Goal: Task Accomplishment & Management: Manage account settings

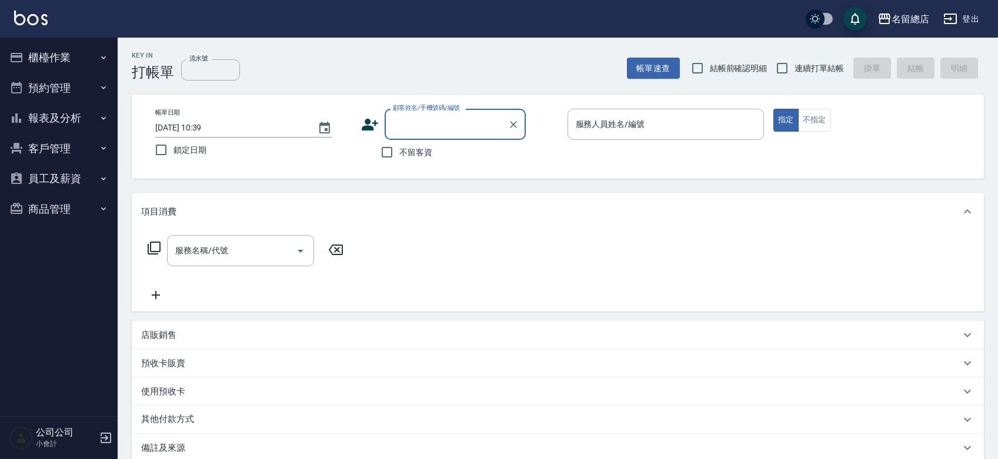
click at [62, 56] on button "櫃檯作業" at bounding box center [59, 57] width 108 height 31
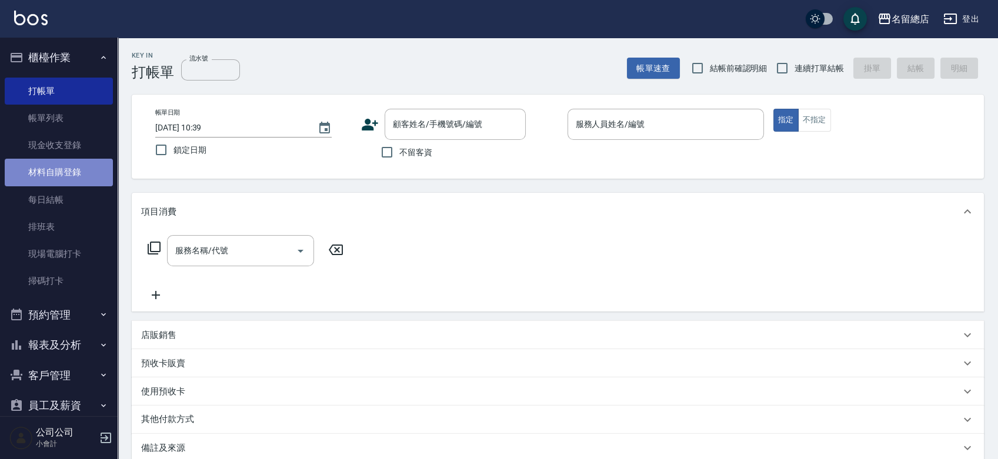
click at [73, 171] on link "材料自購登錄" at bounding box center [59, 172] width 108 height 27
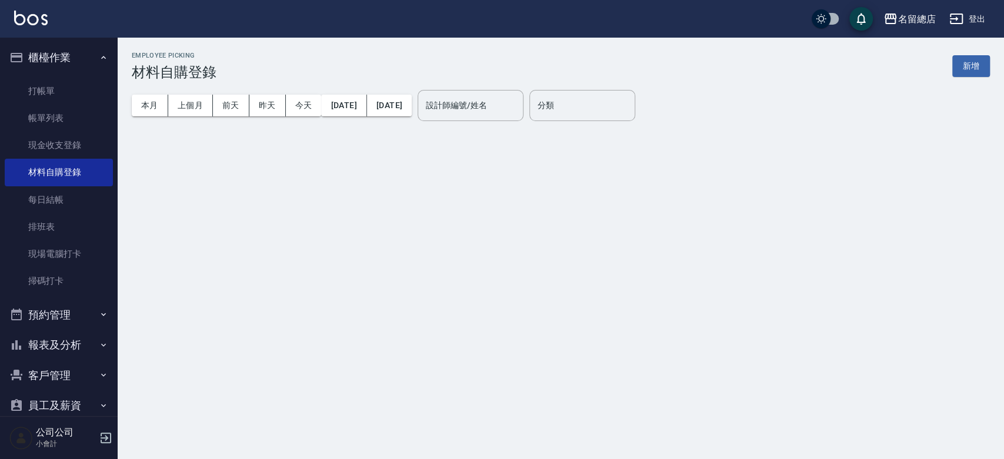
click at [969, 59] on button "新增" at bounding box center [971, 66] width 38 height 22
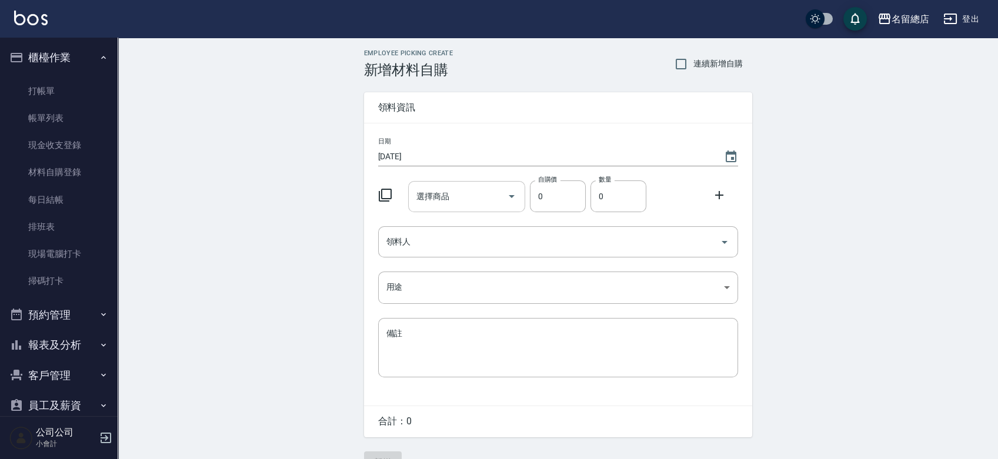
click at [459, 193] on input "選擇商品" at bounding box center [458, 196] width 89 height 21
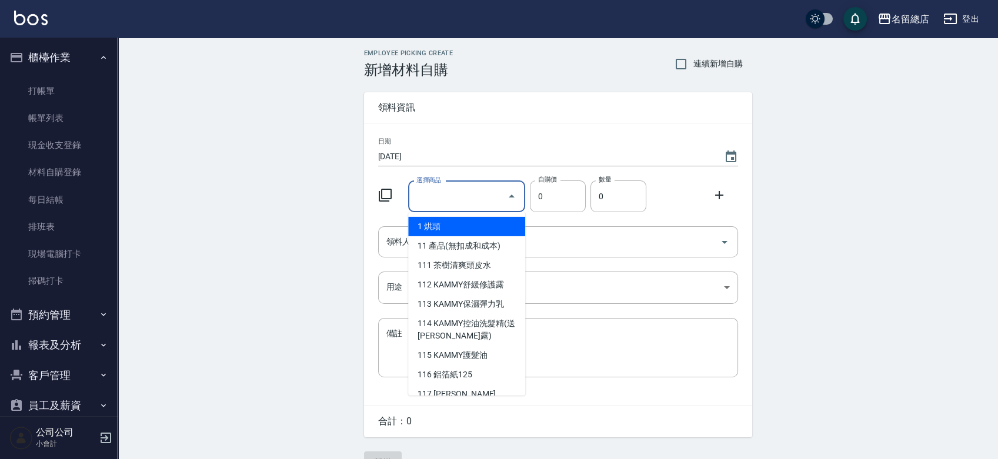
type input "手套"
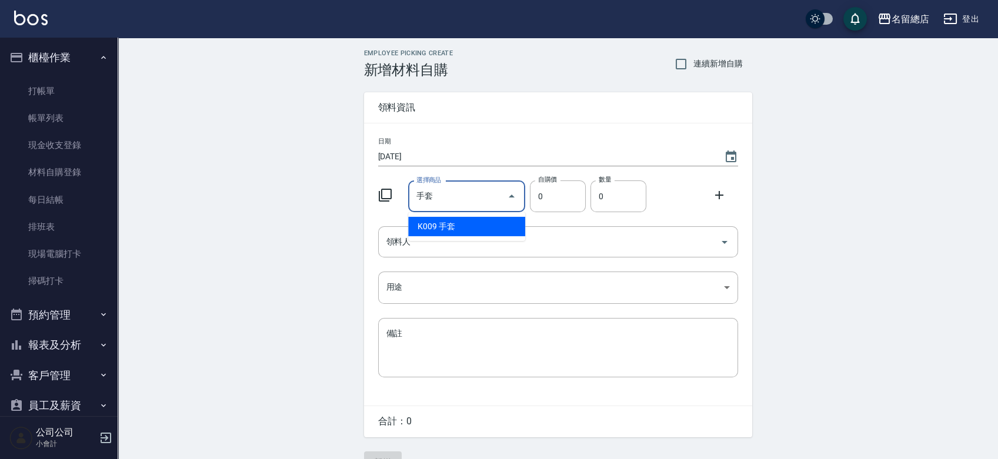
click at [475, 234] on li "K009 手套" at bounding box center [466, 226] width 117 height 19
type input "20"
type input "1"
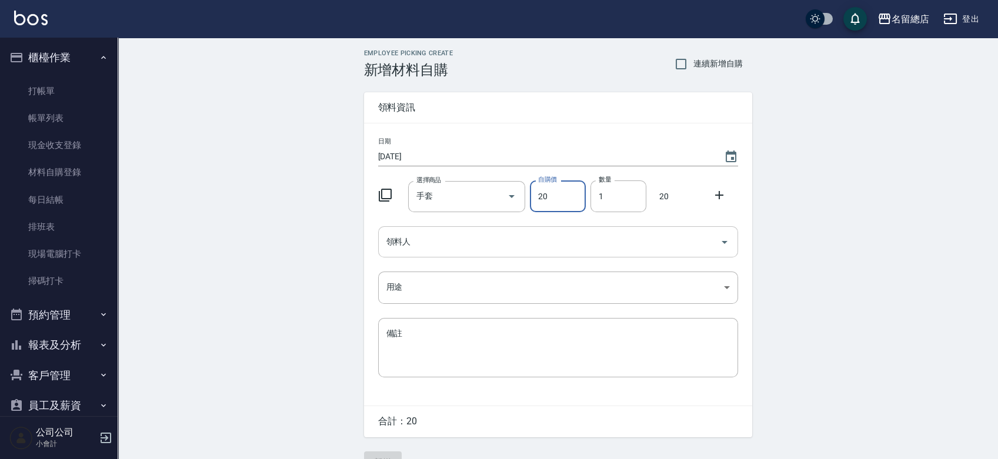
click at [472, 243] on input "領料人" at bounding box center [550, 242] width 332 height 21
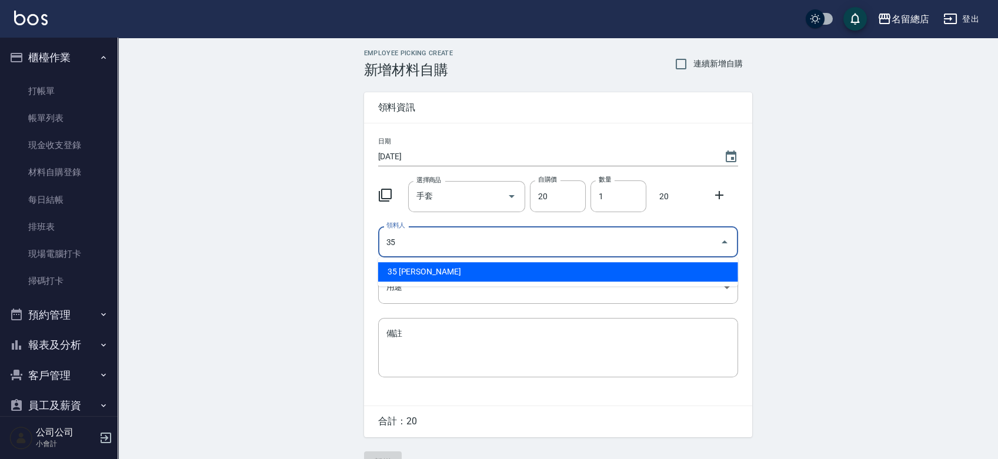
type input "35 [PERSON_NAME]"
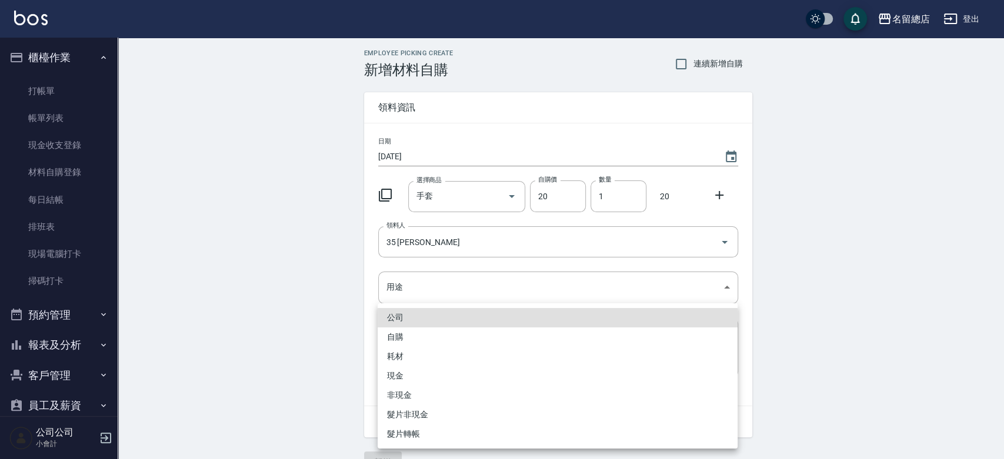
click at [421, 341] on li "自購" at bounding box center [558, 337] width 360 height 19
type input "自購"
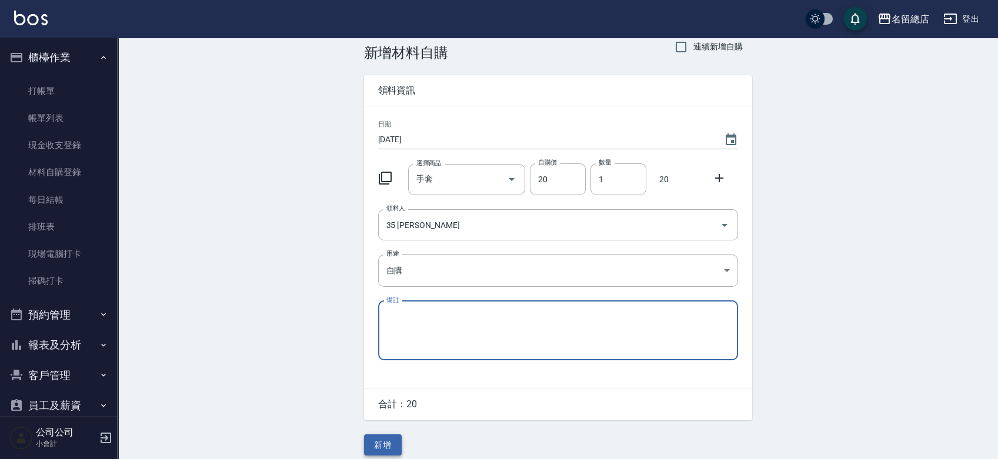
scroll to position [26, 0]
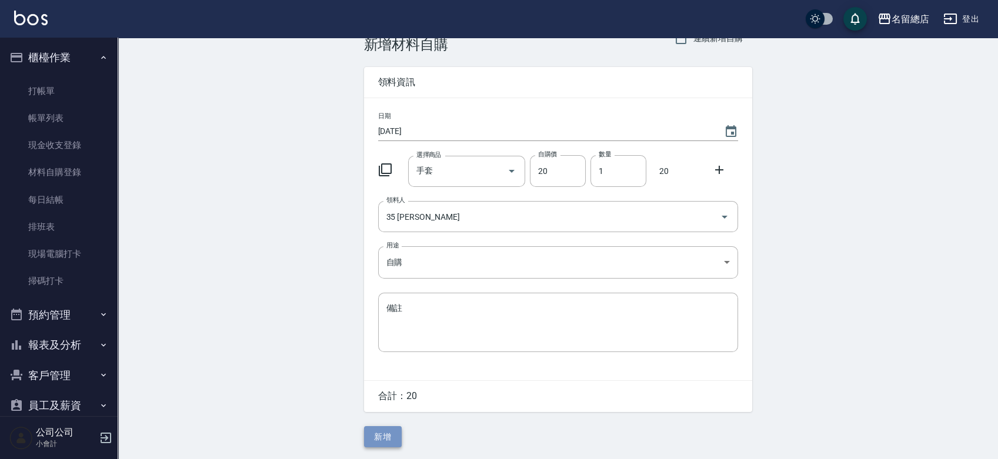
click at [389, 442] on button "新增" at bounding box center [383, 437] width 38 height 22
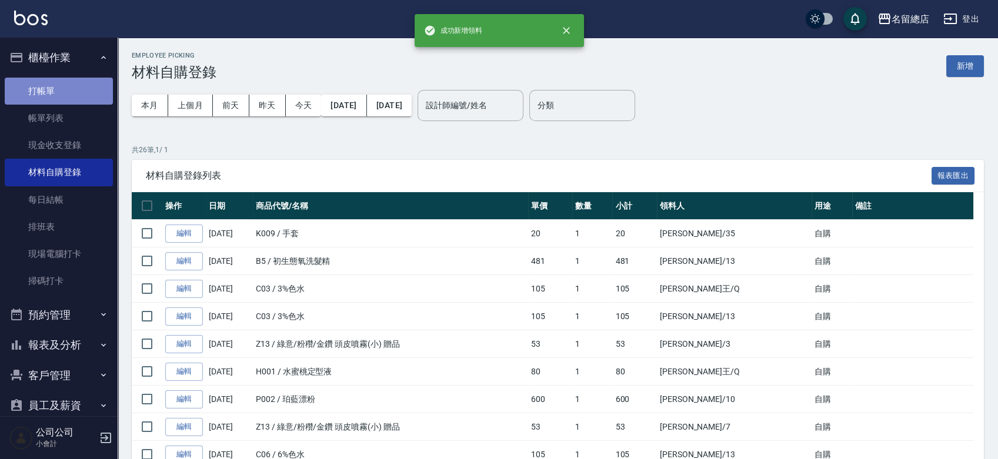
click at [69, 82] on link "打帳單" at bounding box center [59, 91] width 108 height 27
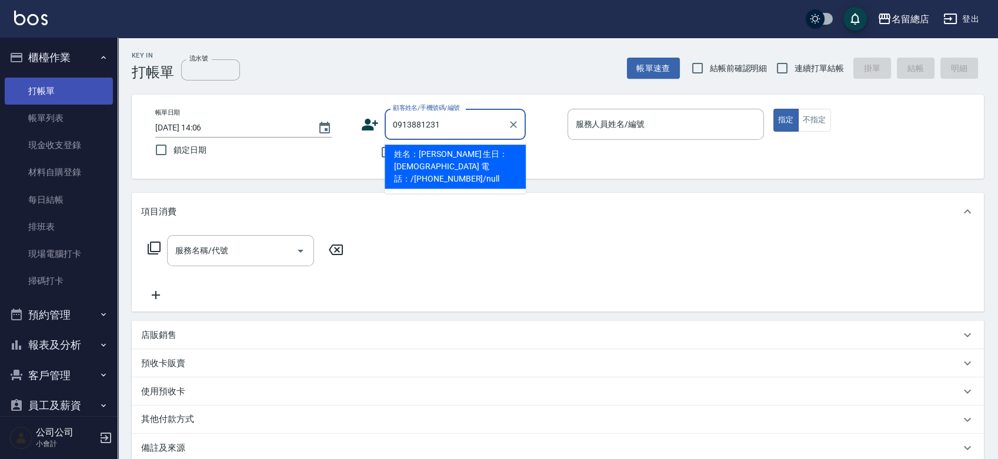
type input "姓名：[PERSON_NAME] 生日：[DEMOGRAPHIC_DATA] 電話：/[PHONE_NUMBER]/null"
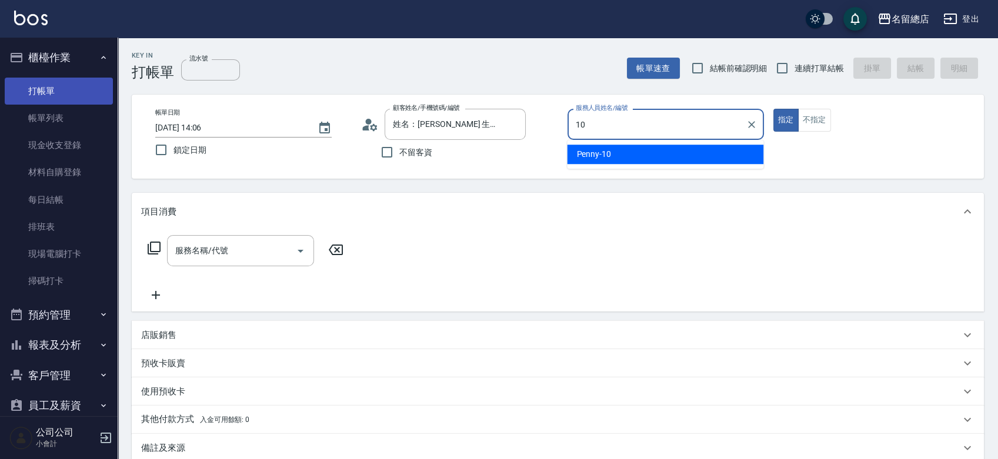
type input "Penny-10"
type button "true"
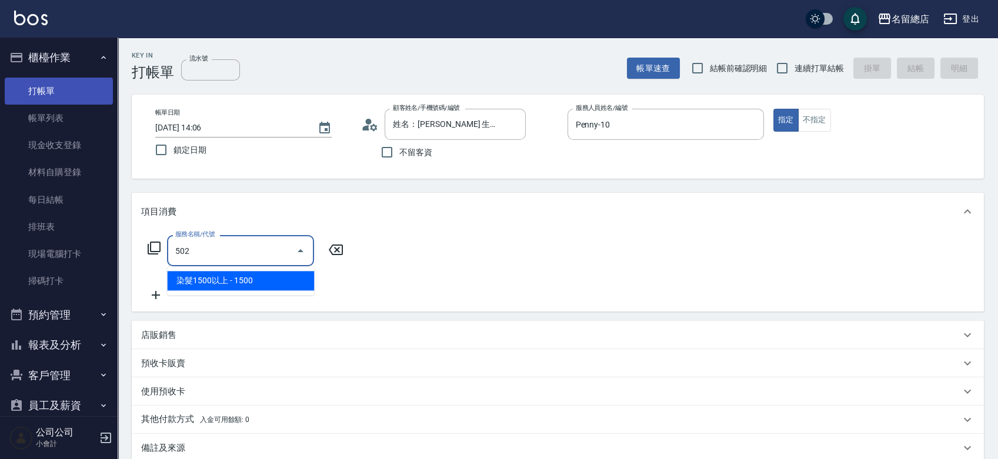
type input "染髮1500以上(502)"
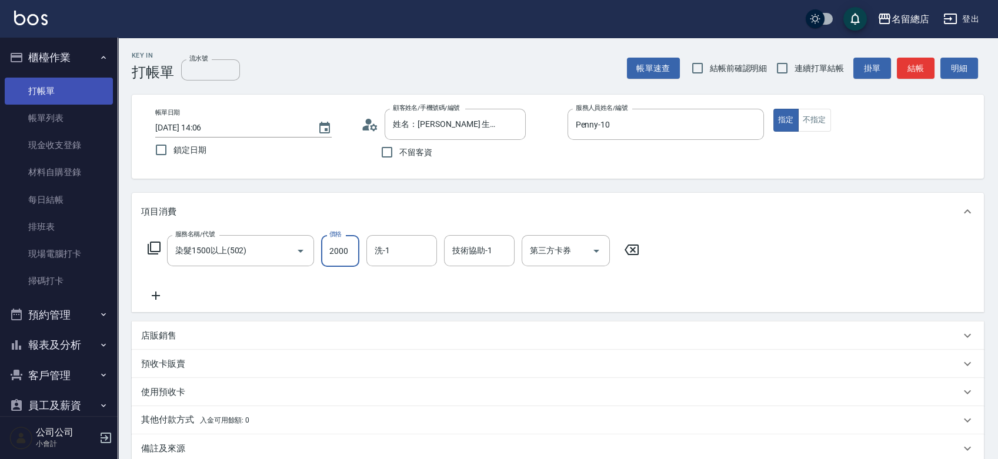
type input "2000"
type input "[PERSON_NAME]-26"
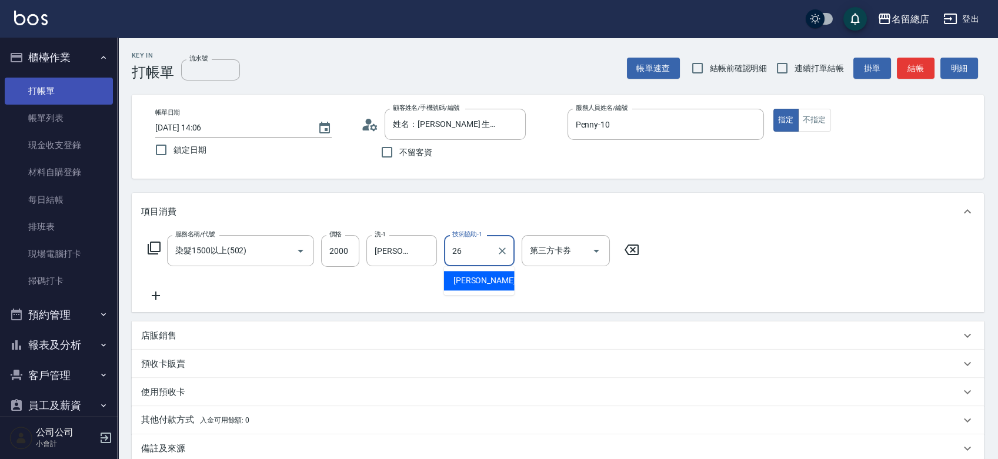
type input "[PERSON_NAME]-26"
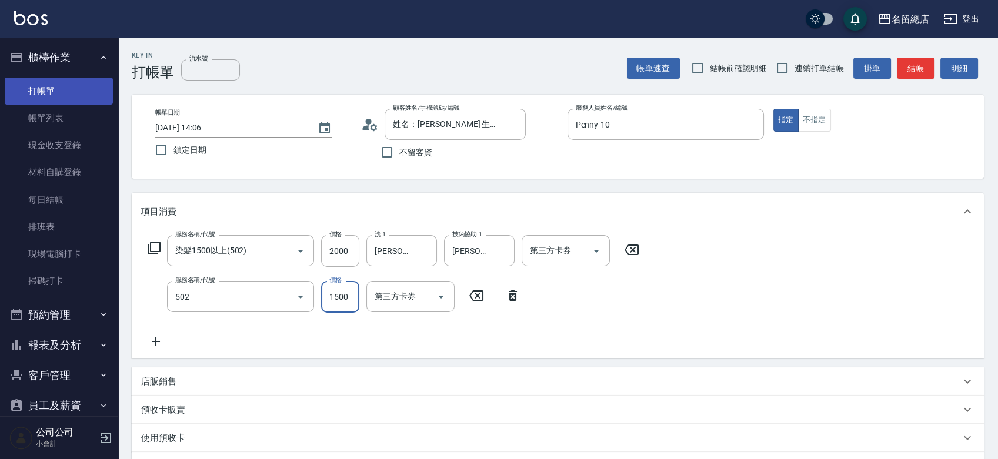
type input "染髮1500以上(502)"
type input "2800"
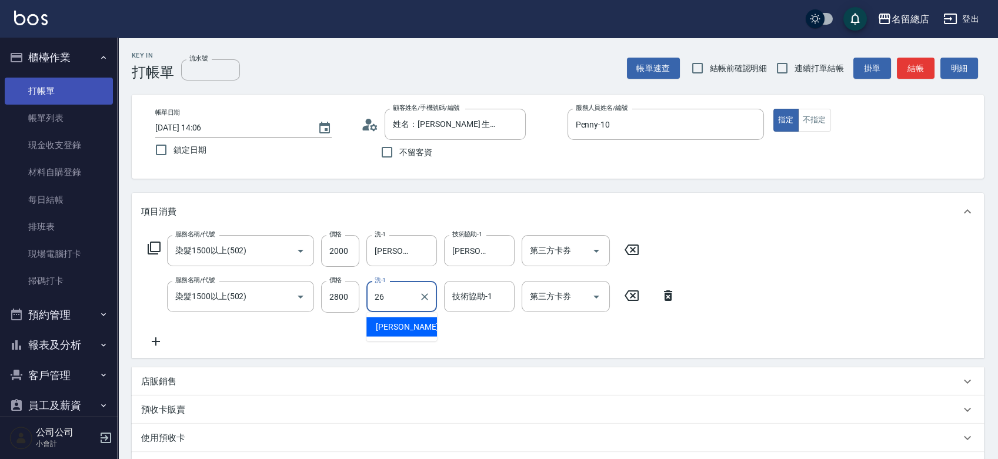
type input "26"
type input "[PERSON_NAME]-26"
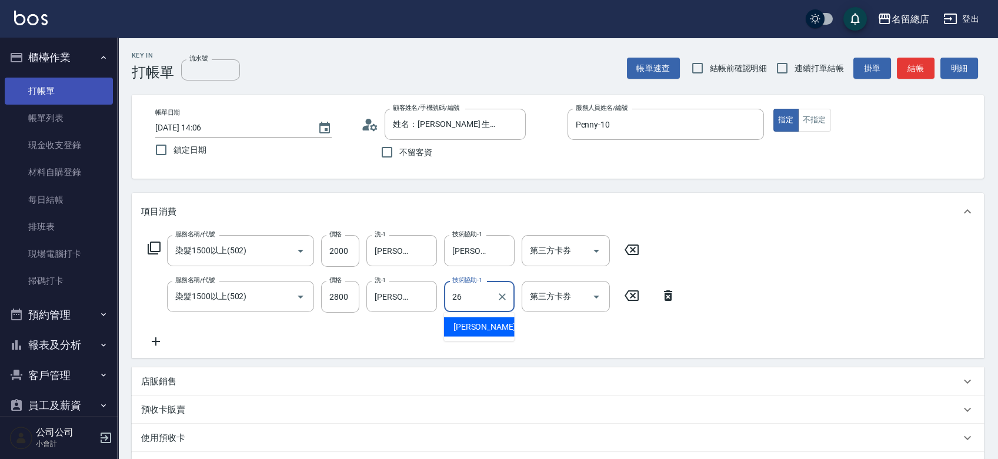
type input "[PERSON_NAME]-26"
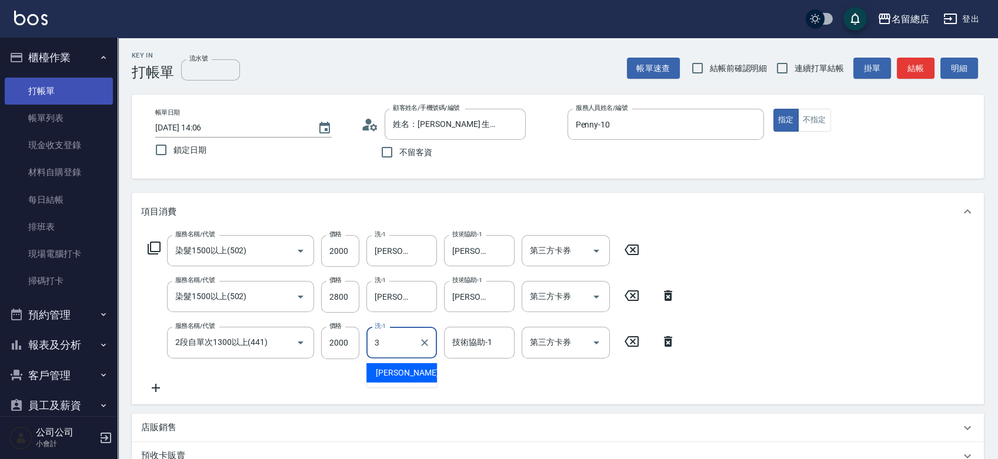
type input "芷涵-3"
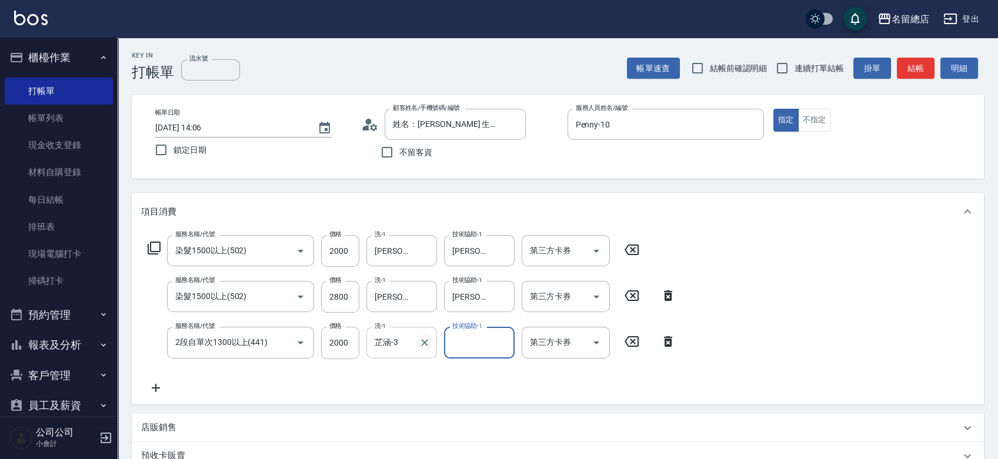
click at [431, 342] on button "Clear" at bounding box center [424, 343] width 16 height 16
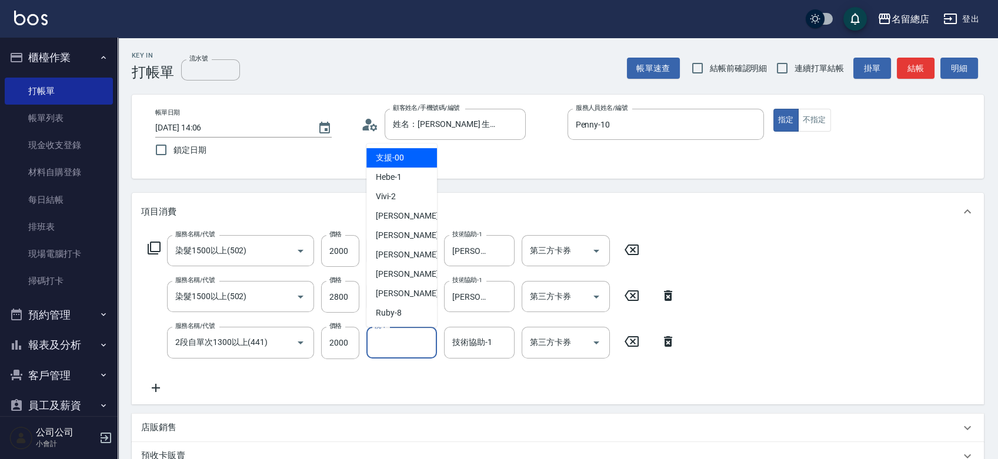
click at [424, 338] on input "洗-1" at bounding box center [402, 342] width 60 height 21
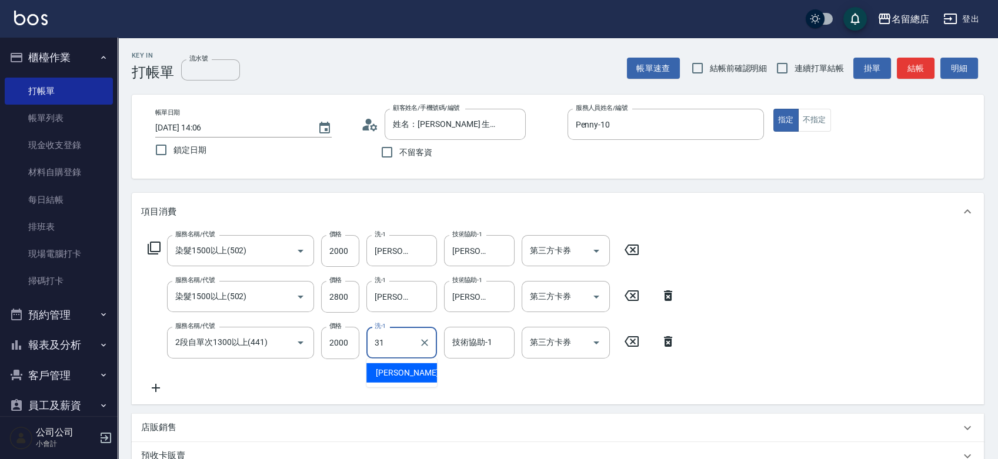
type input "[PERSON_NAME]-31"
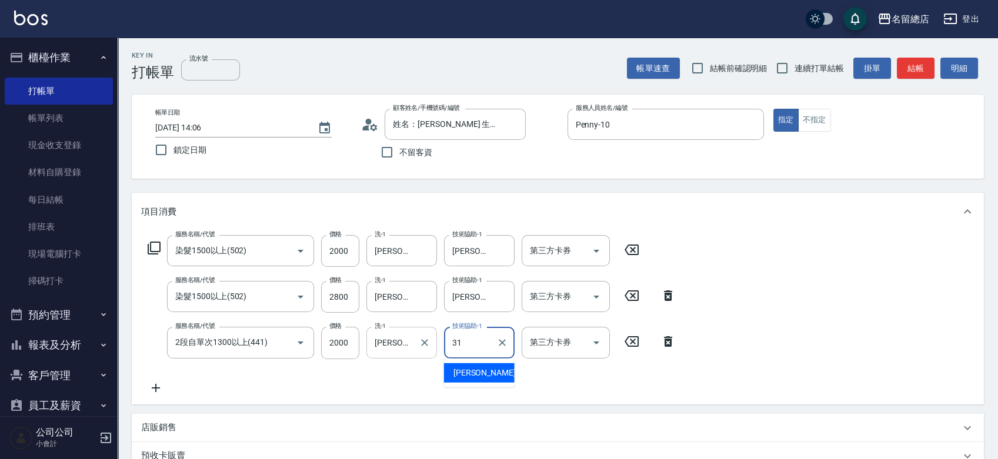
type input "[PERSON_NAME]-31"
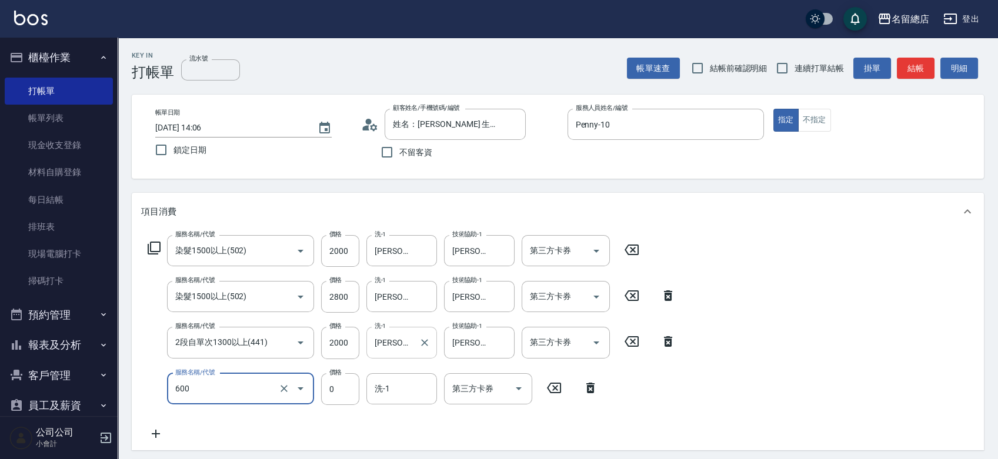
type input "洗髮(免費)(600)"
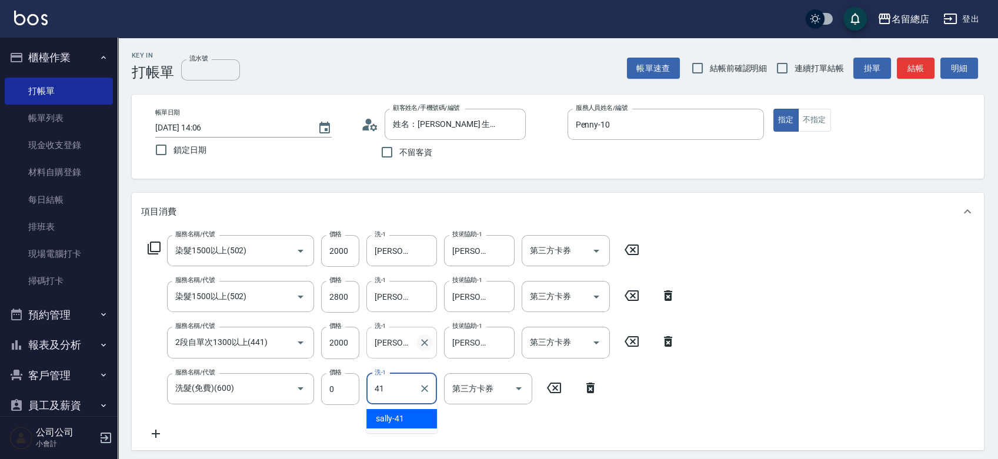
type input "[PERSON_NAME]-41"
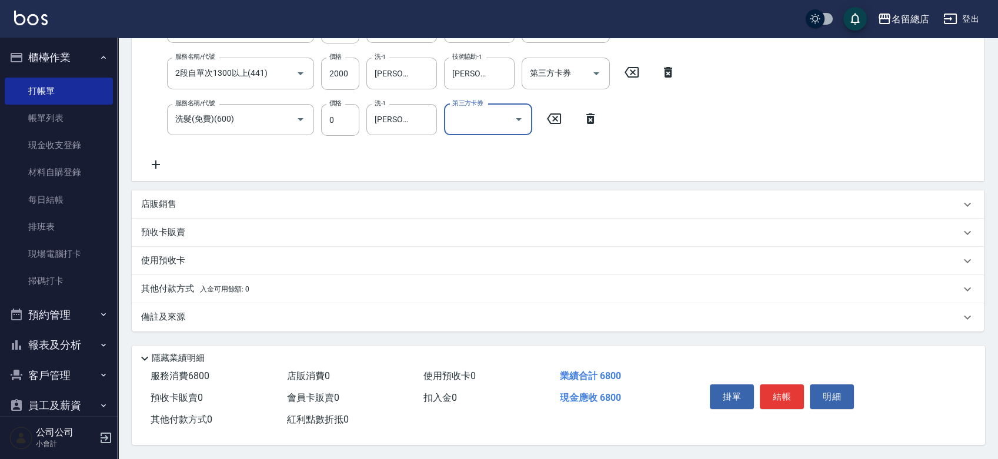
scroll to position [273, 0]
click at [248, 276] on div "其他付款方式 入金可用餘額: 0" at bounding box center [558, 289] width 852 height 28
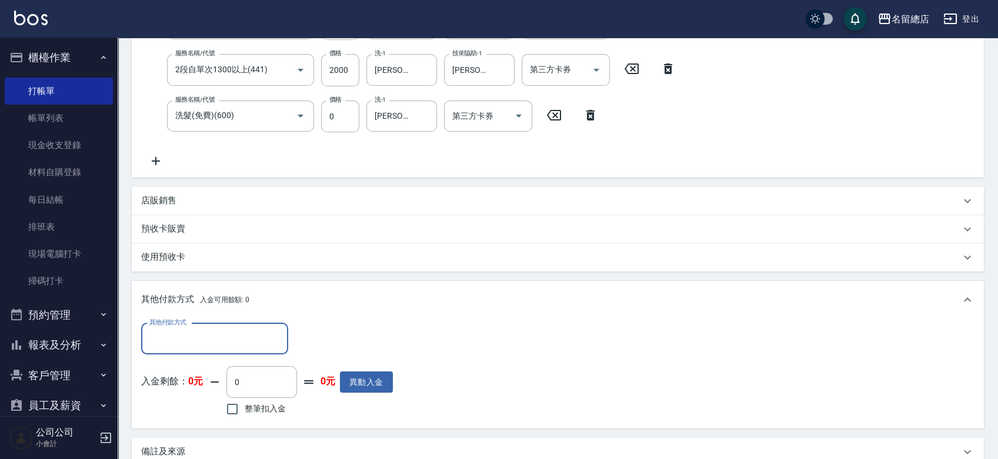
scroll to position [0, 0]
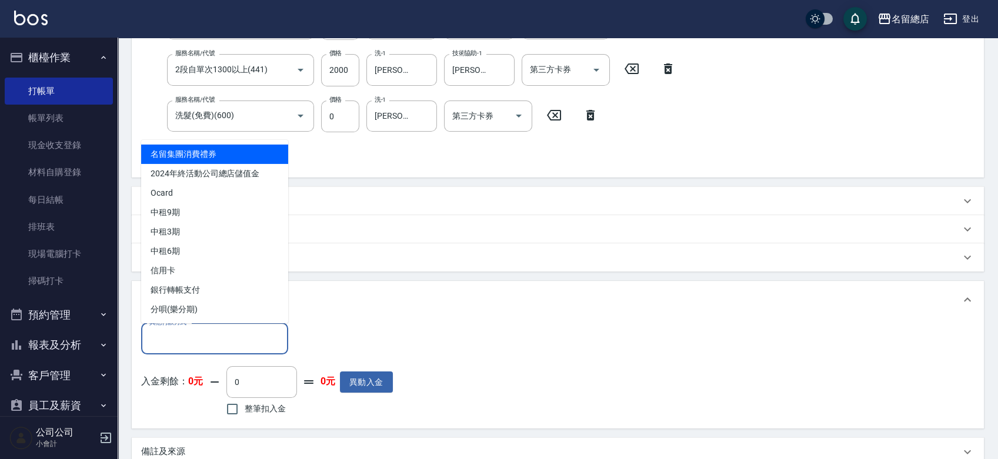
drag, startPoint x: 228, startPoint y: 331, endPoint x: 228, endPoint y: 311, distance: 20.0
click at [228, 331] on input "其他付款方式" at bounding box center [214, 339] width 136 height 21
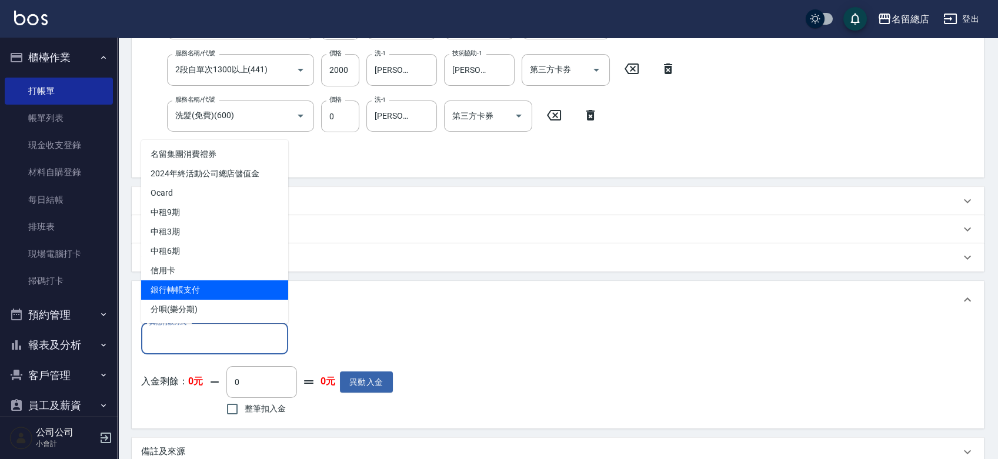
click at [230, 284] on span "銀行轉帳支付" at bounding box center [214, 289] width 147 height 19
type input "銀行轉帳支付"
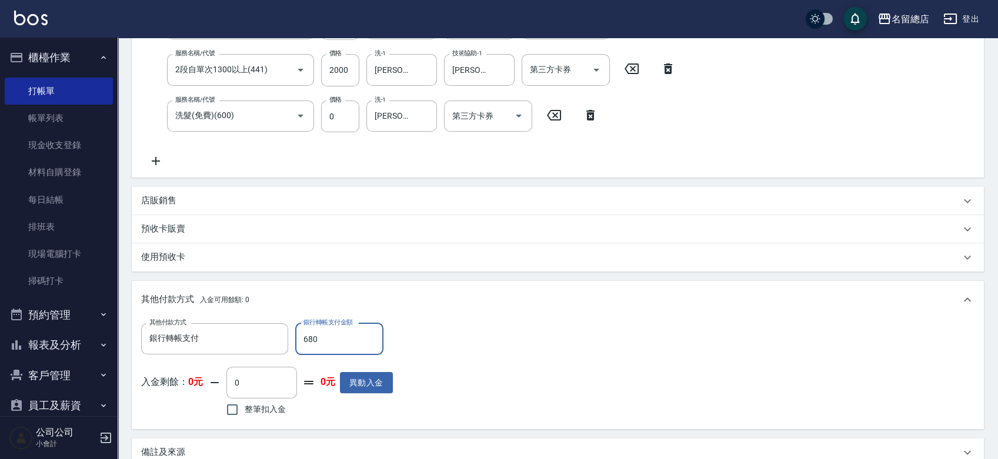
type input "6800"
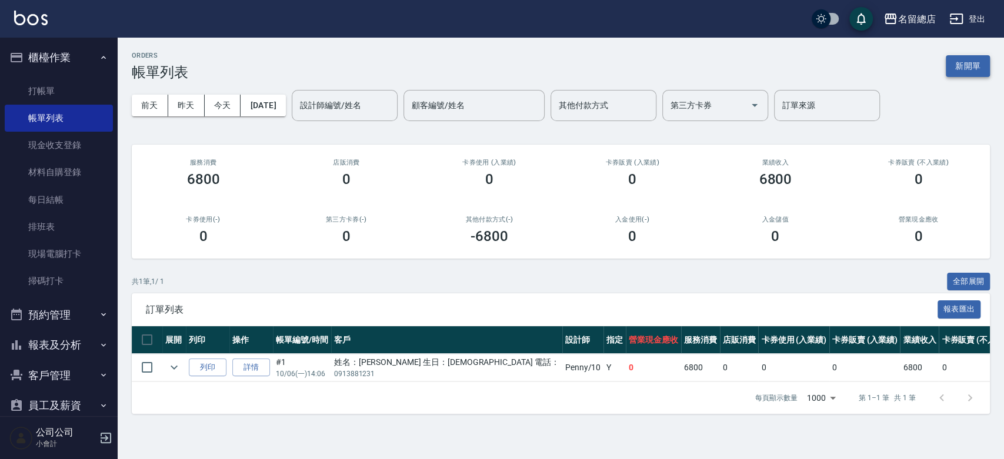
click at [965, 64] on button "新開單" at bounding box center [968, 66] width 44 height 22
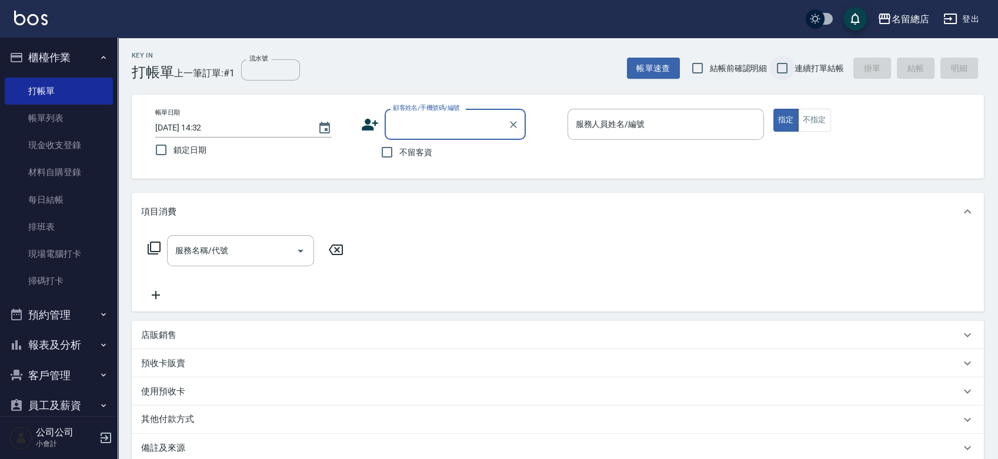
click at [781, 70] on input "連續打單結帳" at bounding box center [782, 68] width 25 height 25
checkbox input "true"
click at [391, 149] on input "不留客資" at bounding box center [387, 152] width 25 height 25
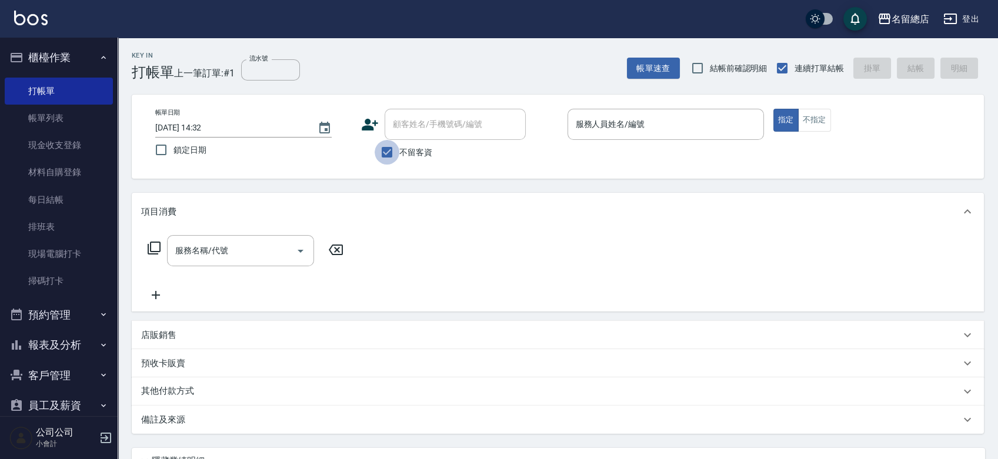
click at [386, 151] on input "不留客資" at bounding box center [387, 152] width 25 height 25
checkbox input "false"
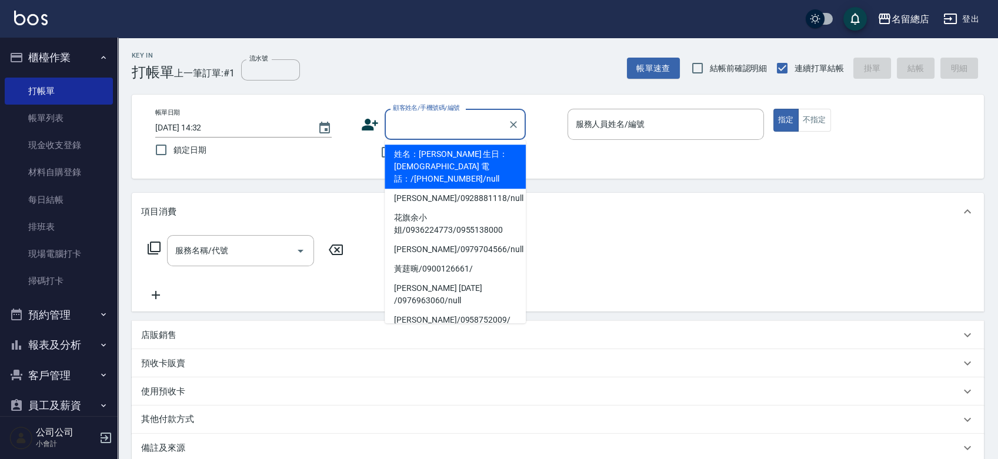
click at [409, 118] on div "顧客姓名/手機號碼/編號 顧客姓名/手機號碼/編號" at bounding box center [455, 124] width 141 height 31
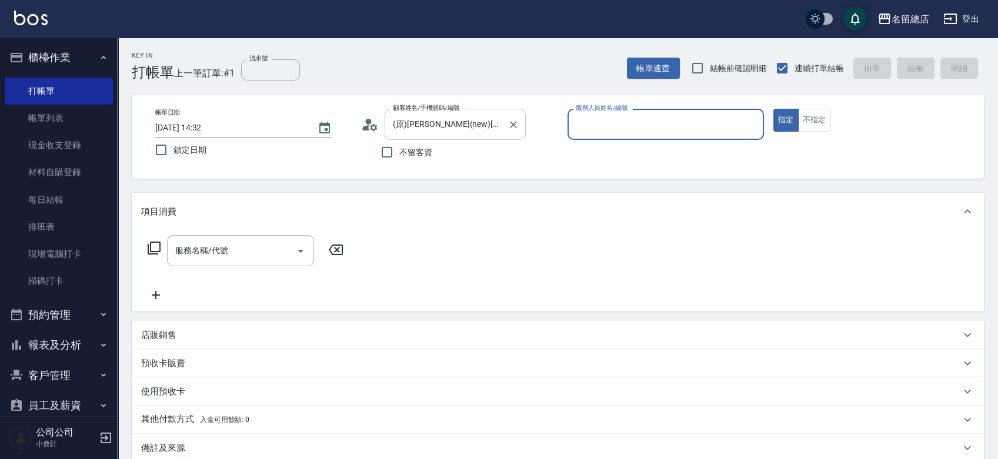
click at [452, 125] on input "(原)[PERSON_NAME](new)[PERSON_NAME]/0955328203/" at bounding box center [446, 124] width 113 height 21
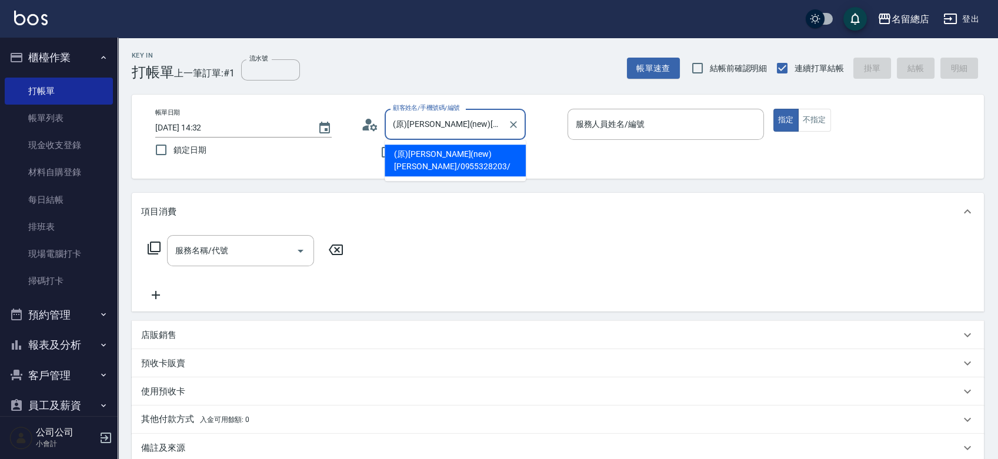
drag, startPoint x: 488, startPoint y: 124, endPoint x: 353, endPoint y: 116, distance: 134.9
click at [353, 116] on div "帳單日期 [DATE] 14:32 鎖定日期 顧客姓名/手機號碼/編號 (原)[PERSON_NAME](new)[PERSON_NAME]/09553282…" at bounding box center [558, 137] width 824 height 56
drag, startPoint x: 395, startPoint y: 124, endPoint x: 386, endPoint y: 126, distance: 9.6
click at [386, 126] on div "/0955328203/ 顧客姓名/手機號碼/編號" at bounding box center [455, 124] width 141 height 31
drag, startPoint x: 464, startPoint y: 120, endPoint x: 439, endPoint y: 122, distance: 25.4
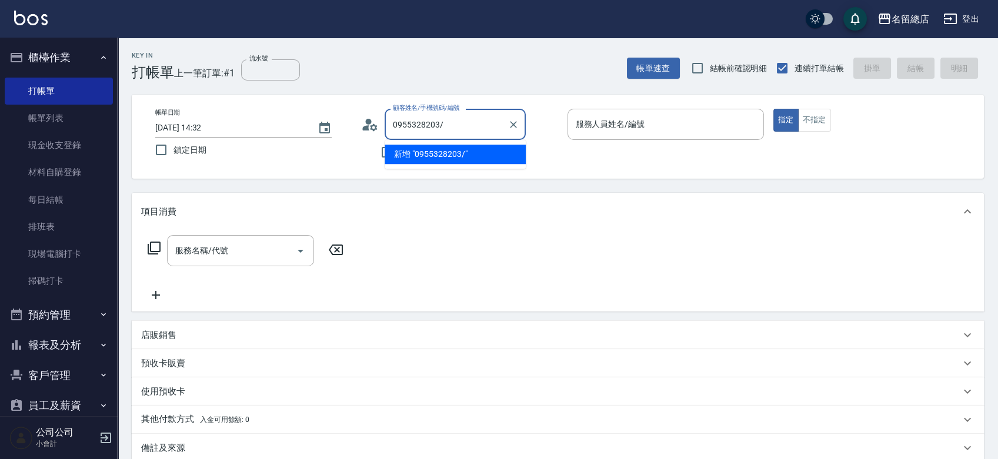
click at [439, 123] on input "0955328203/" at bounding box center [446, 124] width 113 height 21
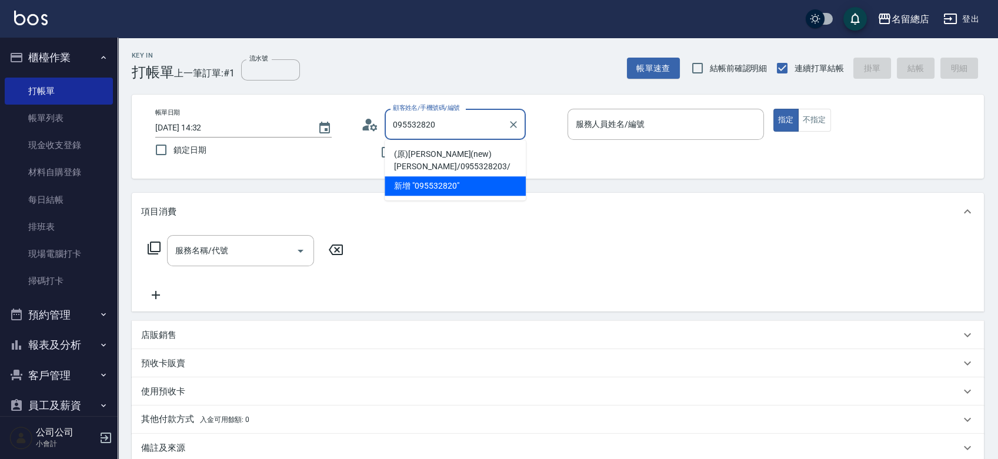
click at [428, 150] on li "(原)[PERSON_NAME](new)[PERSON_NAME]/0955328203/" at bounding box center [455, 161] width 141 height 32
type input "(原)[PERSON_NAME](new)[PERSON_NAME]/0955328203/"
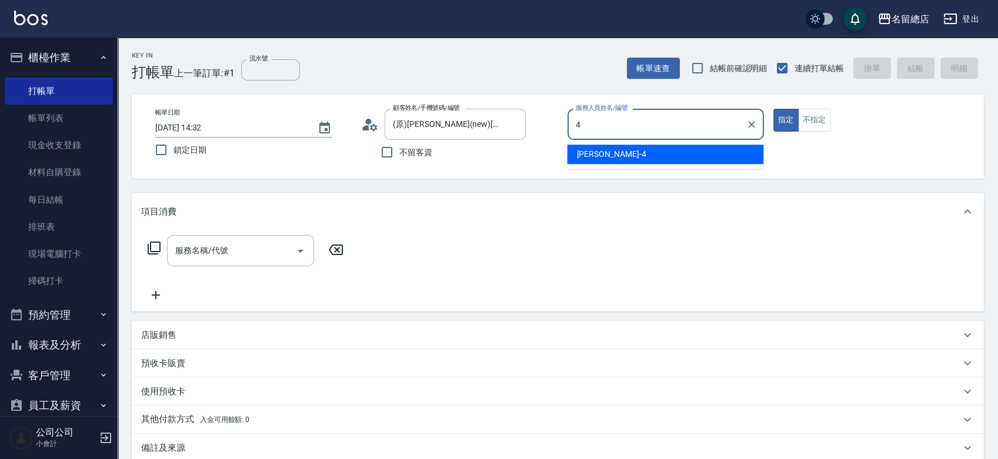
type input "[PERSON_NAME]-4"
type button "true"
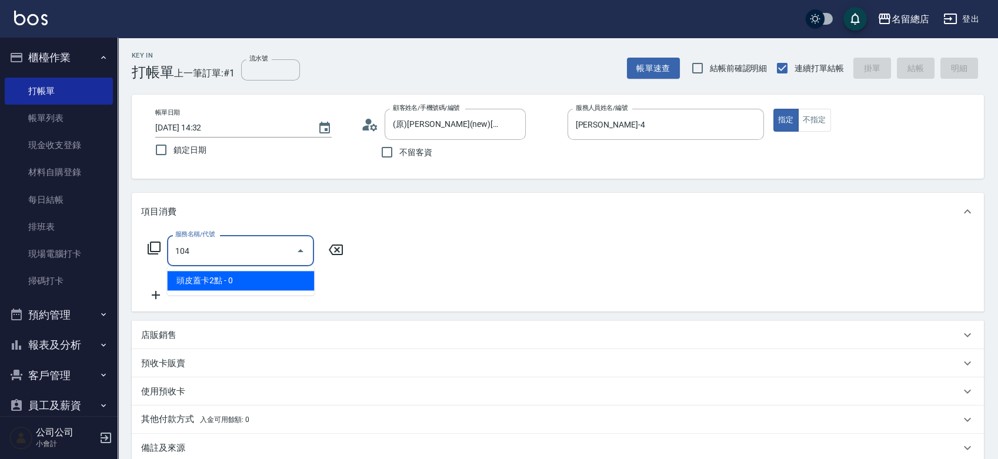
type input "頭皮蓋卡2點(104)"
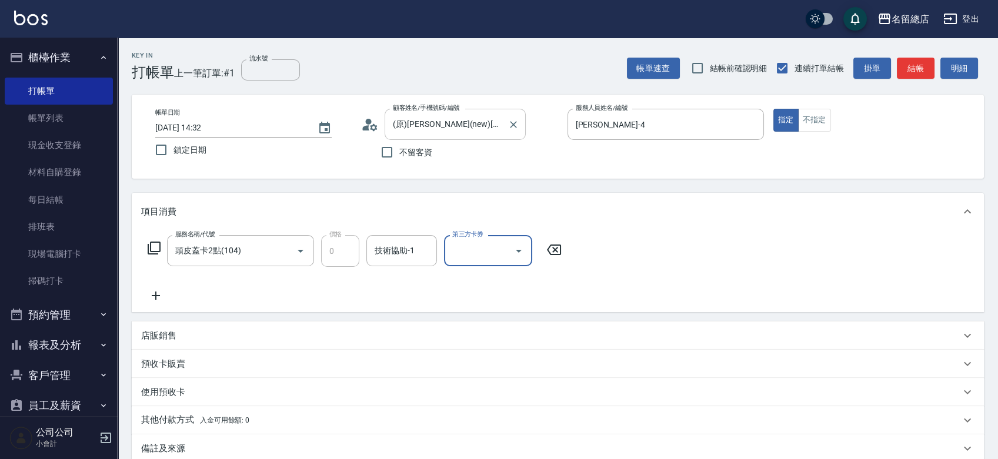
click at [447, 127] on input "(原)[PERSON_NAME](new)[PERSON_NAME]/0955328203/" at bounding box center [446, 124] width 113 height 21
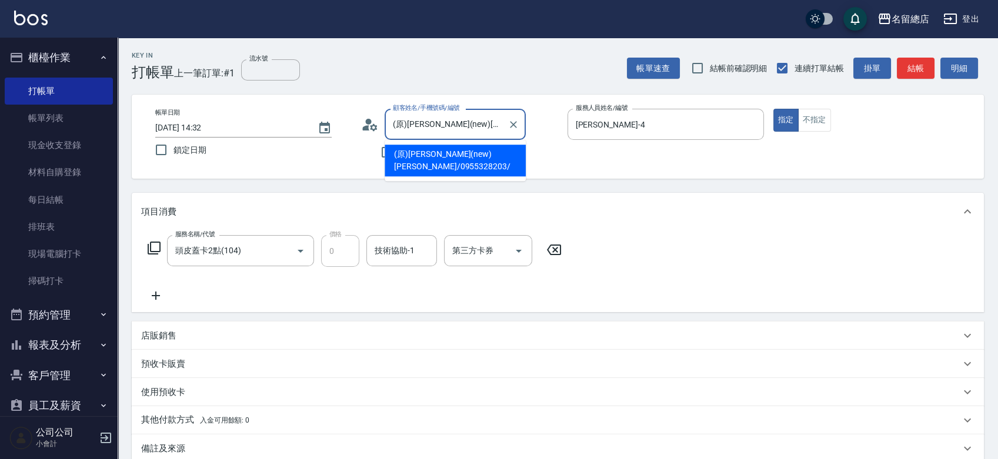
click at [87, 376] on button "客戶管理" at bounding box center [59, 376] width 108 height 31
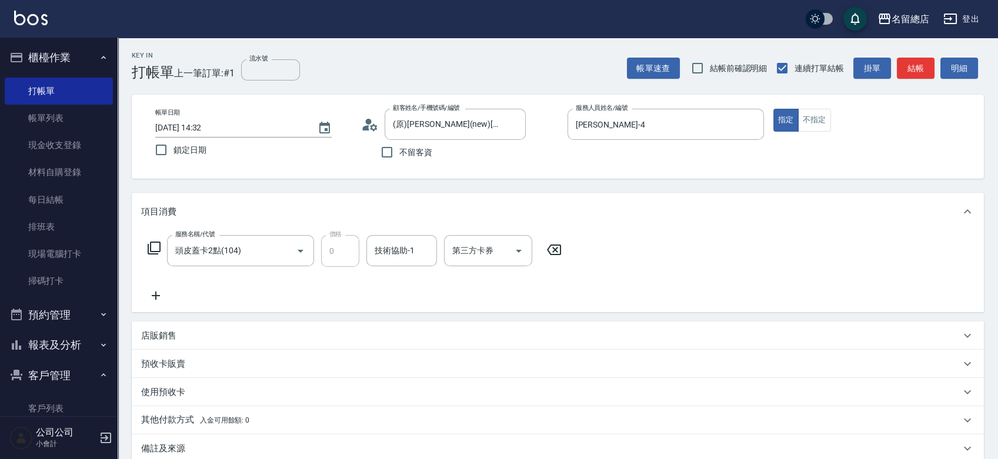
click at [65, 403] on ul "櫃檯作業 打帳單 帳單列表 現金收支登錄 材料自購登錄 每日結帳 排班表 現場電腦打卡 掃碼打卡 預約管理 預約管理 單日預約紀錄 單週預約紀錄 報表及分析 …" at bounding box center [59, 292] width 108 height 509
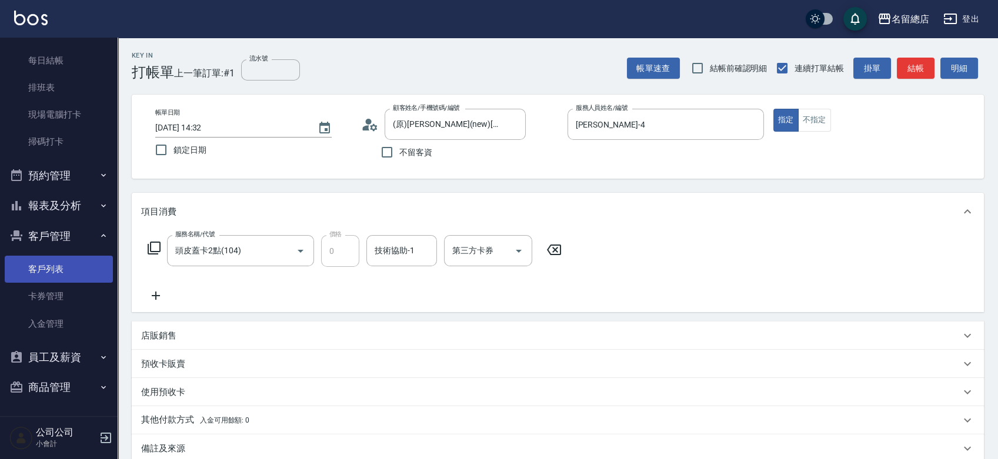
click at [48, 269] on link "客戶列表" at bounding box center [59, 269] width 108 height 27
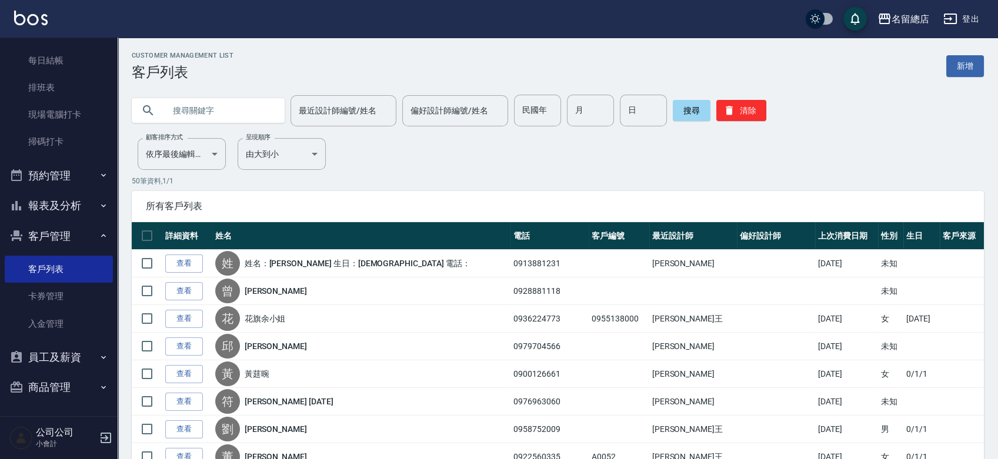
click at [244, 113] on input "text" at bounding box center [220, 111] width 111 height 32
type input "0955328203"
click at [692, 112] on button "搜尋" at bounding box center [692, 110] width 38 height 21
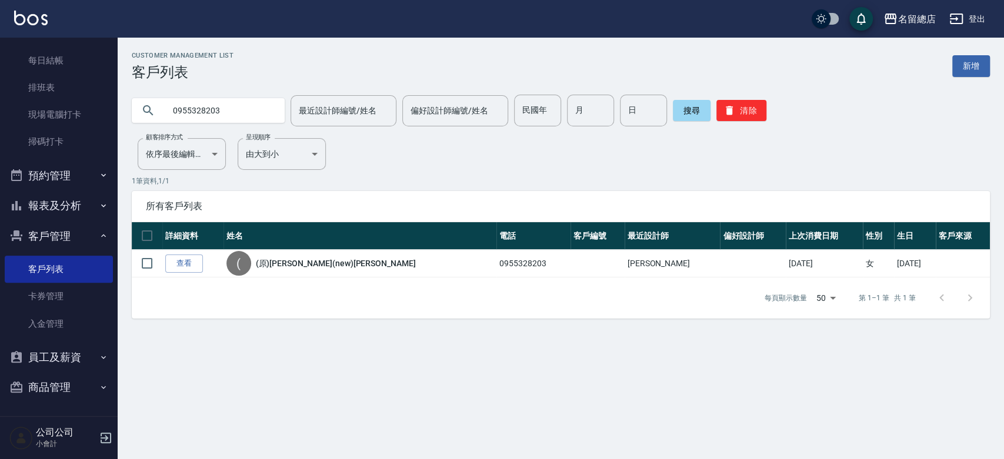
click at [179, 259] on link "查看" at bounding box center [184, 264] width 38 height 18
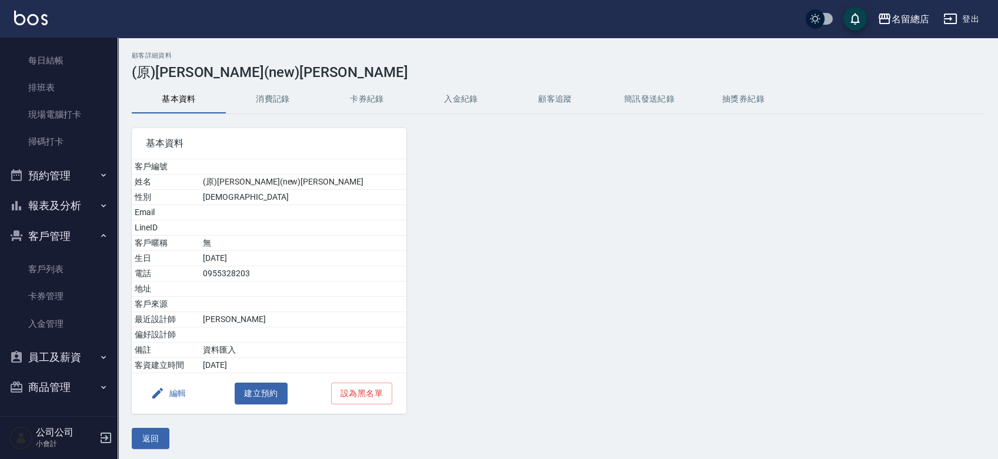
click at [172, 391] on button "編輯" at bounding box center [168, 394] width 45 height 22
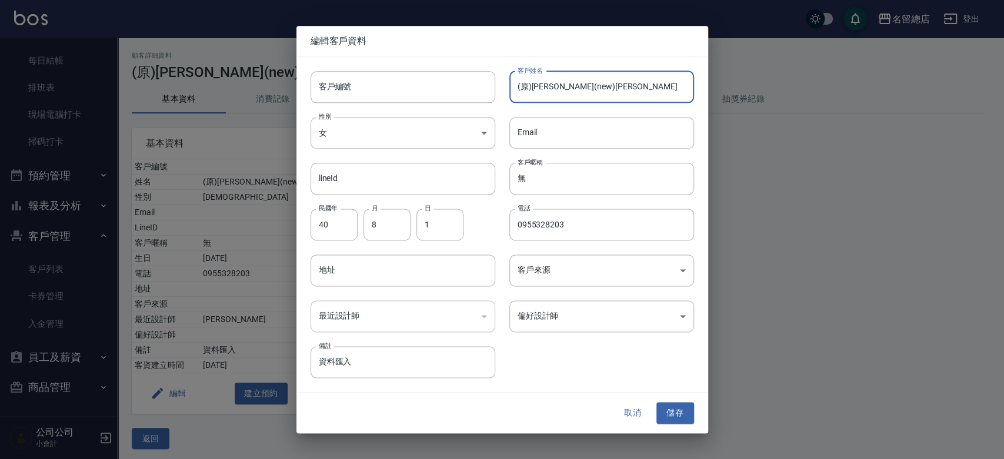
drag, startPoint x: 615, startPoint y: 84, endPoint x: 565, endPoint y: 85, distance: 50.0
click at [565, 88] on input "(原)[PERSON_NAME](new)[PERSON_NAME]" at bounding box center [601, 87] width 185 height 32
drag, startPoint x: 565, startPoint y: 88, endPoint x: 543, endPoint y: 86, distance: 22.4
click at [543, 86] on input "(原)[PERSON_NAME]" at bounding box center [601, 87] width 185 height 32
type input "("
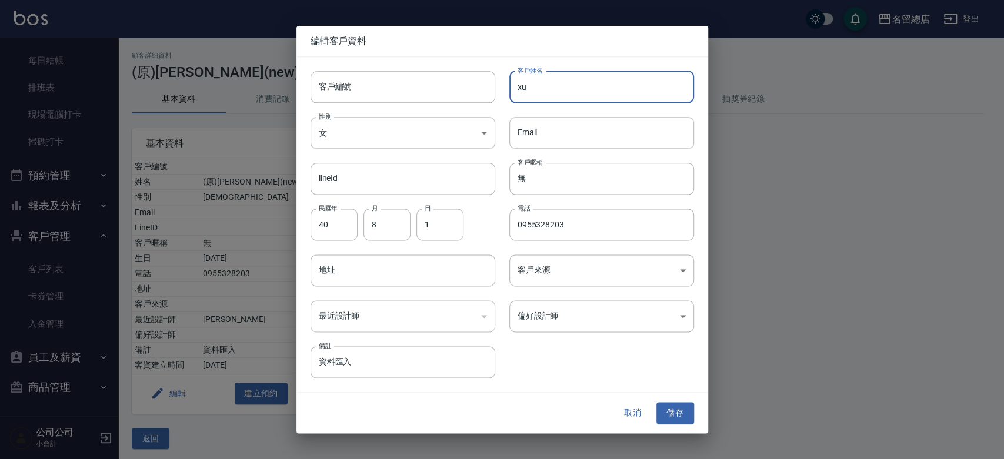
type input "x"
type input "[PERSON_NAME]"
click at [682, 416] on button "儲存" at bounding box center [676, 414] width 38 height 22
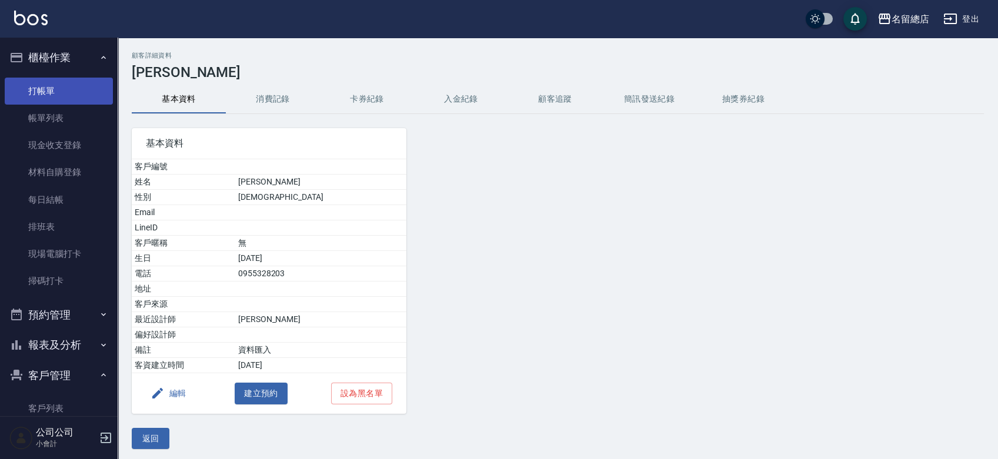
click at [58, 83] on link "打帳單" at bounding box center [59, 91] width 108 height 27
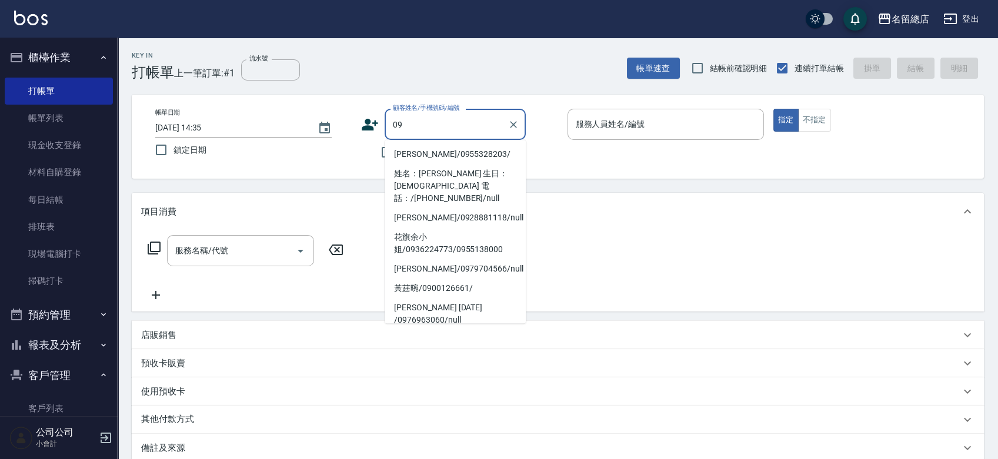
click at [414, 155] on li "[PERSON_NAME]/0955328203/" at bounding box center [455, 154] width 141 height 19
type input "[PERSON_NAME]/0955328203/"
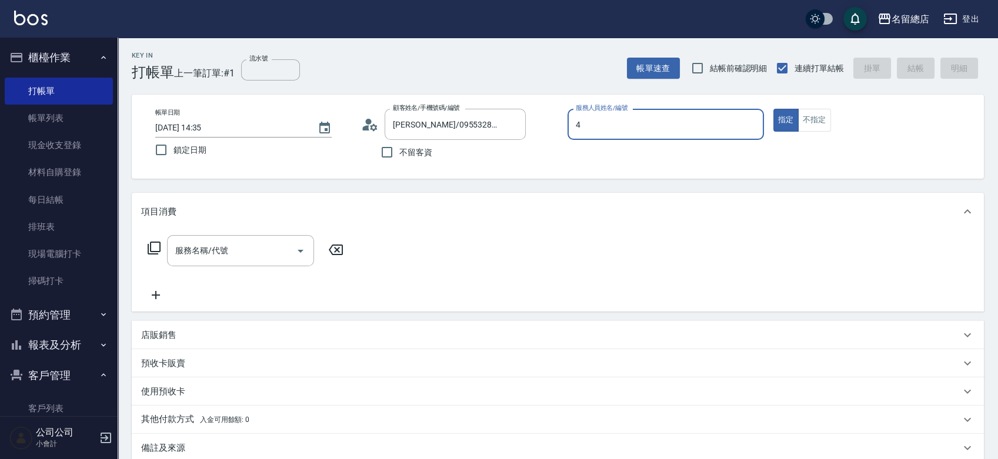
type input "4"
type button "true"
type input "[PERSON_NAME]-4"
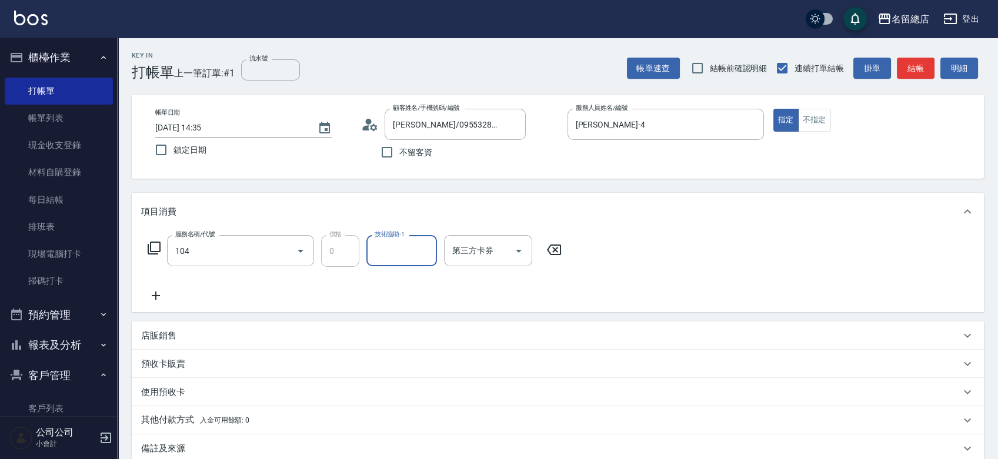
type input "頭皮蓋卡2點(104)"
type input "[PERSON_NAME]-25"
click at [188, 358] on div "預收卡販賣" at bounding box center [550, 364] width 819 height 12
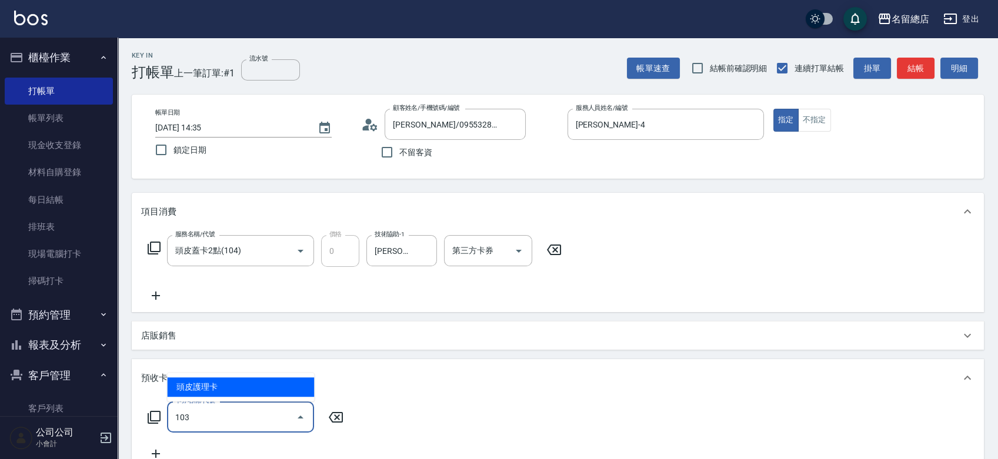
type input "頭皮護理卡(103)"
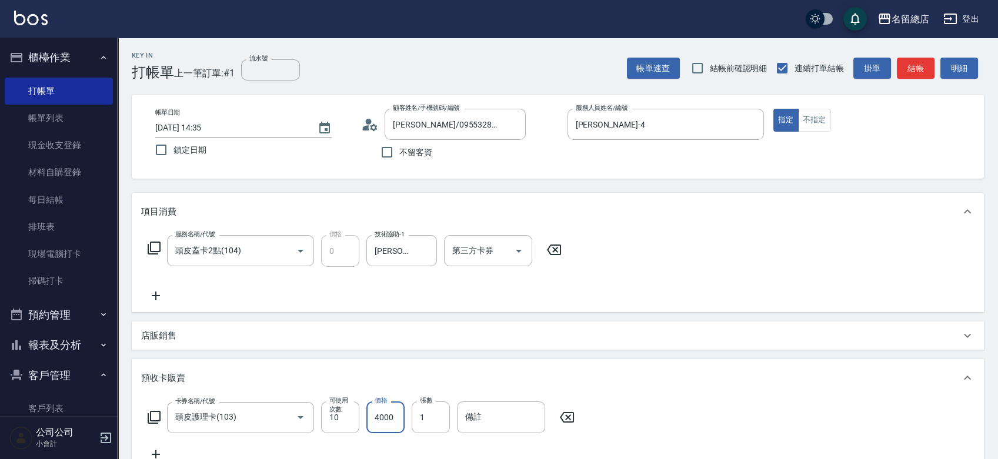
type input "4000"
type input "346"
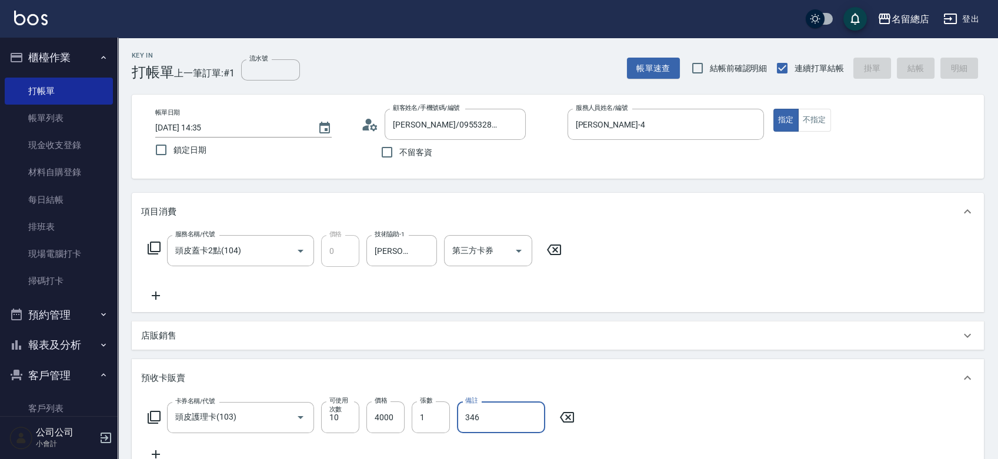
type input "[DATE] 14:37"
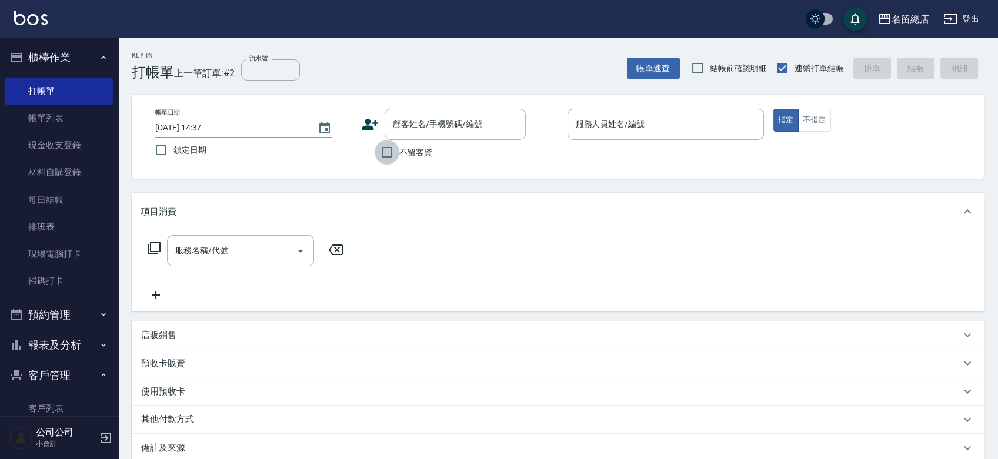
click at [389, 157] on input "不留客資" at bounding box center [387, 152] width 25 height 25
checkbox input "true"
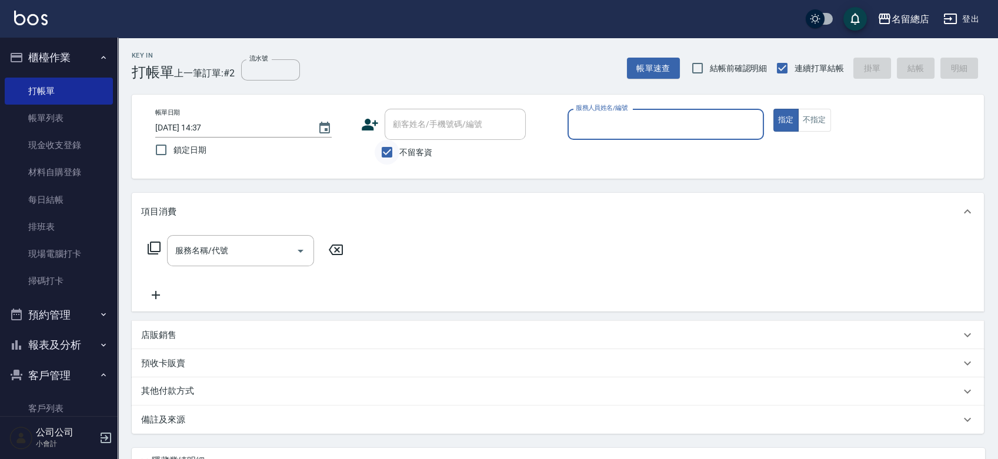
type input "ㄆ"
type input "[PERSON_NAME]"
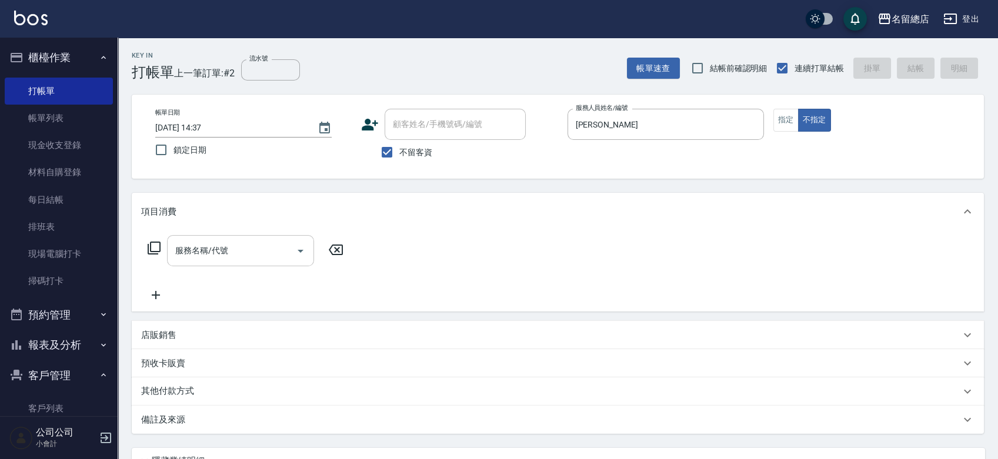
click at [266, 256] on input "服務名稱/代號" at bounding box center [231, 251] width 119 height 21
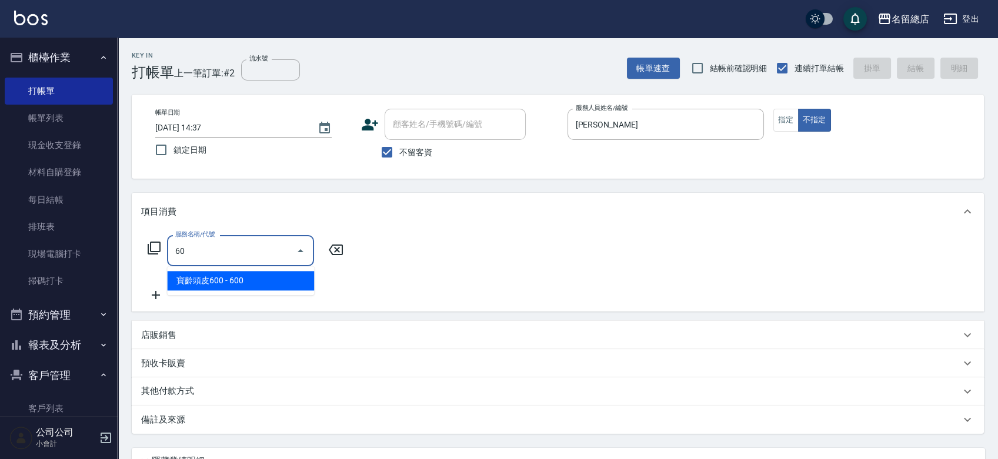
type input "604"
type input "小會計10點(000)"
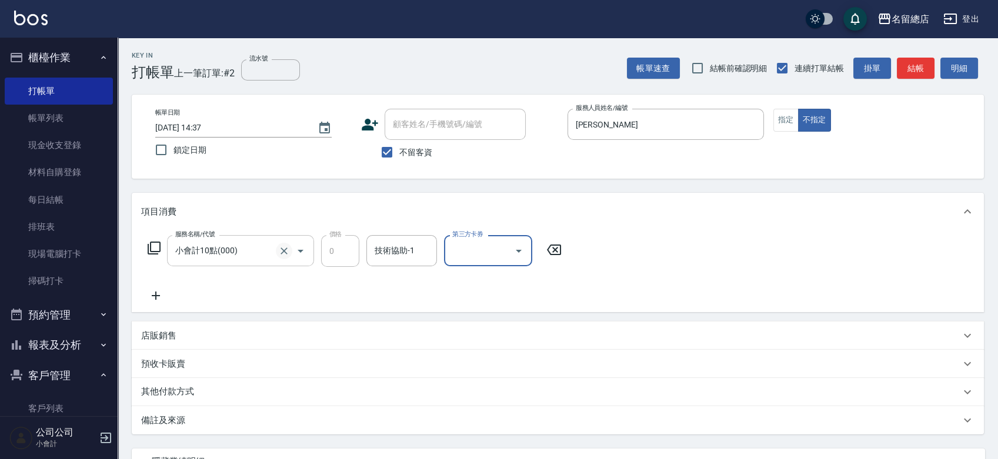
click at [282, 245] on icon "Clear" at bounding box center [284, 251] width 12 height 12
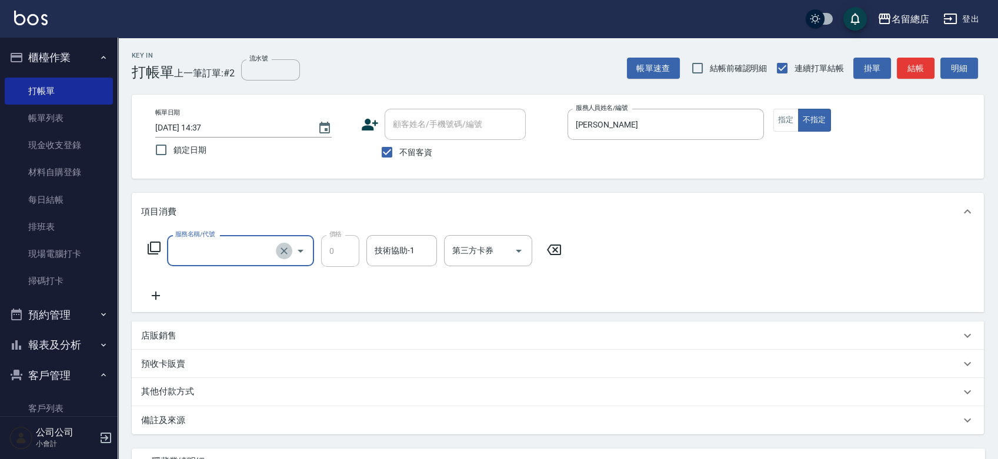
click at [284, 251] on icon "Clear" at bounding box center [284, 251] width 7 height 7
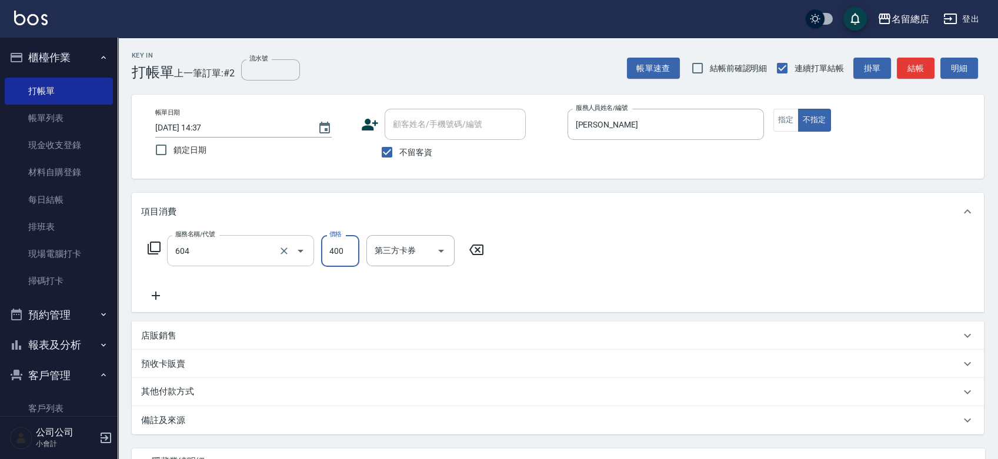
type input "健康洗髮(604)"
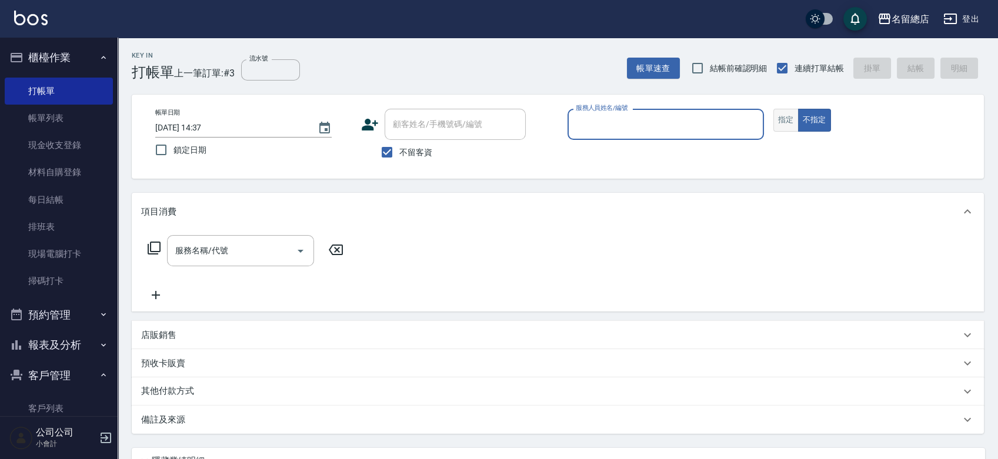
click at [785, 121] on button "指定" at bounding box center [786, 120] width 25 height 23
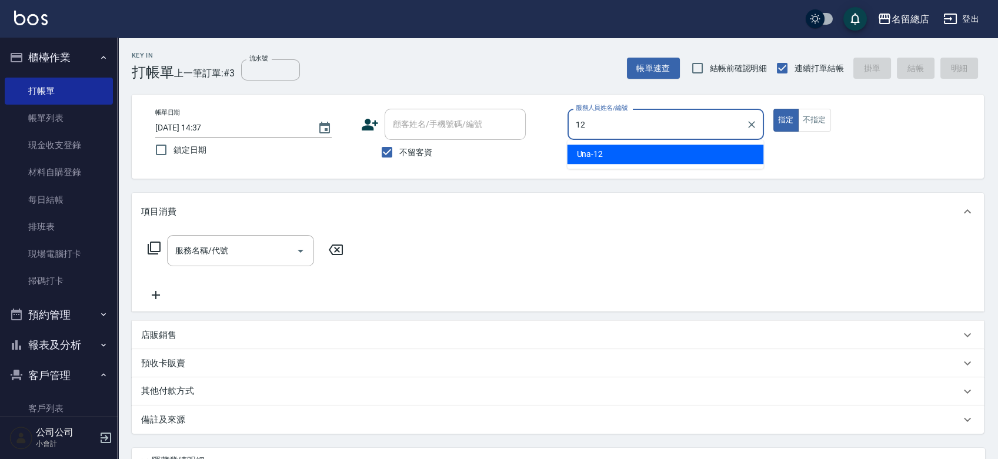
type input "Una-12"
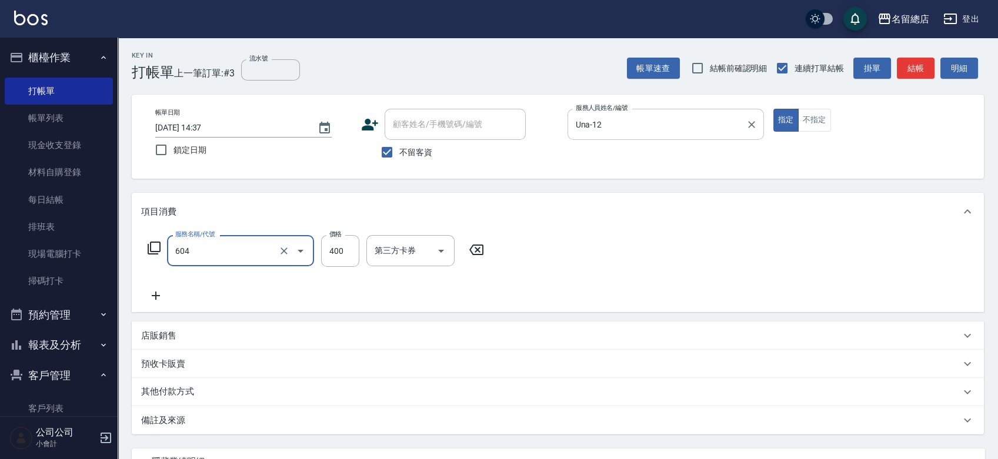
type input "健康洗髮(604)"
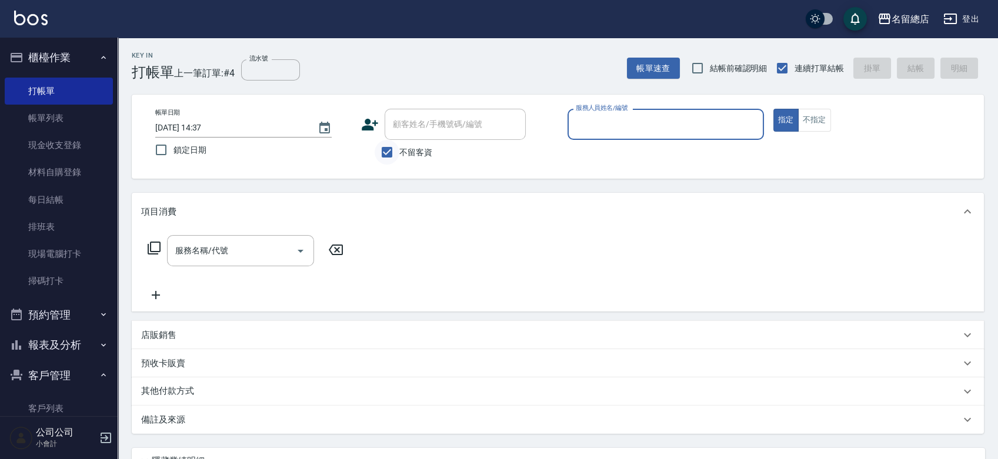
click at [392, 159] on input "不留客資" at bounding box center [387, 152] width 25 height 25
checkbox input "false"
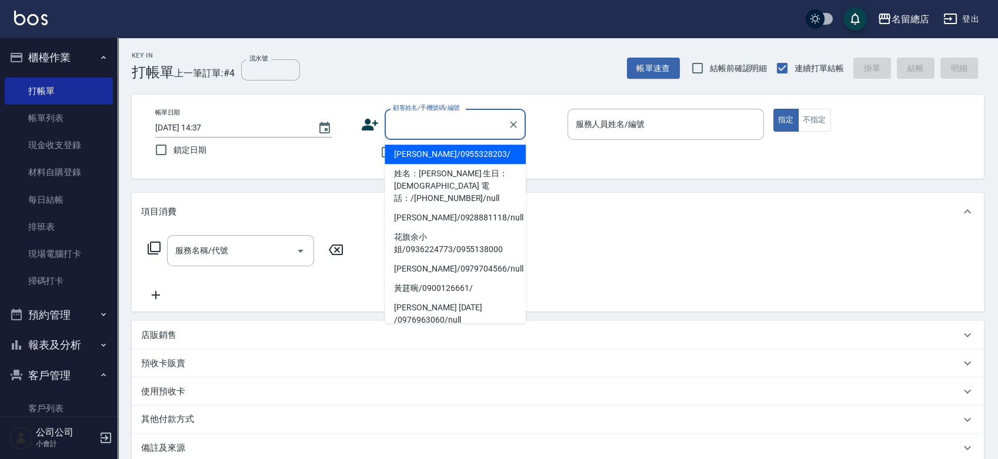
click at [403, 125] on input "顧客姓名/手機號碼/編號" at bounding box center [446, 124] width 113 height 21
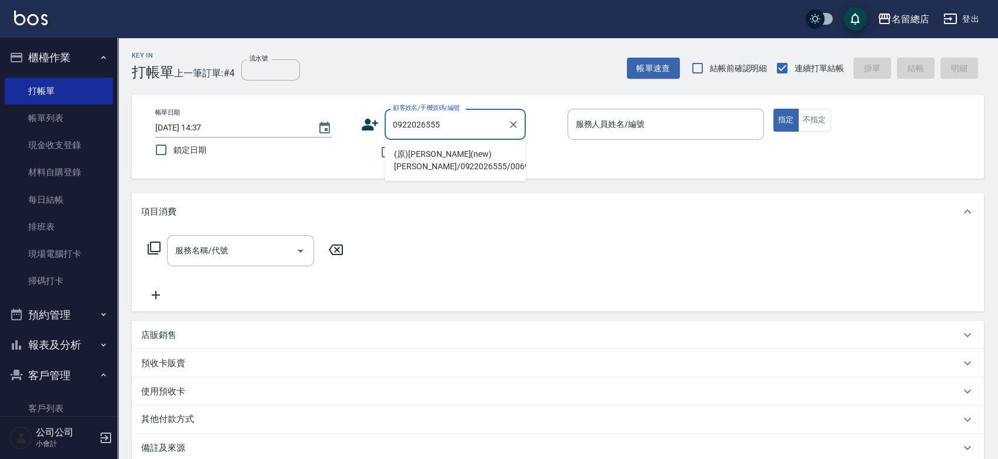
type input "(原)[PERSON_NAME](new)[PERSON_NAME]/0922026555/006998"
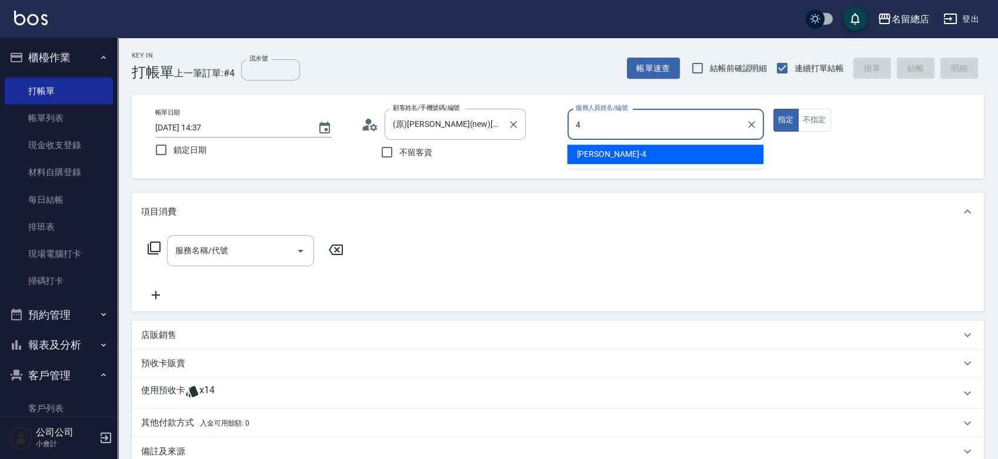
type input "[PERSON_NAME]-4"
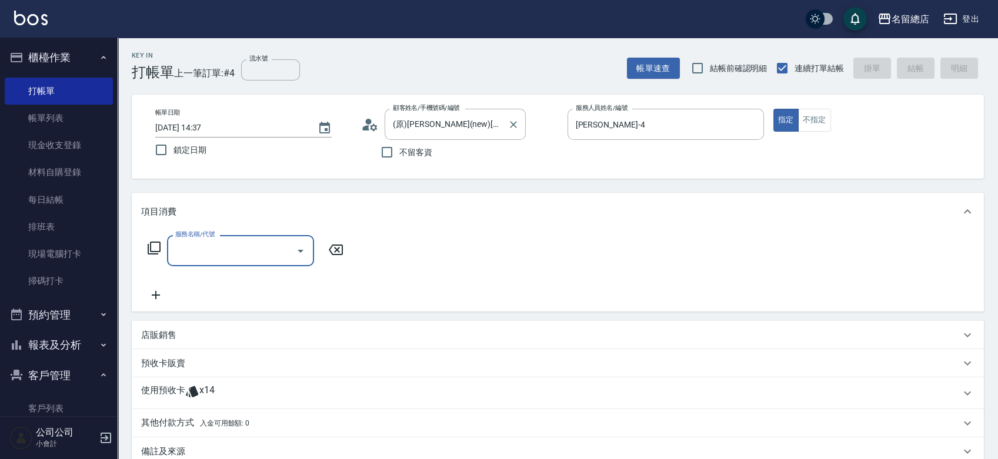
type input "5"
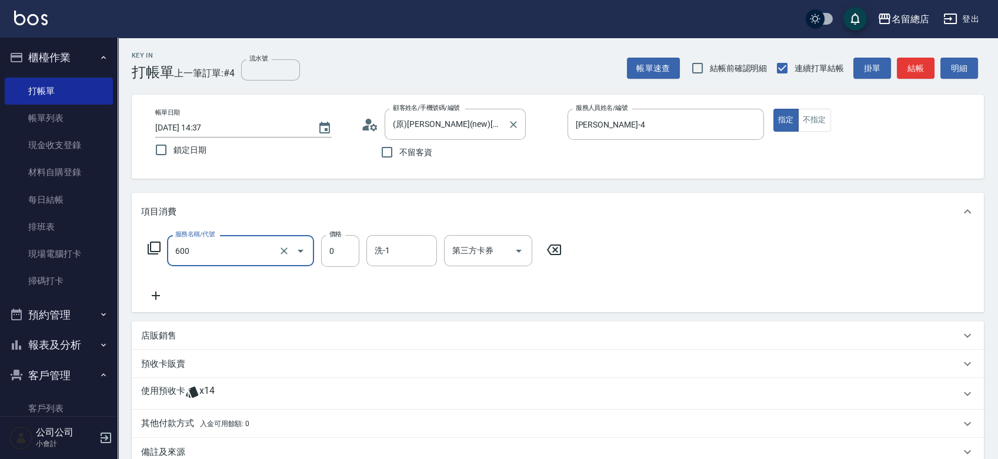
type input "洗髮(免費)(600)"
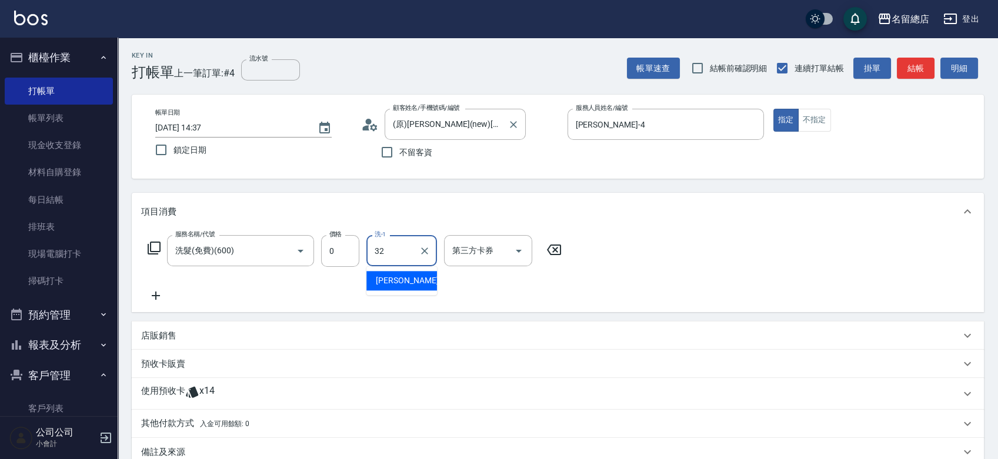
type input "[PERSON_NAME]-32"
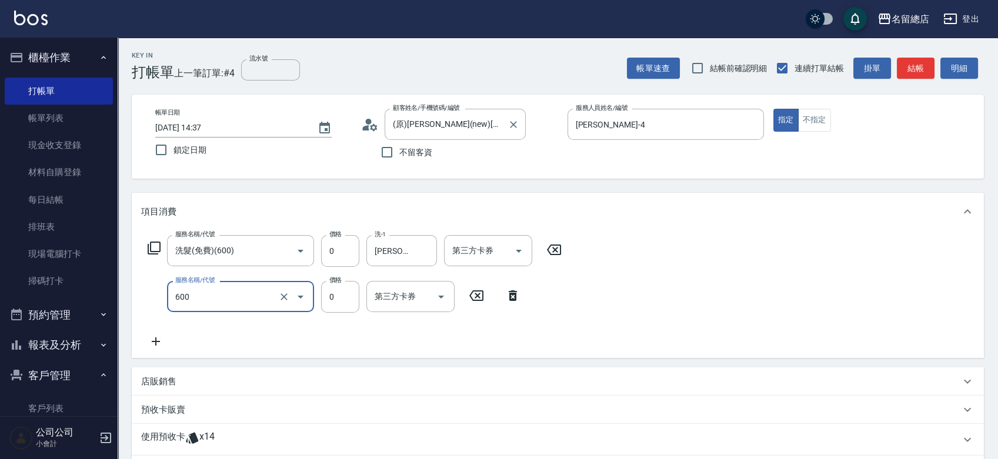
type input "洗髮(免費)(600)"
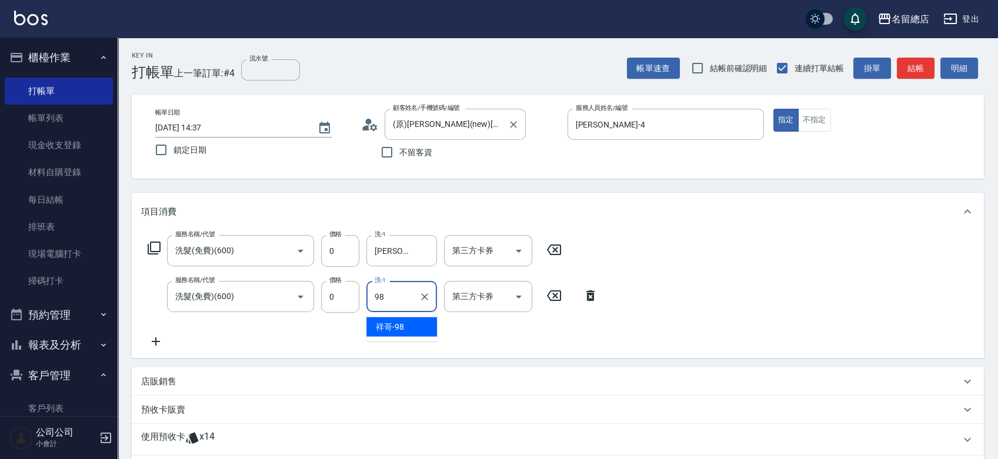
type input "祥哥-98"
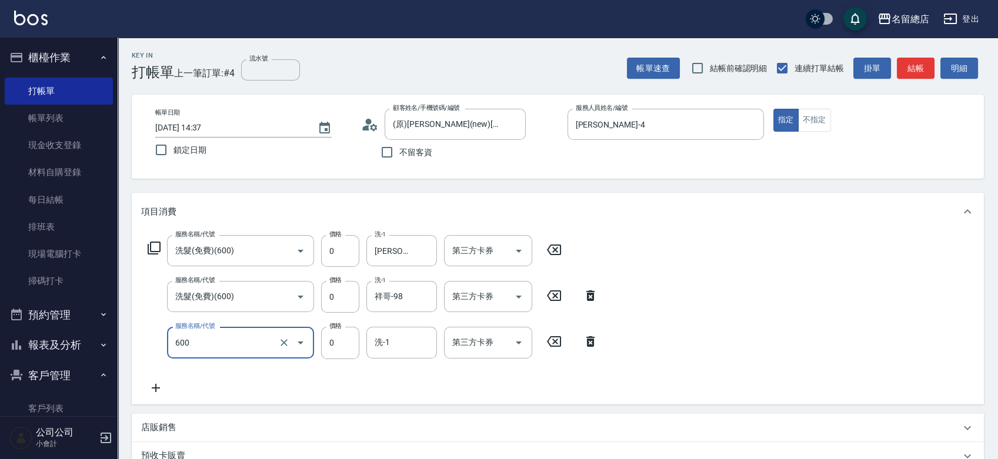
type input "洗髮(免費)(600)"
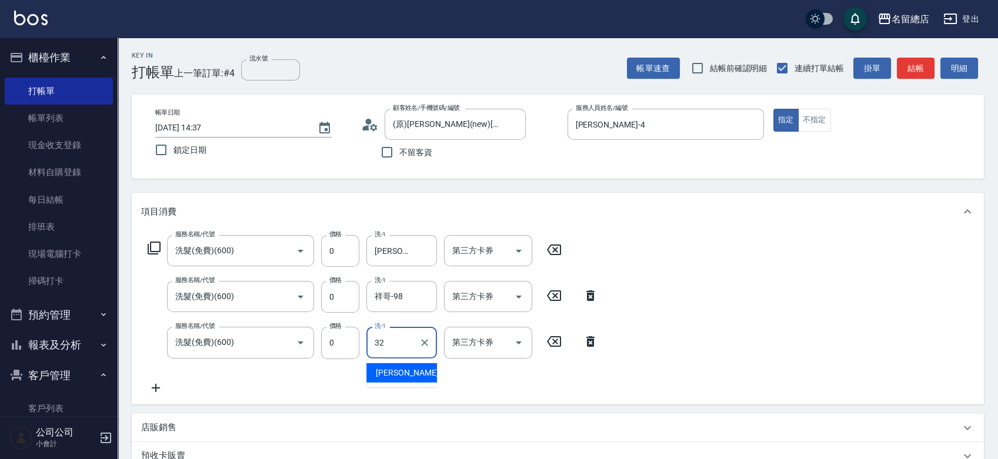
type input "[PERSON_NAME]-32"
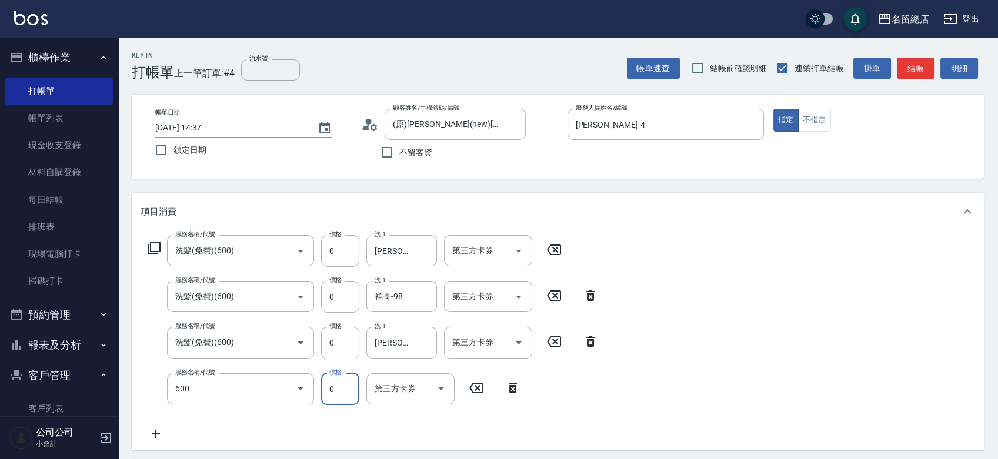
type input "洗髮(免費)(600)"
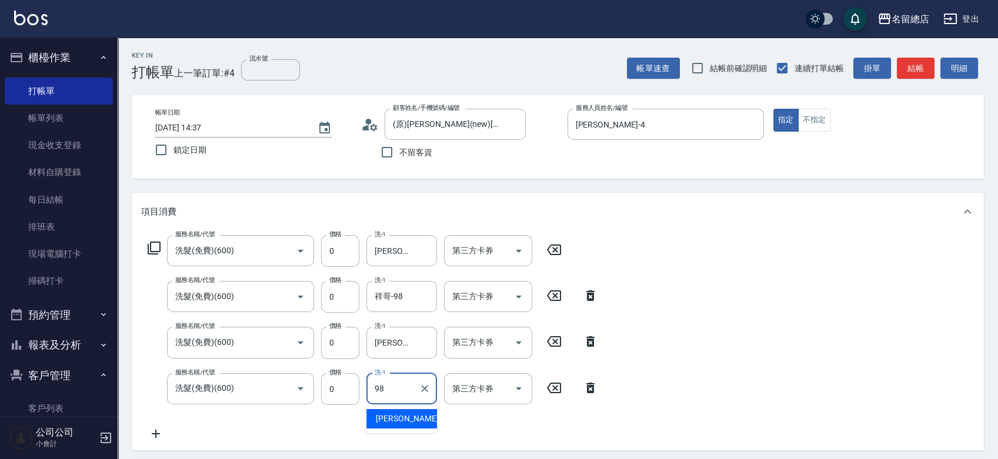
type input "祥哥-98"
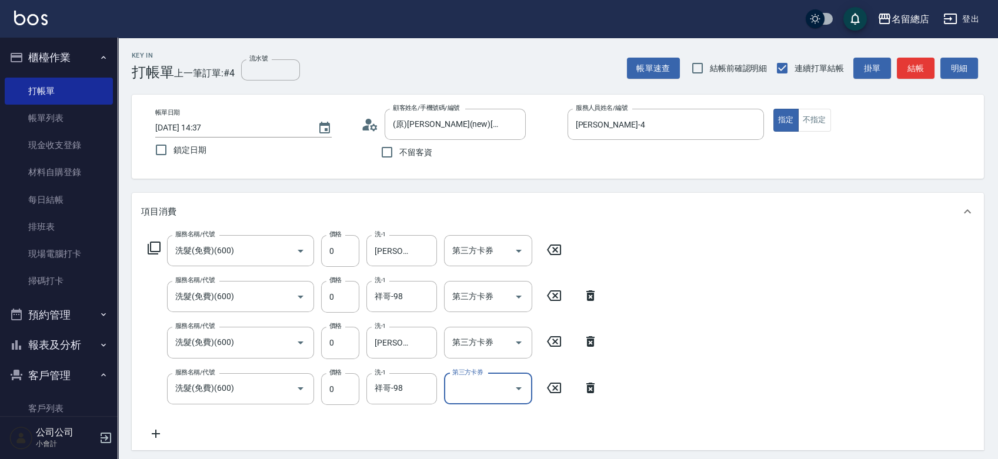
scroll to position [196, 0]
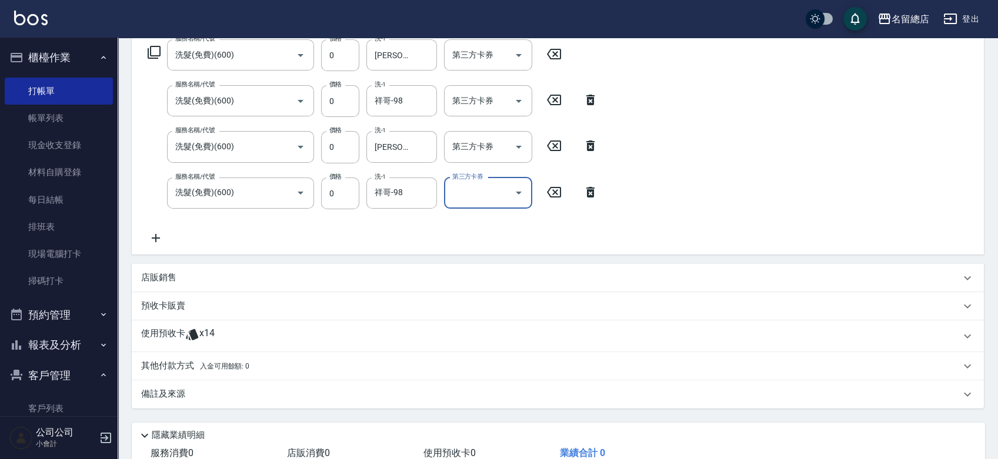
click at [217, 335] on div "使用預收卡 x14" at bounding box center [550, 337] width 819 height 18
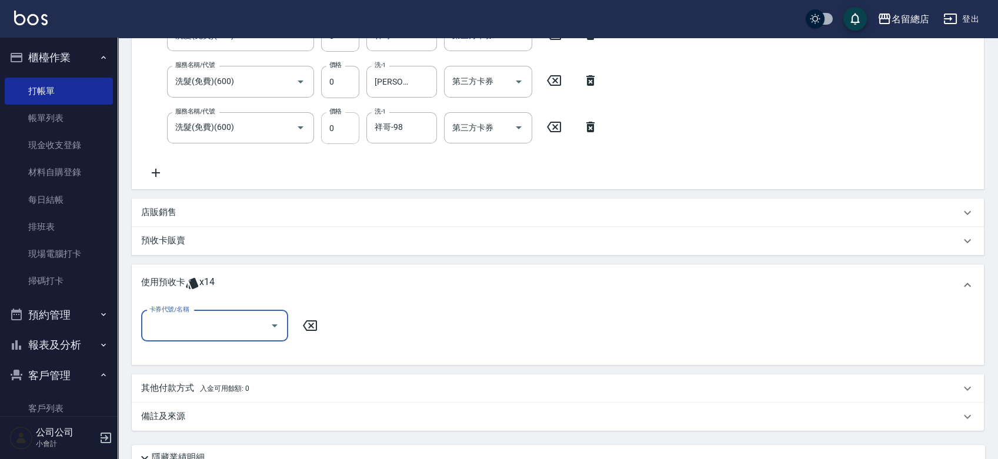
scroll to position [0, 0]
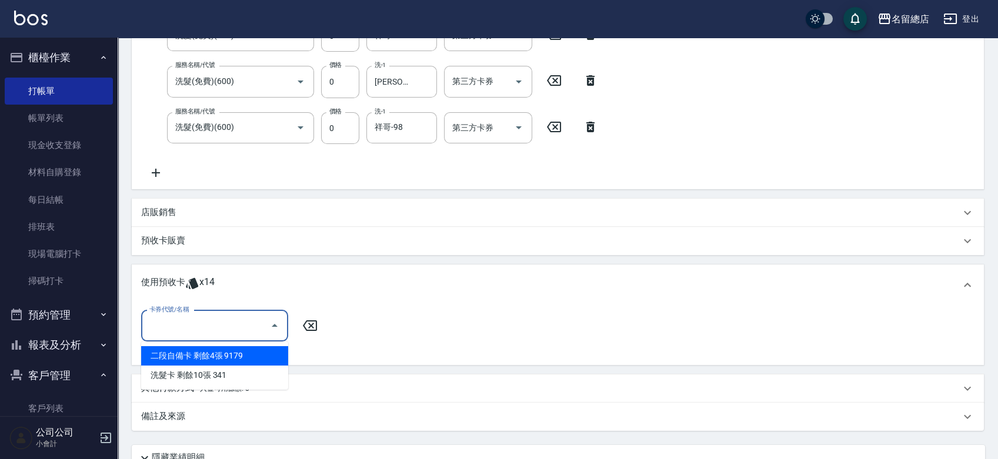
click at [225, 319] on input "卡券代號/名稱" at bounding box center [205, 326] width 119 height 21
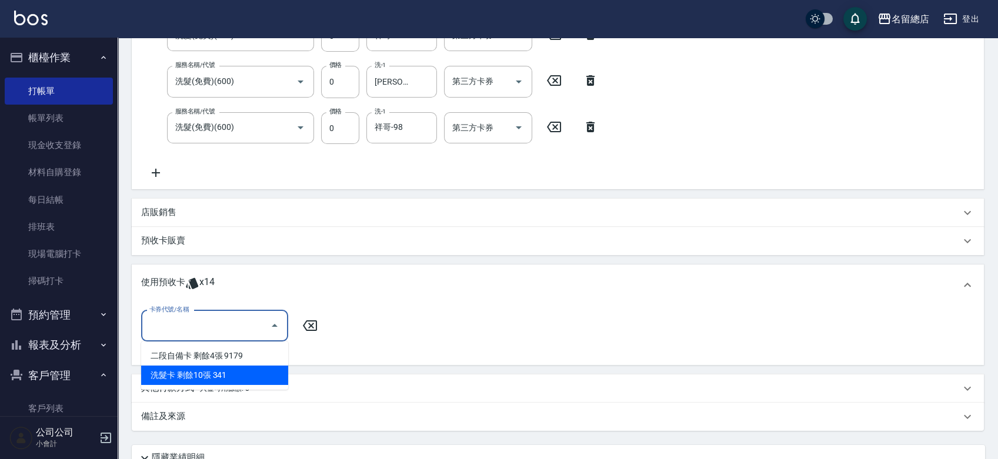
click at [234, 371] on div "洗髮卡 剩餘10張 341" at bounding box center [214, 375] width 147 height 19
type input "洗髮卡 341"
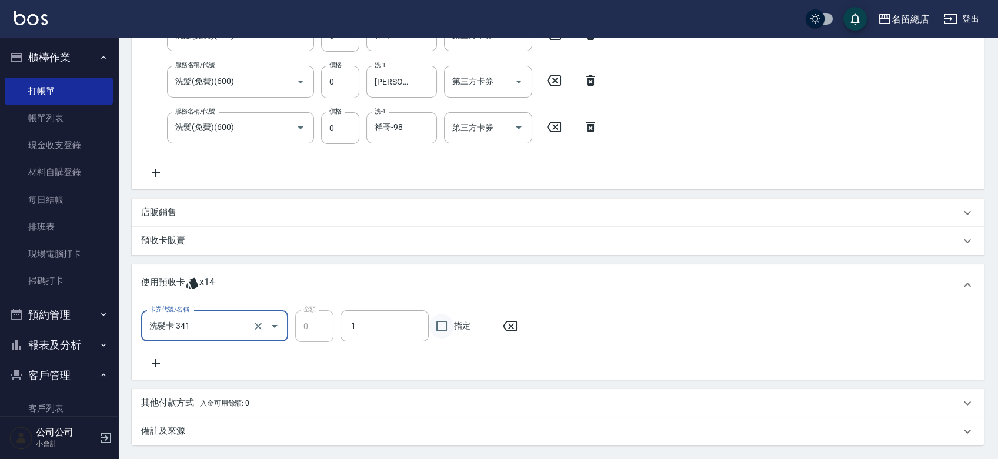
click at [440, 328] on input "指定" at bounding box center [441, 326] width 25 height 25
checkbox input "true"
click at [159, 358] on icon at bounding box center [155, 363] width 29 height 14
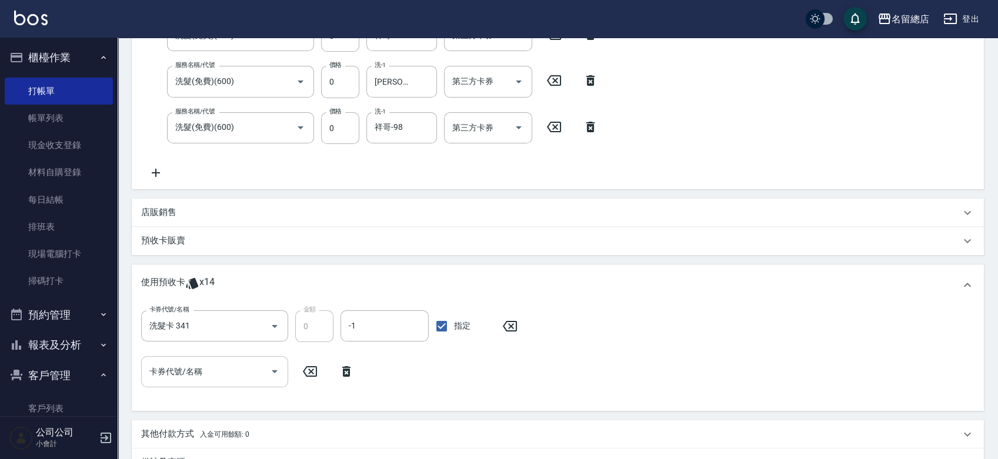
click at [192, 369] on input "卡券代號/名稱" at bounding box center [205, 372] width 119 height 21
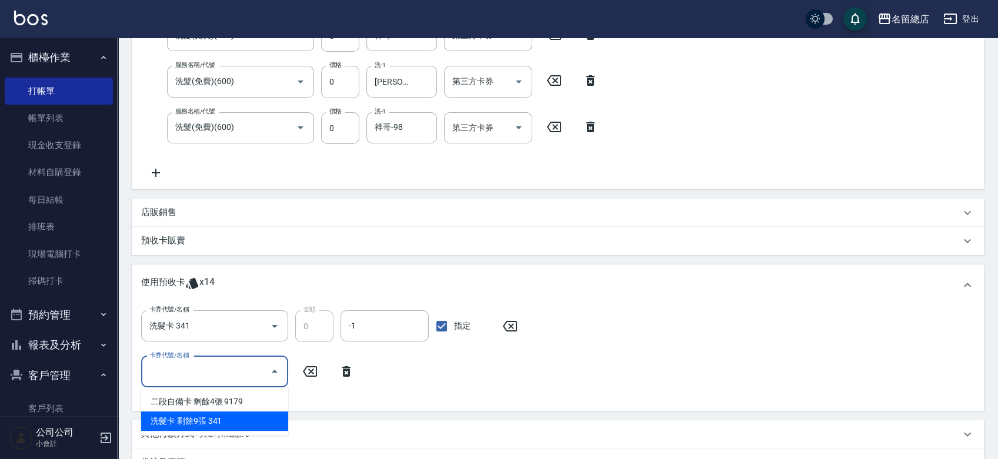
click at [222, 419] on div "洗髮卡 剩餘9張 341" at bounding box center [214, 421] width 147 height 19
type input "洗髮卡 341"
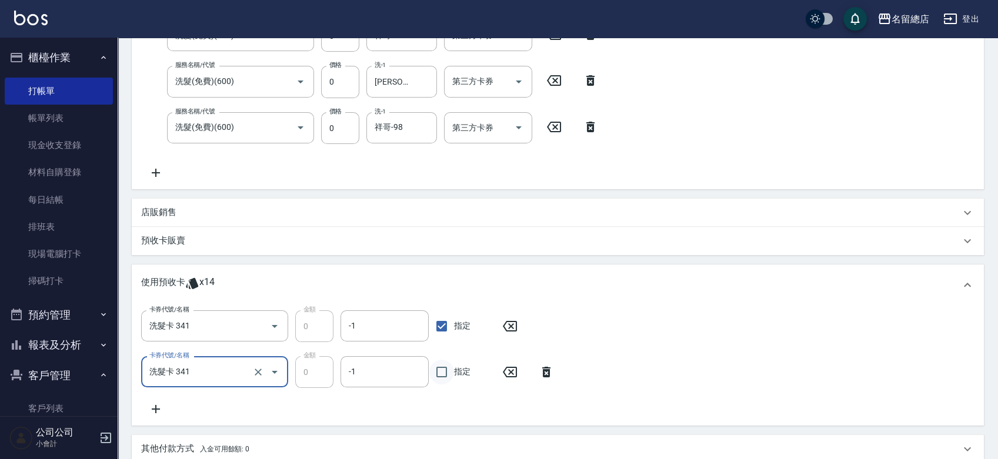
click at [437, 375] on input "指定" at bounding box center [441, 372] width 25 height 25
checkbox input "true"
click at [162, 411] on icon at bounding box center [155, 409] width 29 height 14
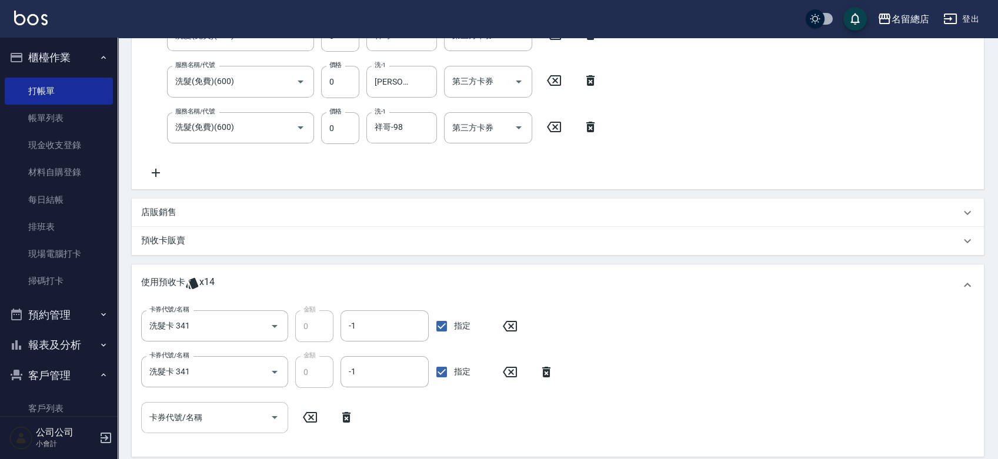
click at [182, 422] on input "卡券代號/名稱" at bounding box center [205, 418] width 119 height 21
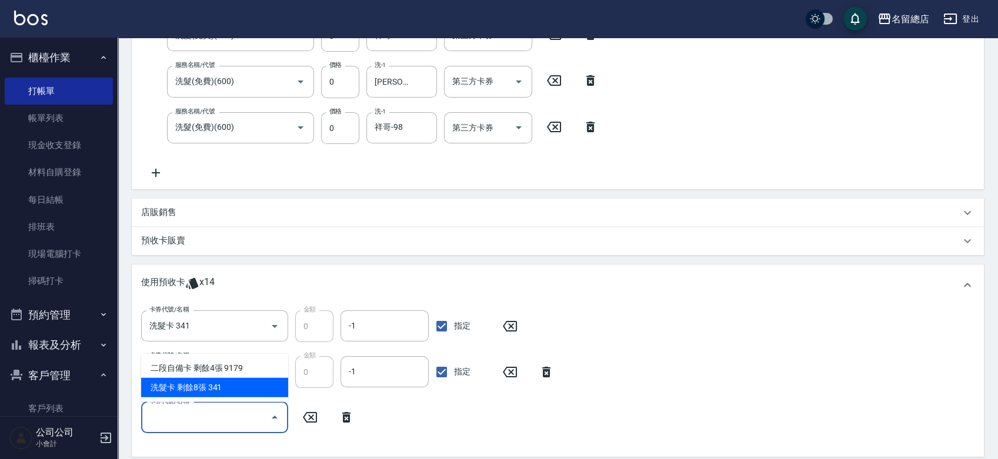
click at [215, 386] on div "洗髮卡 剩餘8張 341" at bounding box center [214, 387] width 147 height 19
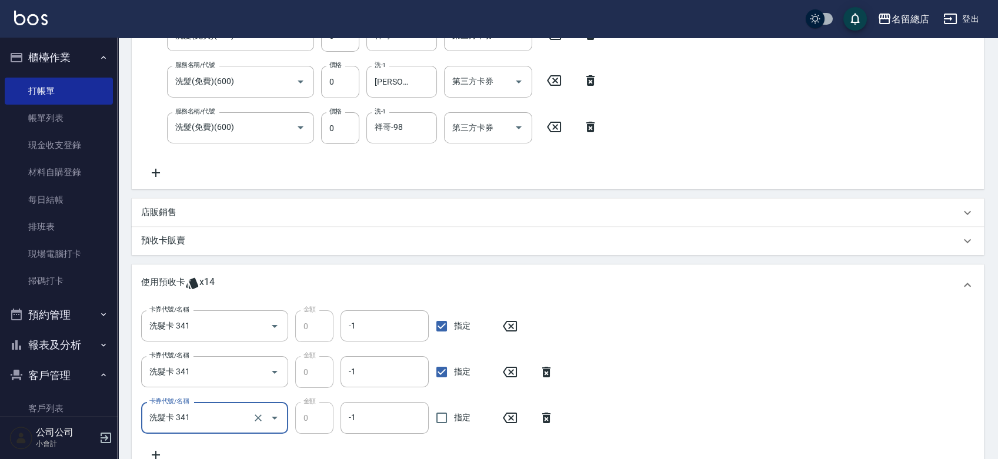
type input "洗髮卡 341"
click at [448, 419] on input "指定" at bounding box center [441, 418] width 25 height 25
checkbox input "true"
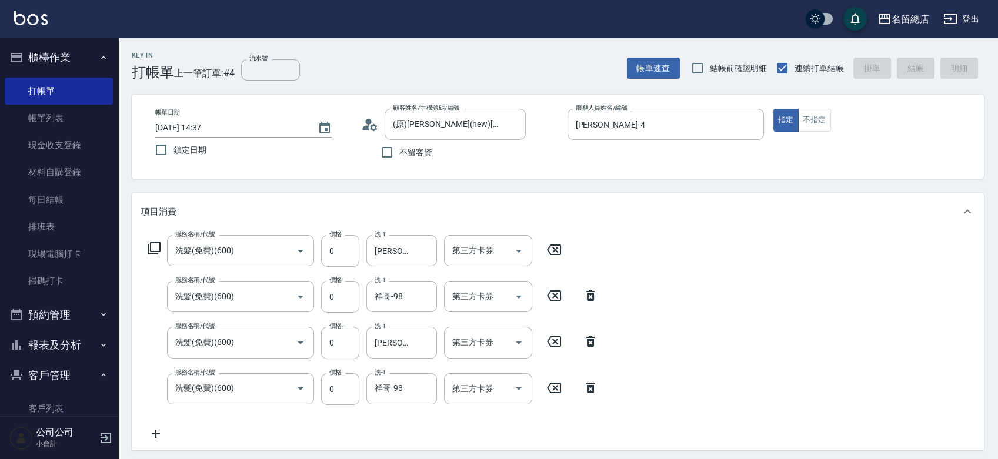
type input "[DATE] 14:40"
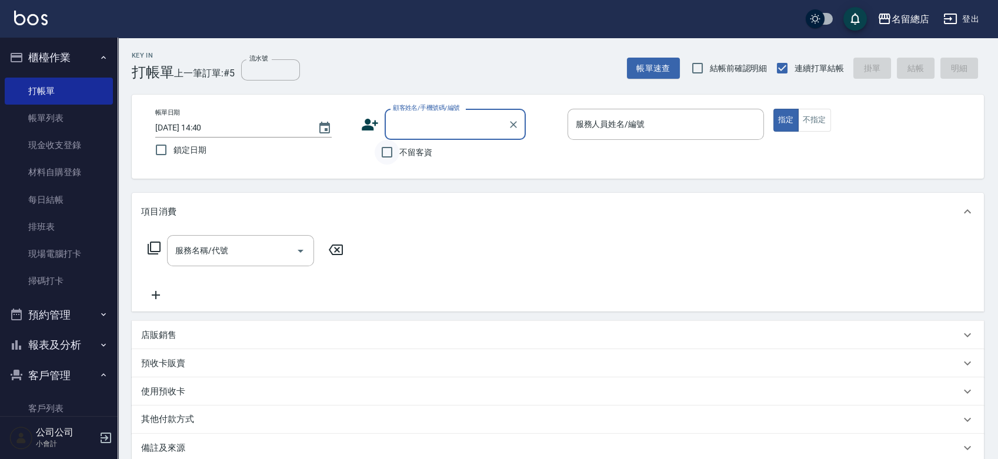
click at [389, 149] on input "不留客資" at bounding box center [387, 152] width 25 height 25
checkbox input "true"
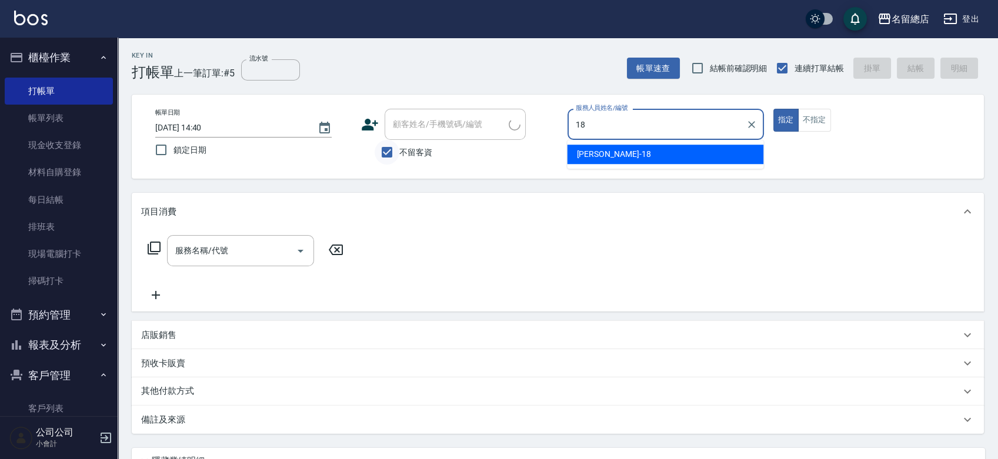
type input "[PERSON_NAME]-18"
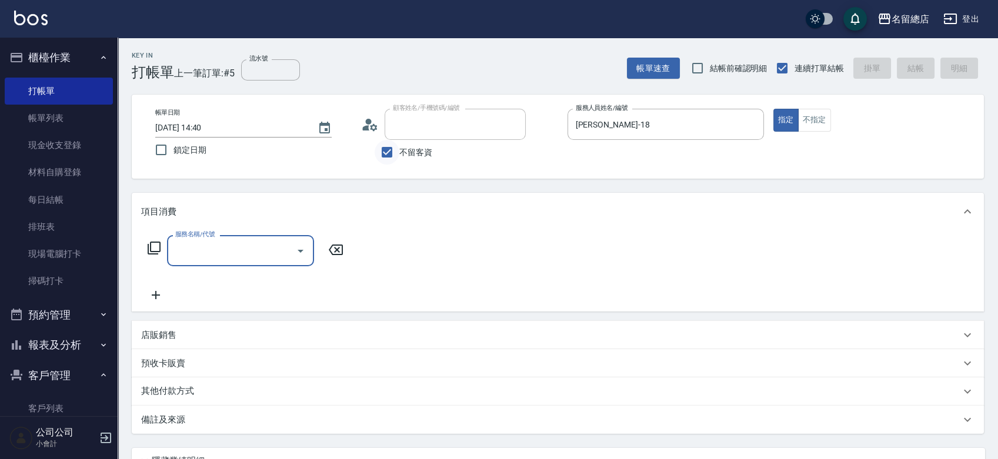
type input "[PERSON_NAME]/0912277639/nell/"
click at [395, 150] on input "不留客資" at bounding box center [387, 152] width 25 height 25
checkbox input "false"
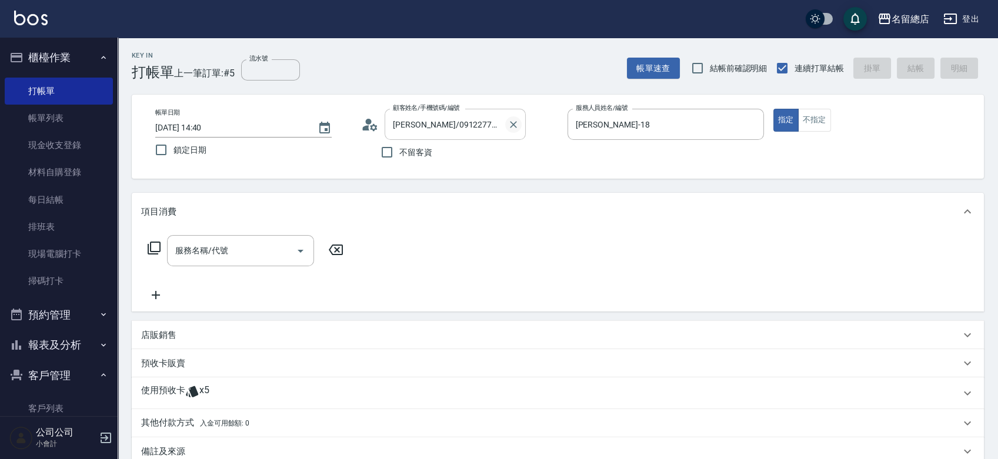
click at [515, 122] on icon "Clear" at bounding box center [513, 124] width 7 height 7
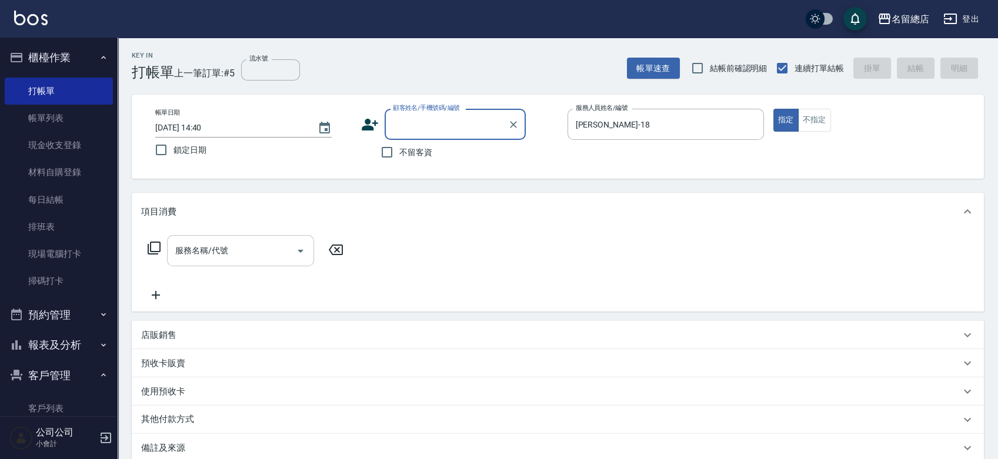
click at [398, 146] on input "不留客資" at bounding box center [387, 152] width 25 height 25
checkbox input "true"
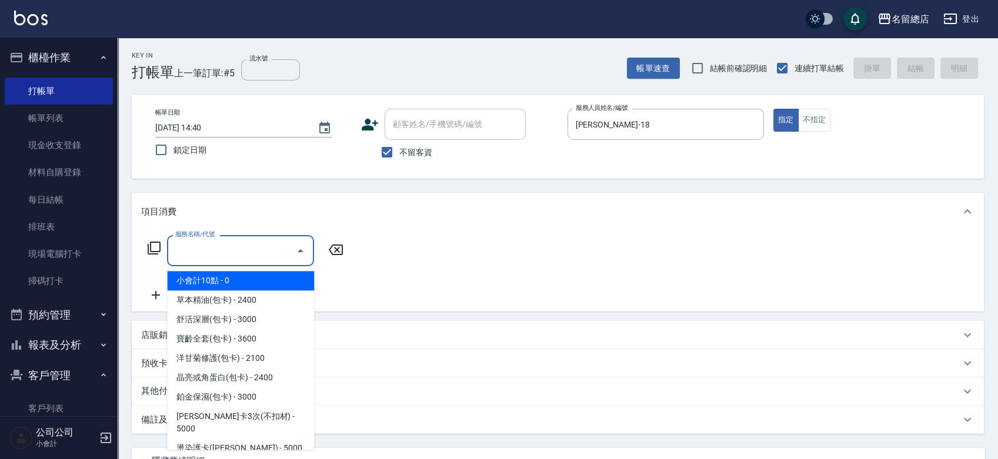
click at [266, 248] on input "服務名稱/代號" at bounding box center [231, 251] width 119 height 21
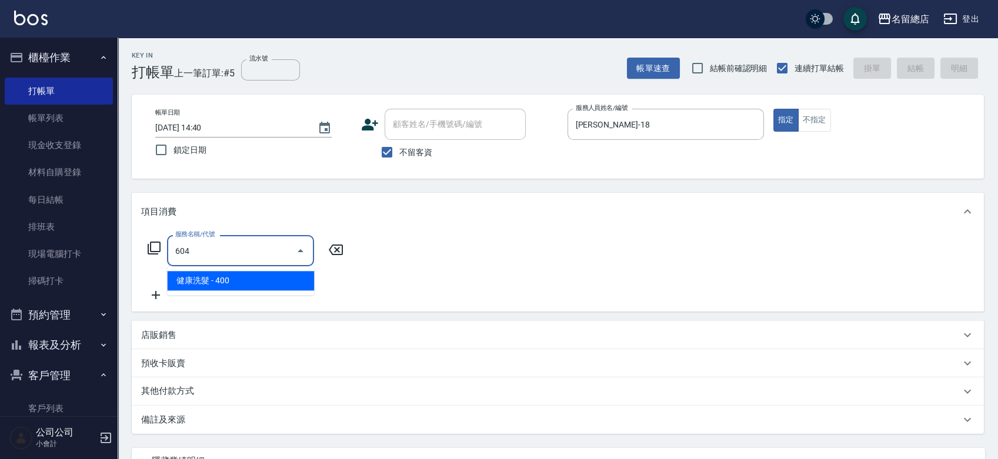
type input "健康洗髮(604)"
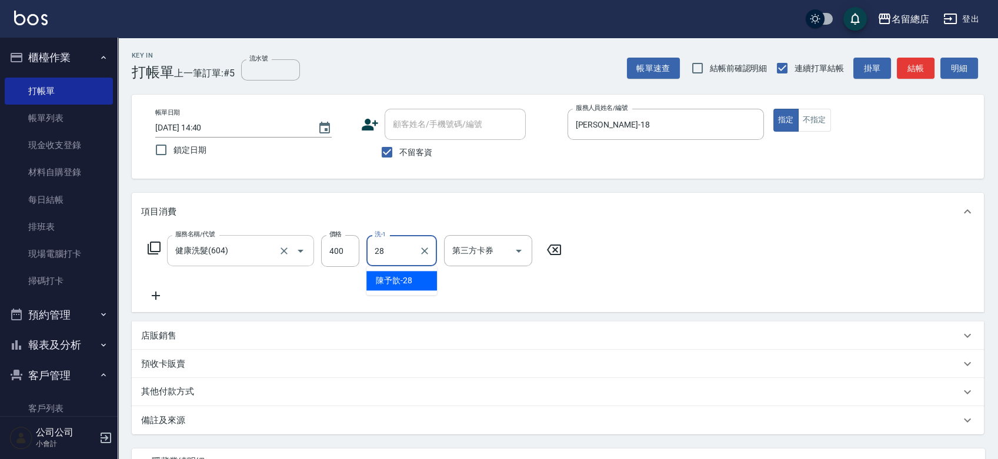
type input "陳予歆-28"
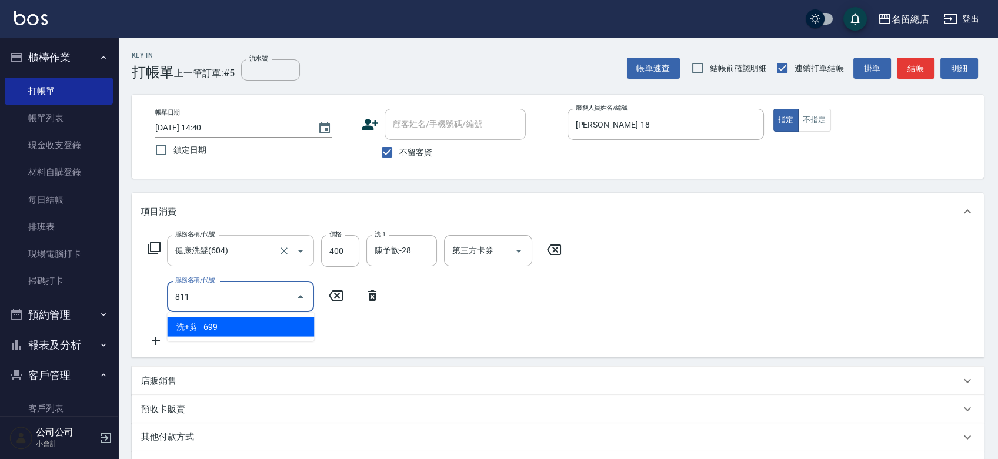
type input "洗+剪(811)"
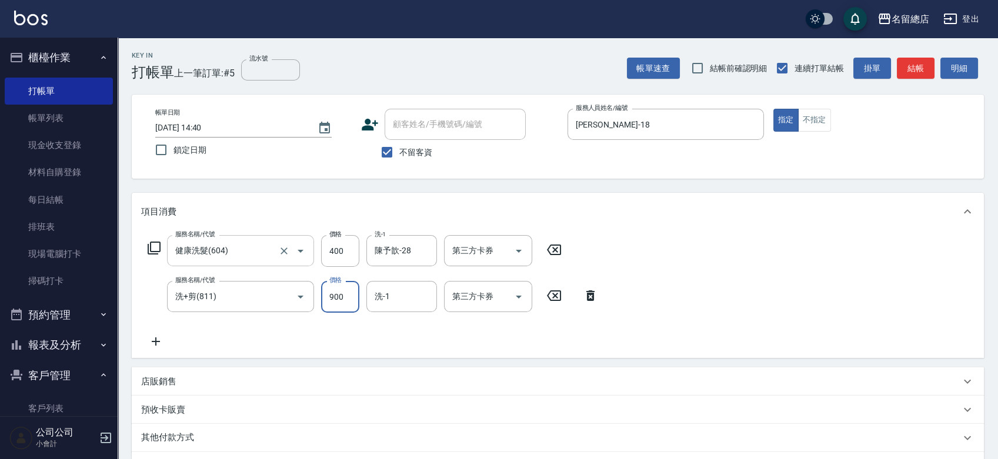
type input "900"
type input "[PERSON_NAME]-66"
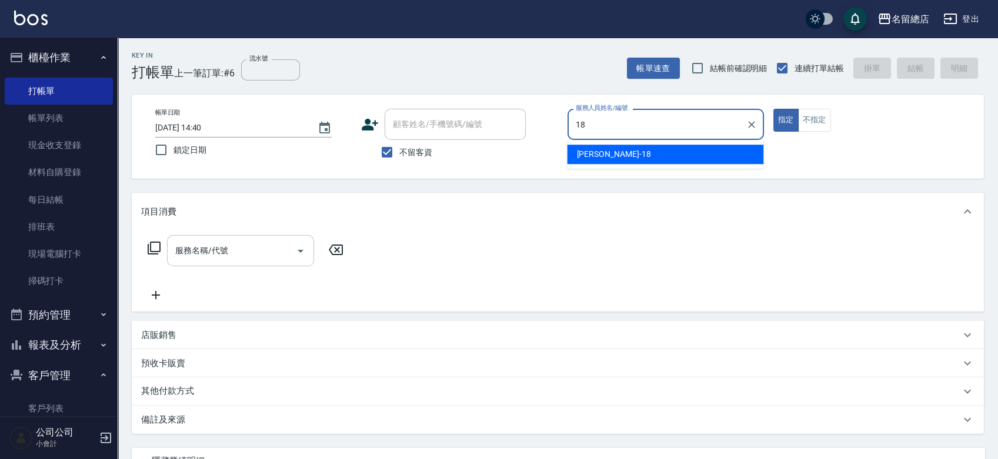
type input "[PERSON_NAME]-18"
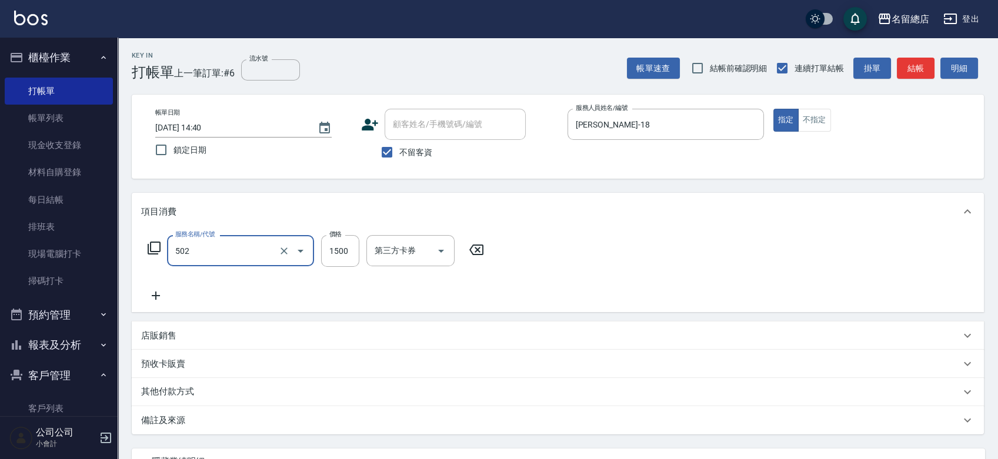
type input "染髮1500以上(502)"
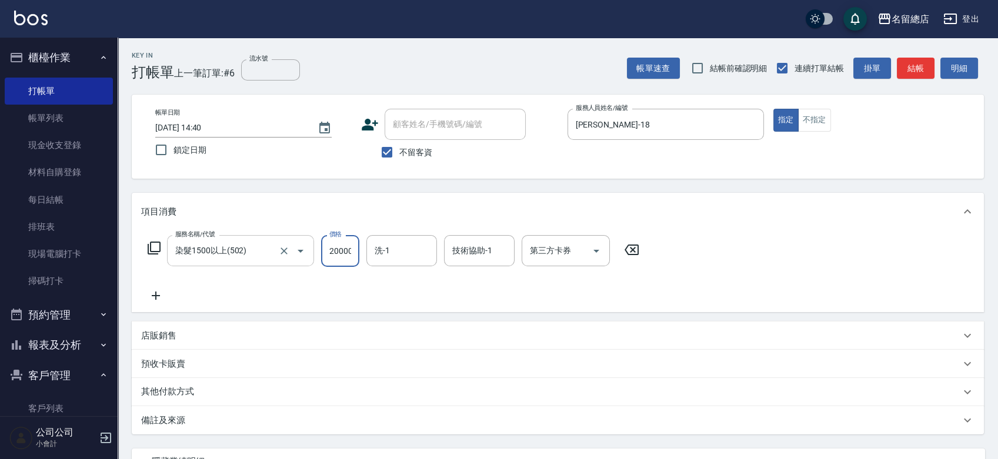
scroll to position [0, 1]
type input "20000"
type input "[PERSON_NAME]-31"
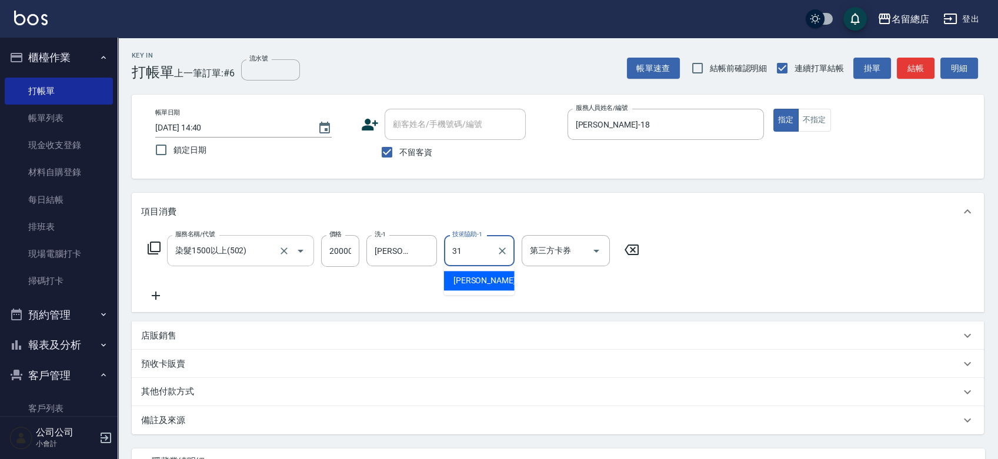
type input "[PERSON_NAME]-31"
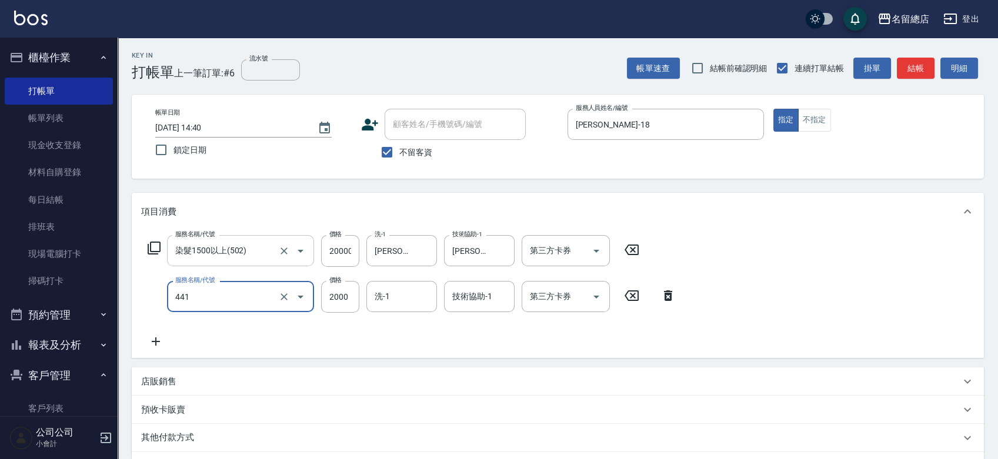
type input "2段自單次1300以上(441)"
type input "10000"
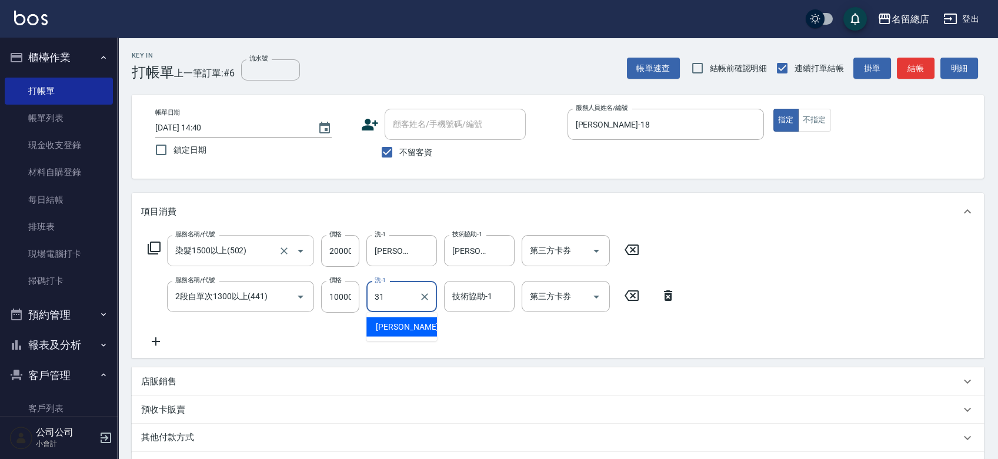
type input "[PERSON_NAME]-31"
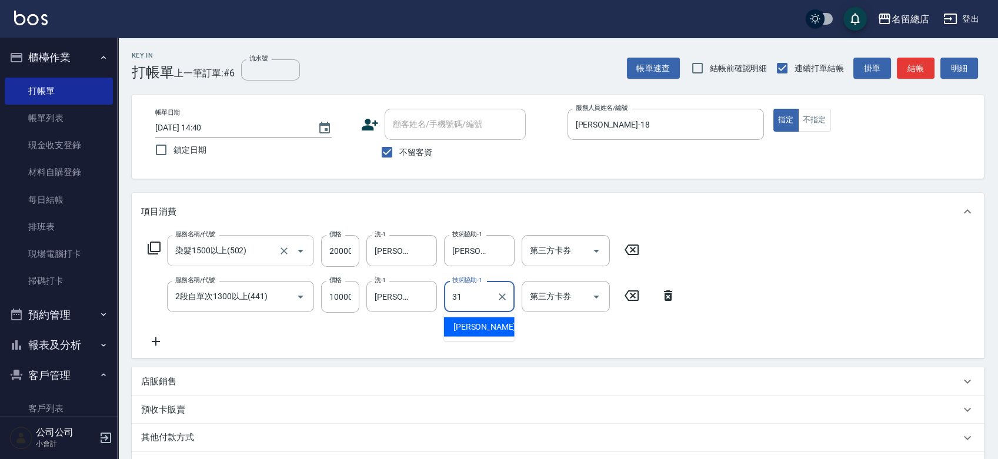
type input "[PERSON_NAME]-31"
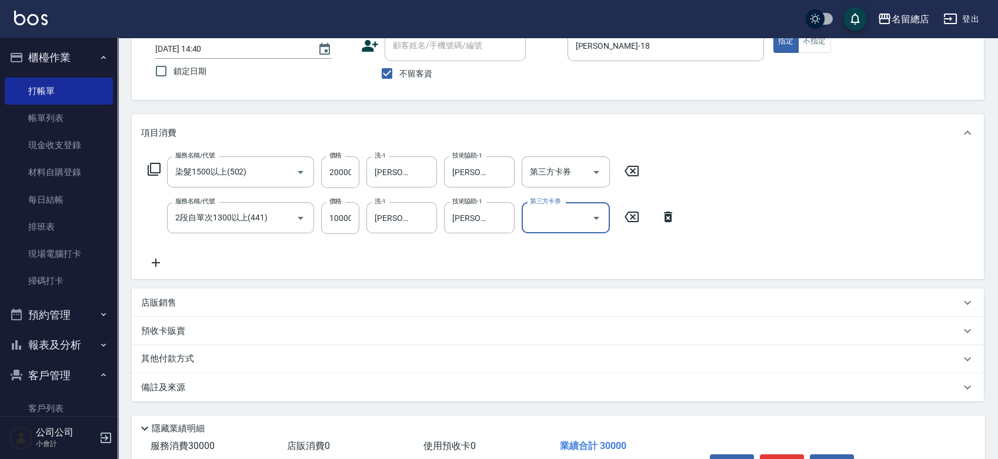
scroll to position [152, 0]
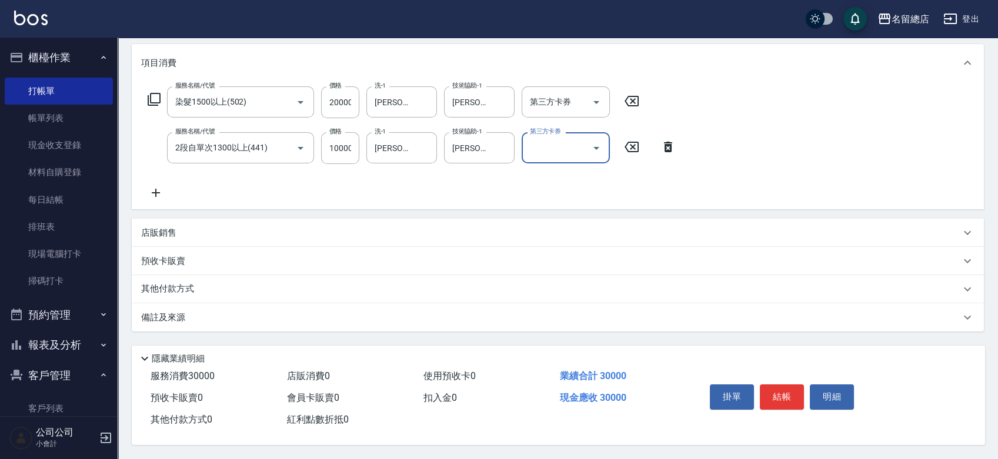
click at [212, 290] on div "其他付款方式" at bounding box center [550, 289] width 819 height 13
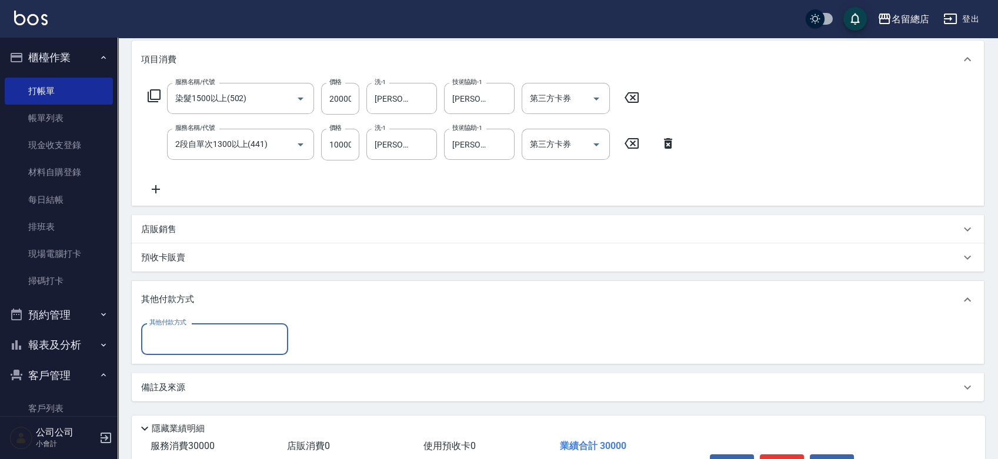
scroll to position [0, 0]
click at [205, 339] on input "其他付款方式" at bounding box center [214, 339] width 136 height 21
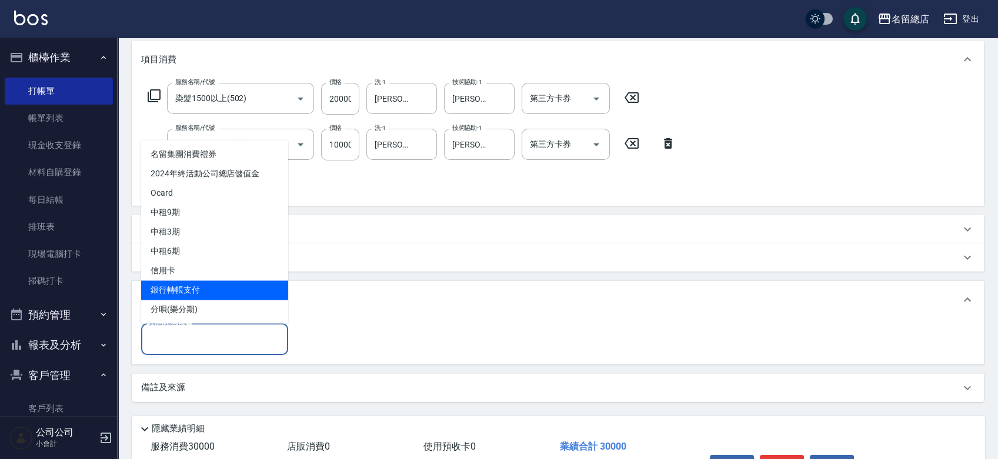
click at [205, 292] on span "銀行轉帳支付" at bounding box center [214, 290] width 147 height 19
type input "銀行轉帳支付"
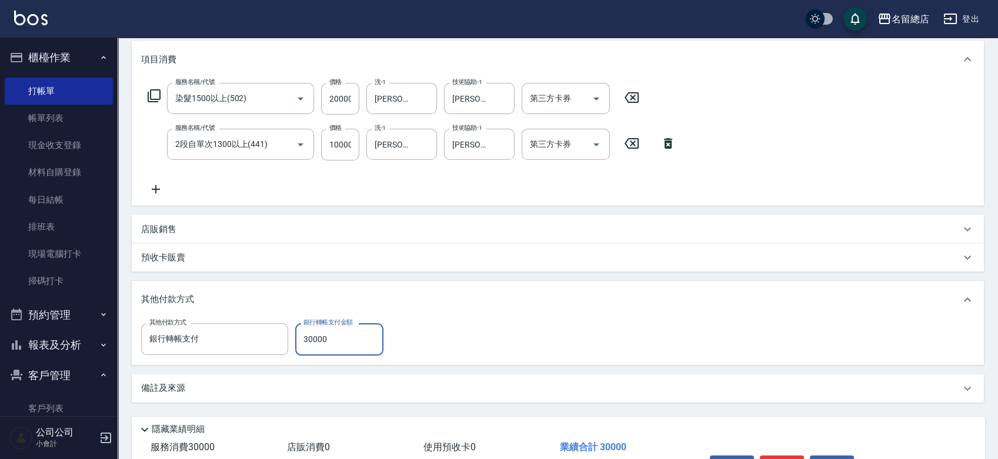
type input "30000"
type input "[DATE] 14:41"
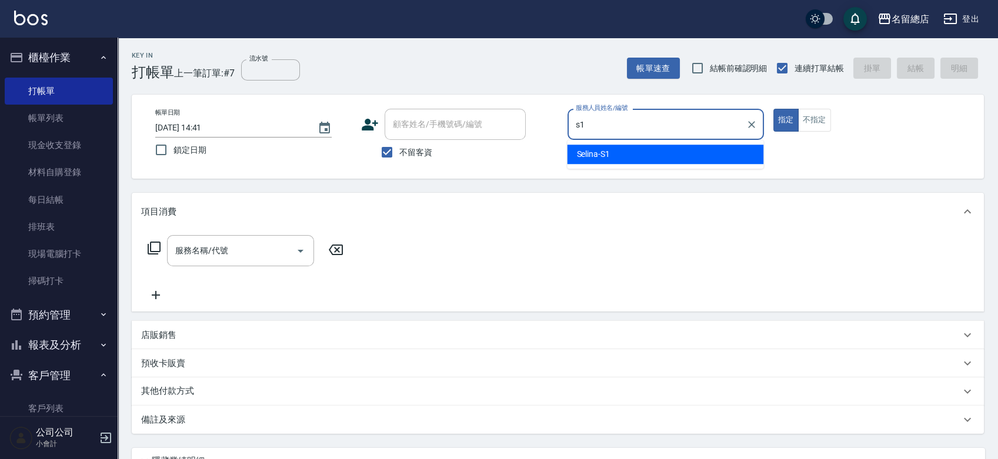
type input "Selina-S1"
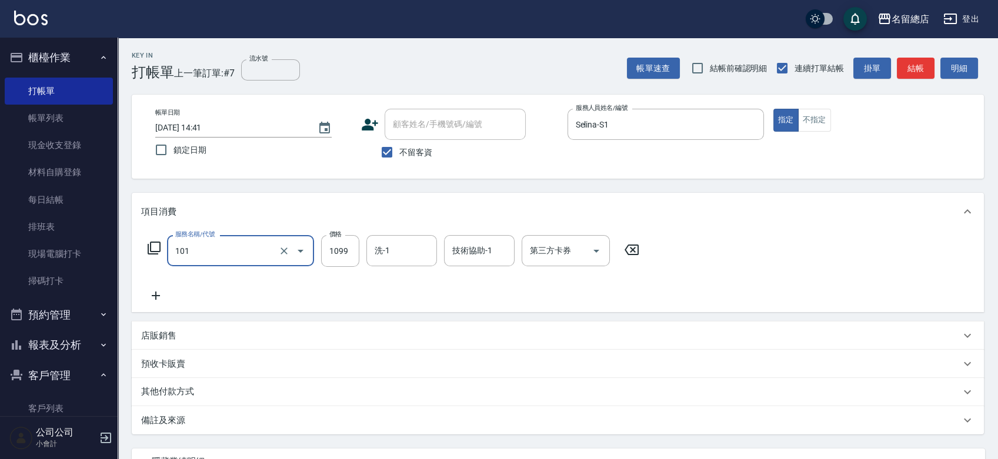
type input "蘊活頭皮1099(101)"
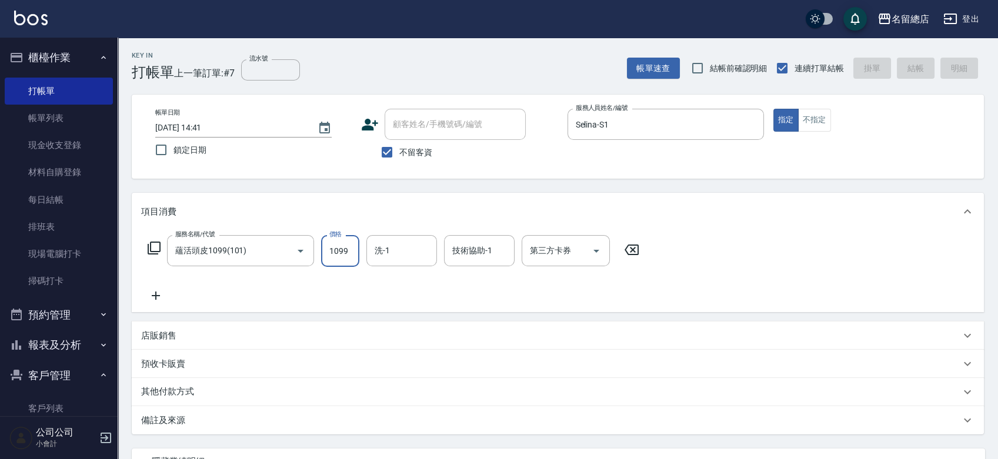
type input "[DATE] 14:42"
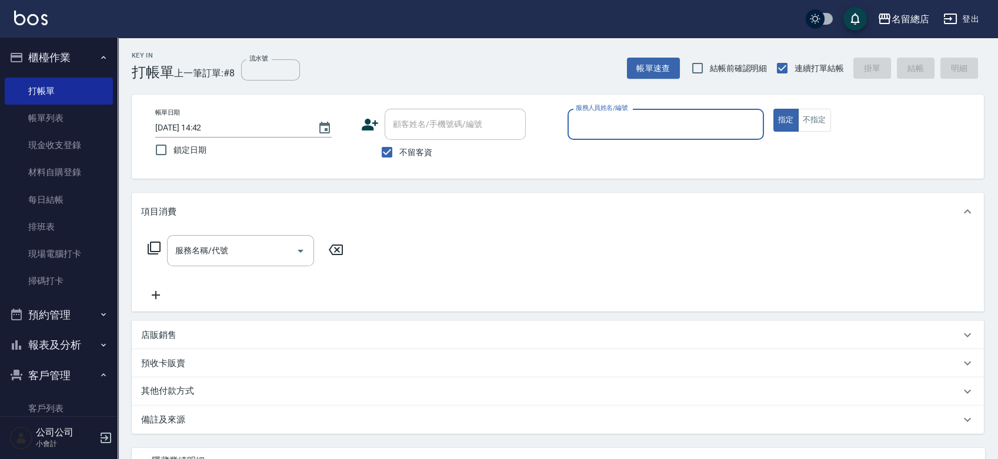
drag, startPoint x: 391, startPoint y: 154, endPoint x: 407, endPoint y: 136, distance: 24.1
click at [391, 154] on input "不留客資" at bounding box center [387, 152] width 25 height 25
checkbox input "false"
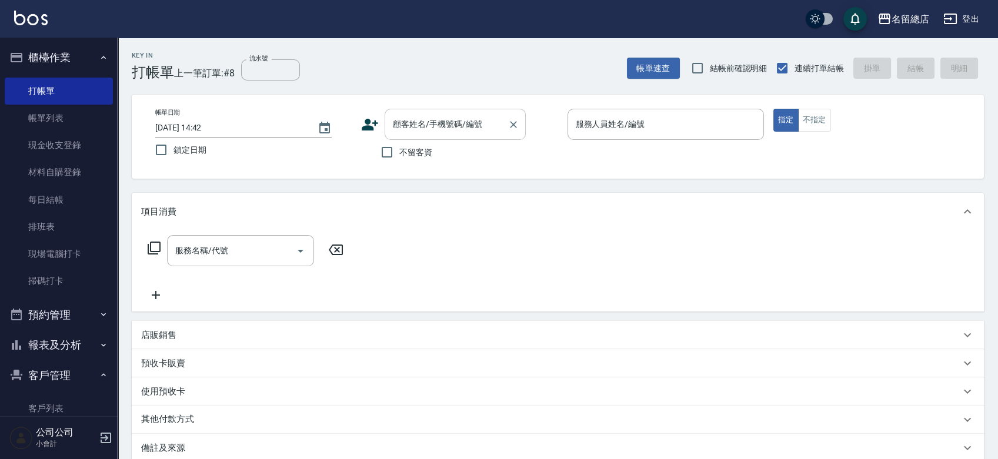
click at [411, 128] on div "顧客姓名/手機號碼/編號 顧客姓名/手機號碼/編號" at bounding box center [455, 124] width 141 height 31
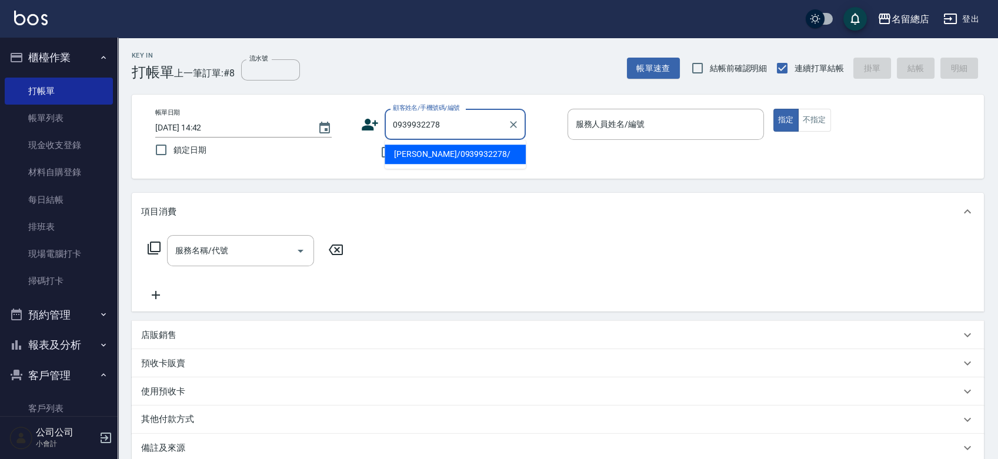
type input "[PERSON_NAME]/0939932278/"
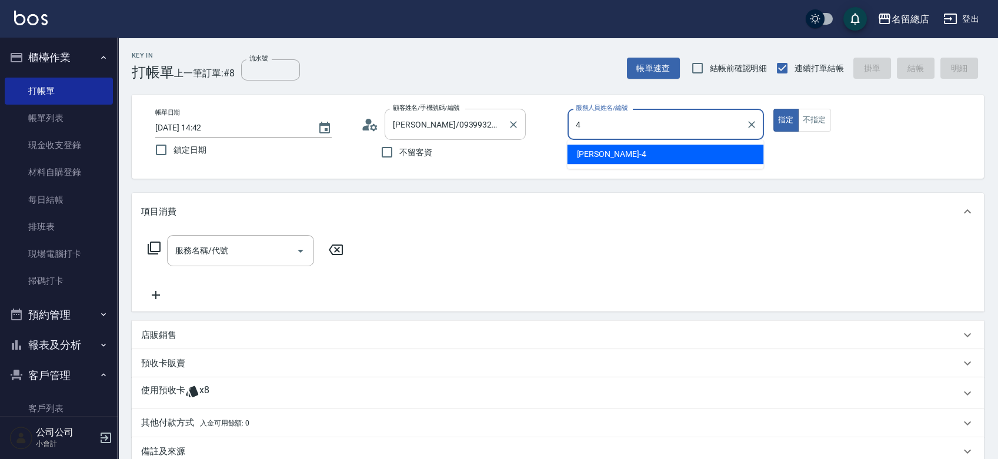
type input "[PERSON_NAME]-4"
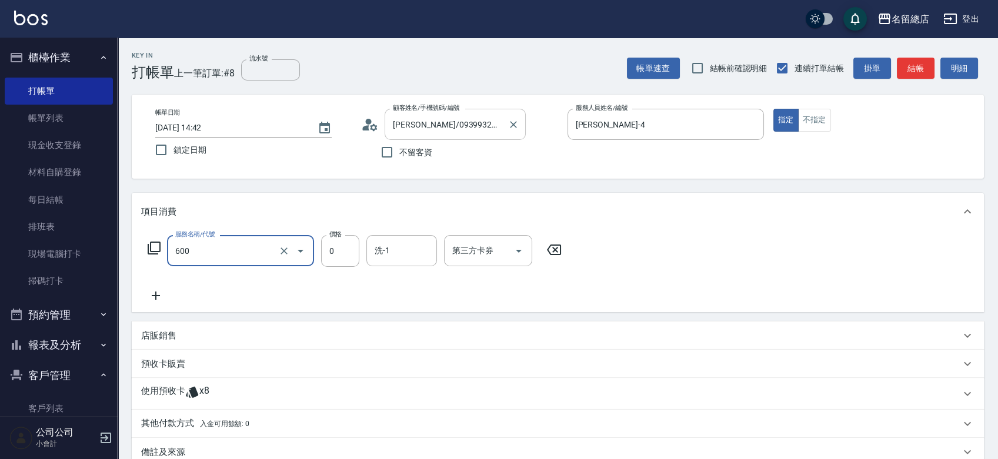
type input "洗髮(免費)(600)"
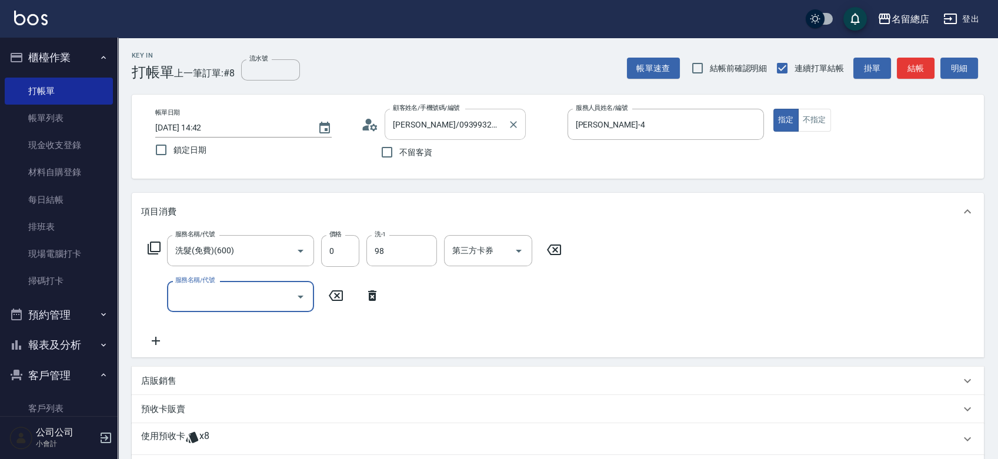
type input "祥哥-98"
type input "洗髮(免費)(600)"
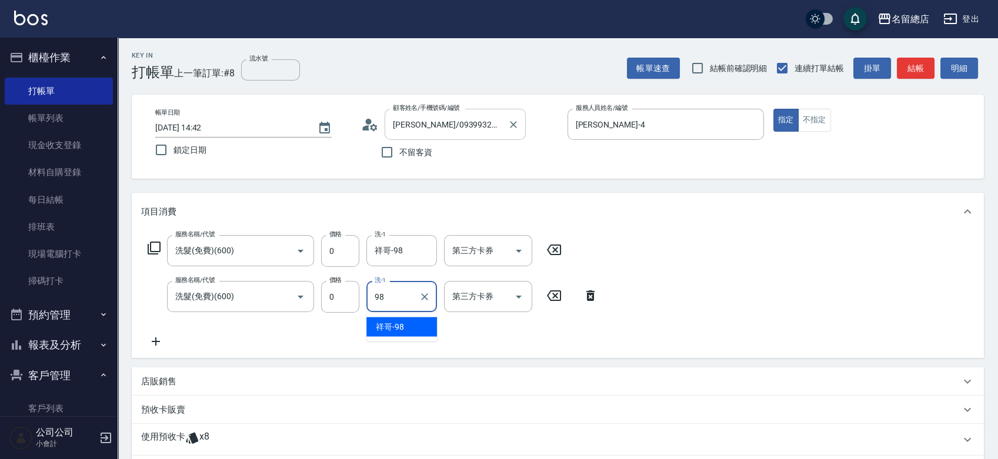
type input "祥哥-98"
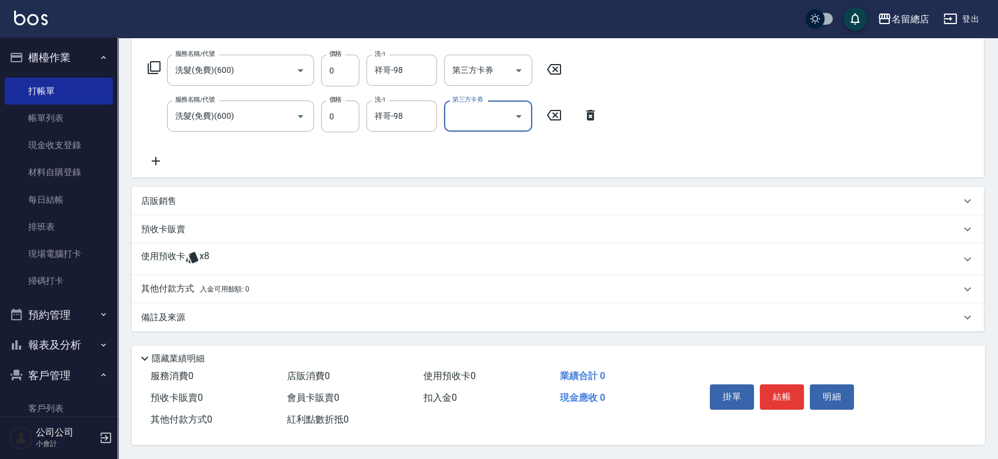
scroll to position [184, 0]
click at [221, 246] on div "使用預收卡 x8" at bounding box center [558, 260] width 852 height 32
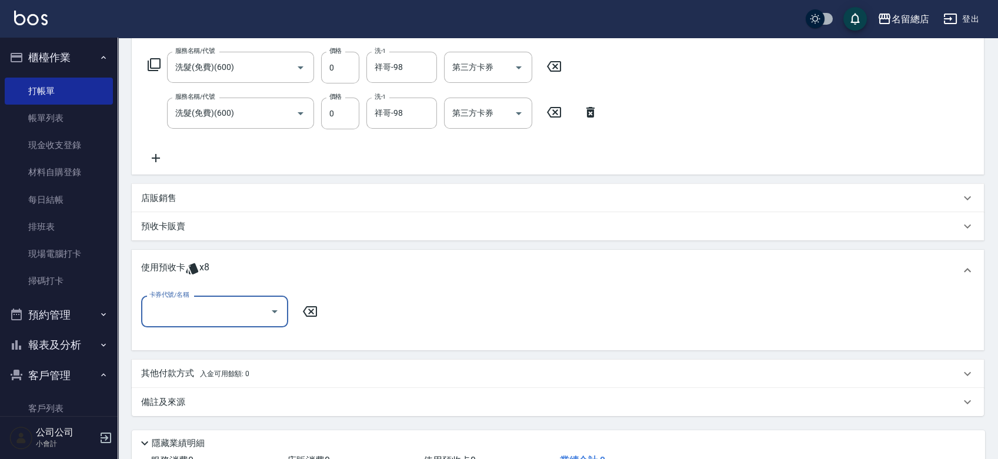
scroll to position [0, 0]
click at [199, 306] on input "卡券代號/名稱" at bounding box center [205, 311] width 119 height 21
drag, startPoint x: 229, startPoint y: 356, endPoint x: 261, endPoint y: 346, distance: 33.3
click at [230, 356] on div "洗髮卡 剩餘6張 331" at bounding box center [214, 360] width 147 height 19
type input "洗髮卡 331"
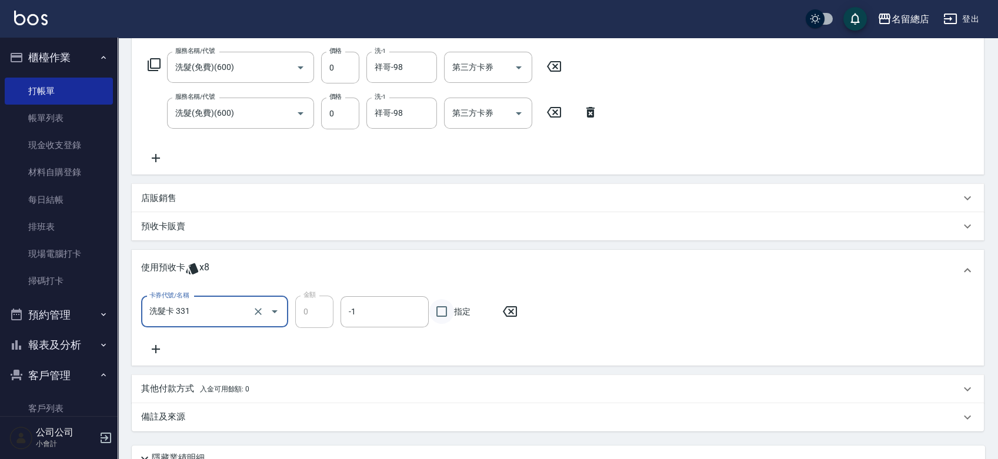
click at [441, 309] on input "指定" at bounding box center [441, 311] width 25 height 25
checkbox input "true"
click at [151, 346] on icon at bounding box center [155, 349] width 29 height 14
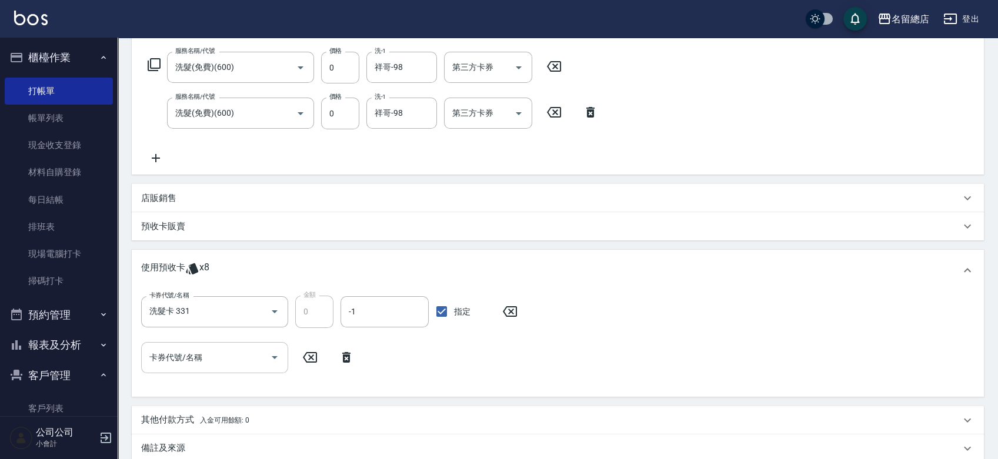
click at [180, 364] on input "卡券代號/名稱" at bounding box center [205, 358] width 119 height 21
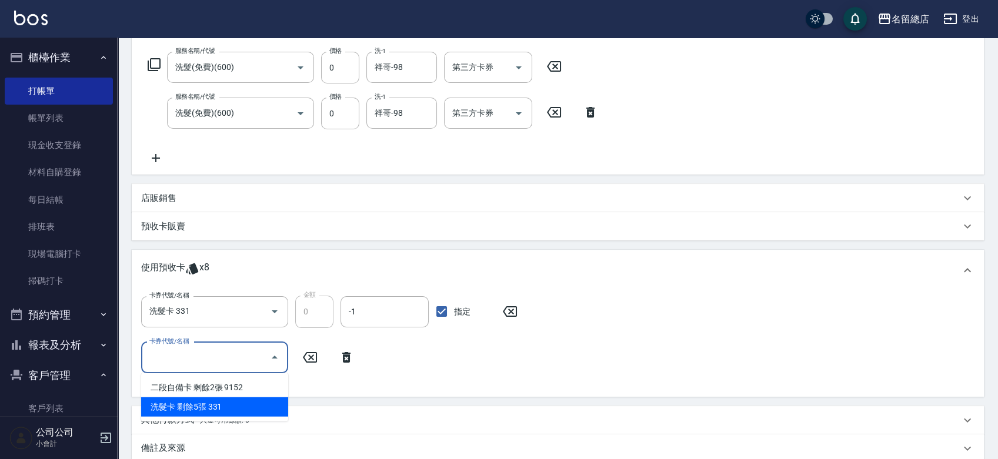
click at [206, 403] on div "洗髮卡 剩餘5張 331" at bounding box center [214, 407] width 147 height 19
type input "洗髮卡 331"
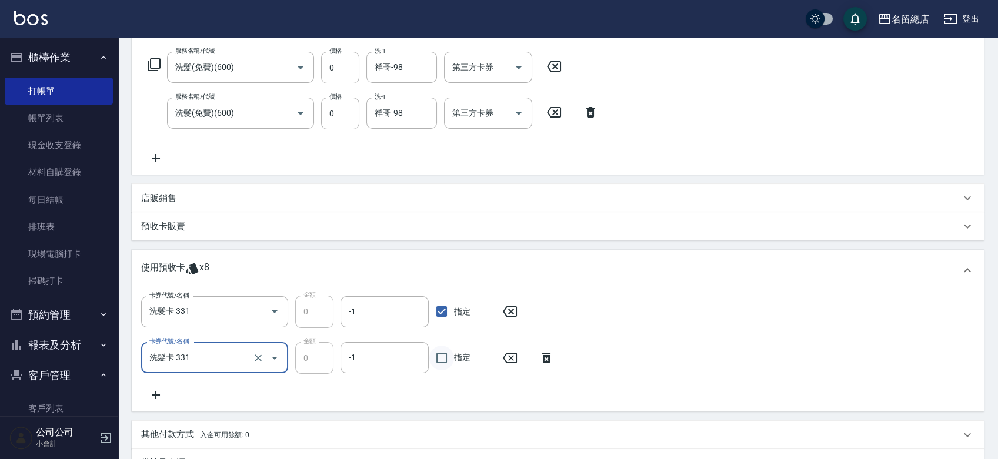
click at [438, 358] on input "指定" at bounding box center [441, 358] width 25 height 25
checkbox input "true"
type input "[DATE] 14:43"
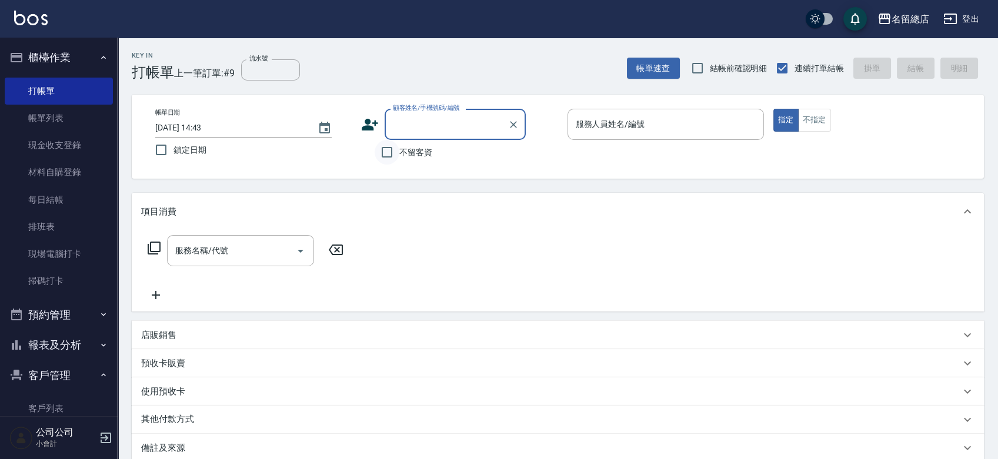
click at [389, 145] on input "不留客資" at bounding box center [387, 152] width 25 height 25
checkbox input "true"
type input "[PERSON_NAME]/0939932278/"
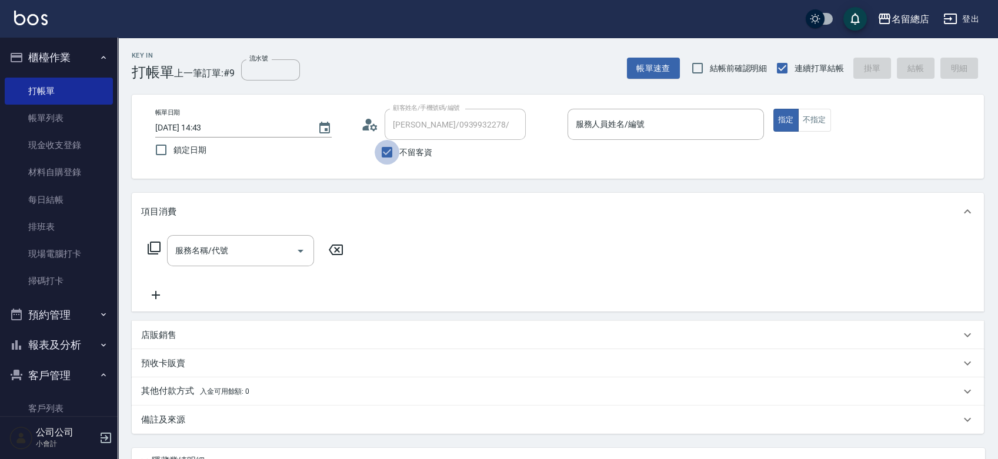
click at [388, 154] on input "不留客資" at bounding box center [387, 152] width 25 height 25
checkbox input "false"
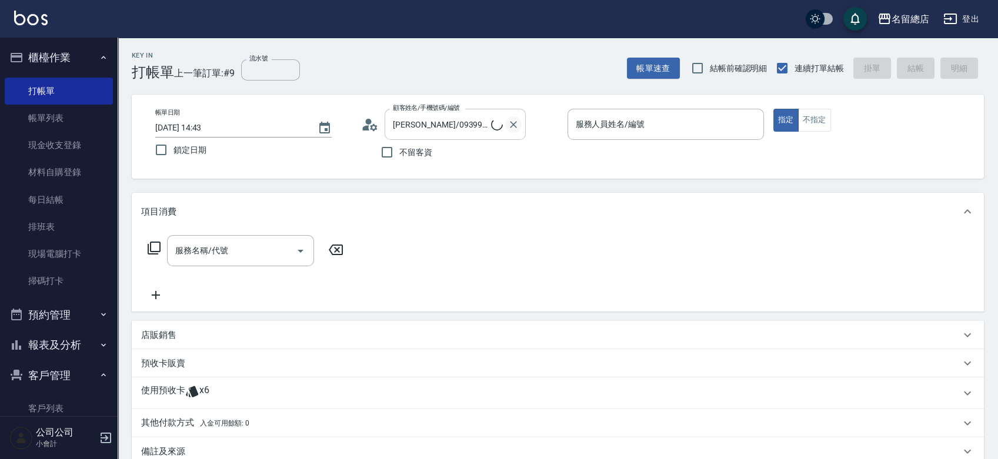
type input "[PERSON_NAME]/0912277639/nell/"
click at [512, 121] on icon "Clear" at bounding box center [514, 125] width 12 height 12
click at [384, 156] on input "不留客資" at bounding box center [387, 152] width 25 height 25
checkbox input "true"
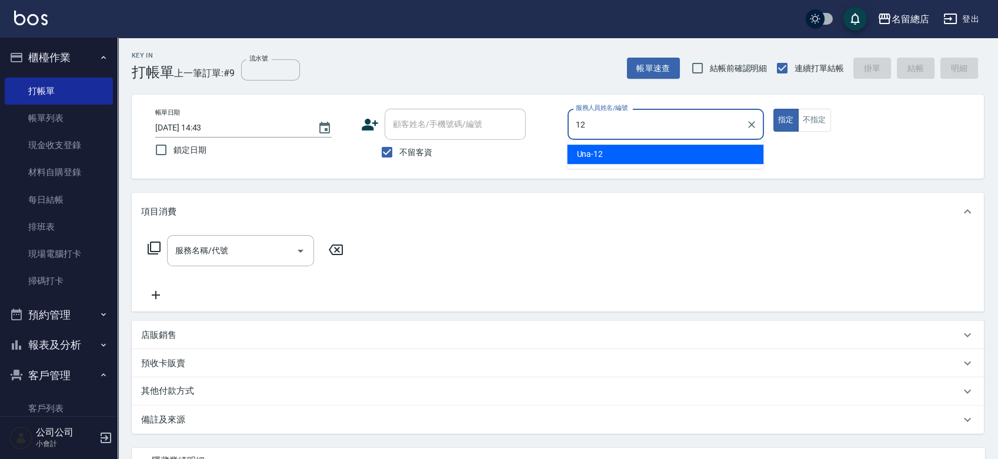
type input "Una-12"
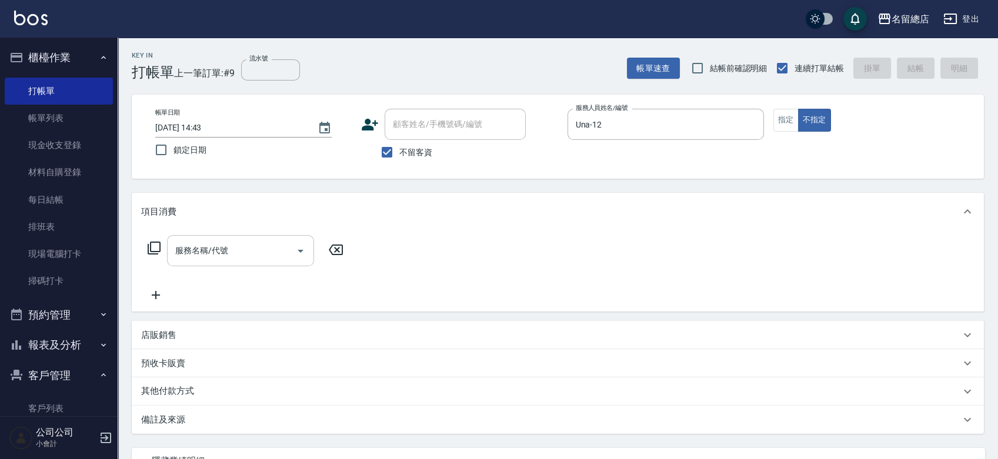
click at [255, 256] on input "服務名稱/代號" at bounding box center [231, 251] width 119 height 21
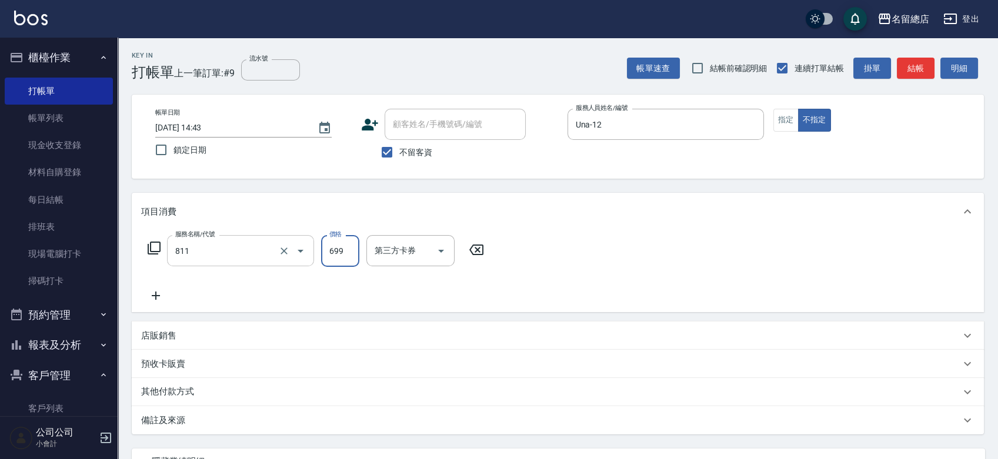
type input "洗+剪(811)"
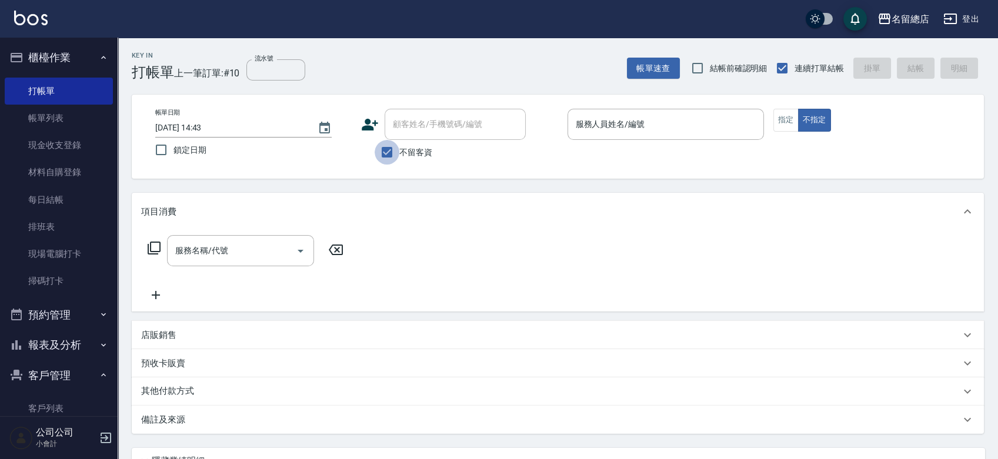
click at [395, 151] on input "不留客資" at bounding box center [387, 152] width 25 height 25
checkbox input "false"
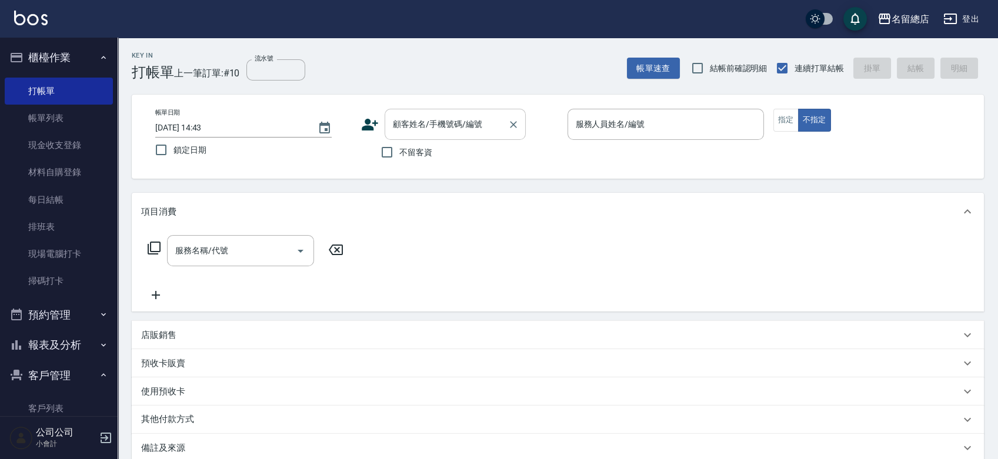
click at [408, 123] on input "顧客姓名/手機號碼/編號" at bounding box center [446, 124] width 113 height 21
type input "[PERSON_NAME]/0988563020/null"
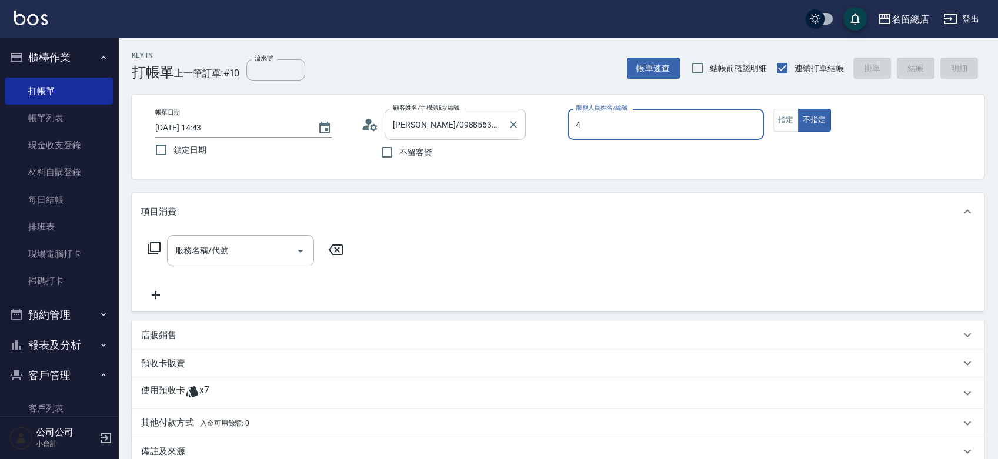
type input "4"
type button "false"
type input "[PERSON_NAME]-4"
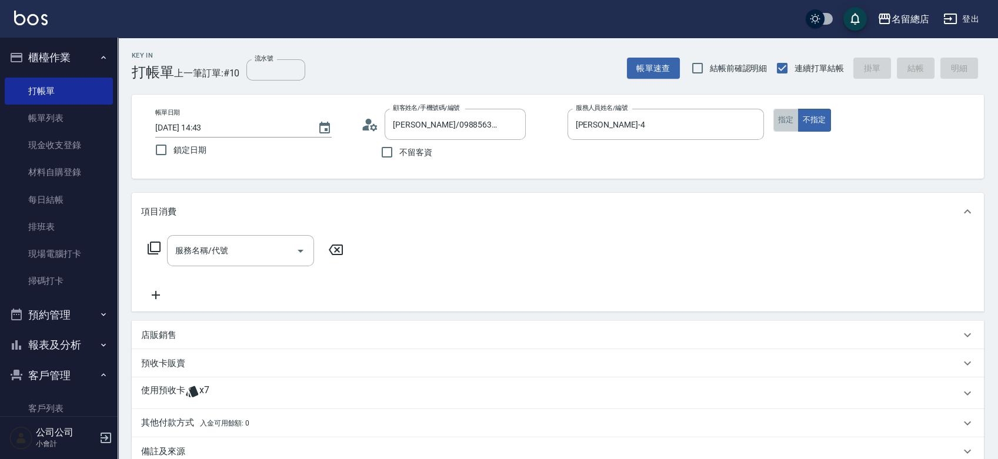
click at [791, 121] on button "指定" at bounding box center [786, 120] width 25 height 23
click at [236, 251] on input "服務名稱/代號" at bounding box center [231, 251] width 119 height 21
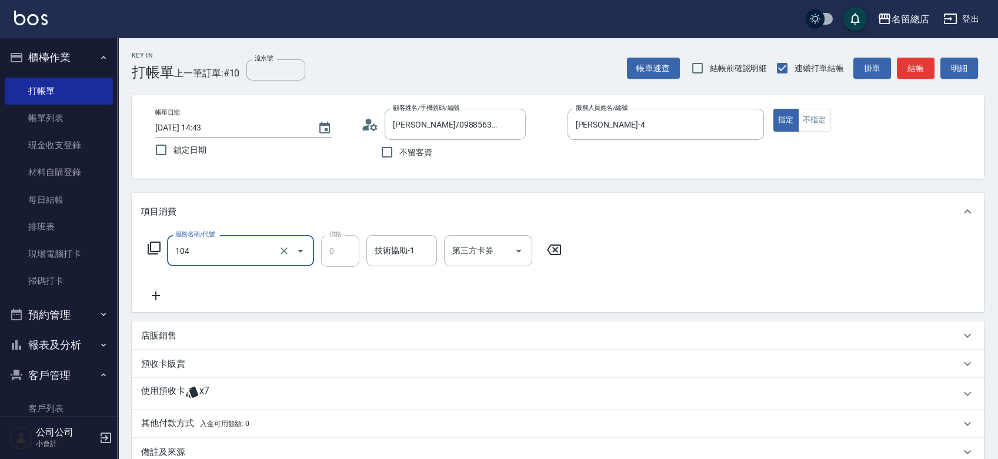
type input "頭皮蓋卡2點(104)"
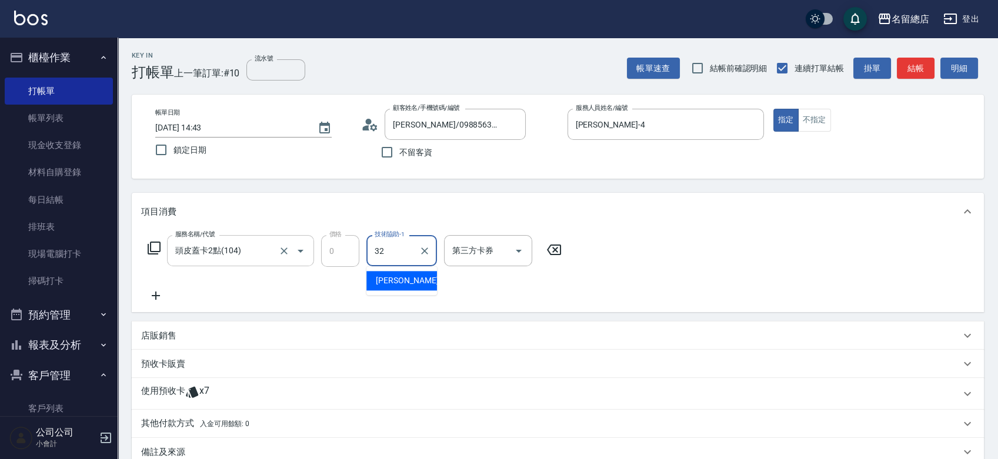
type input "[PERSON_NAME]-32"
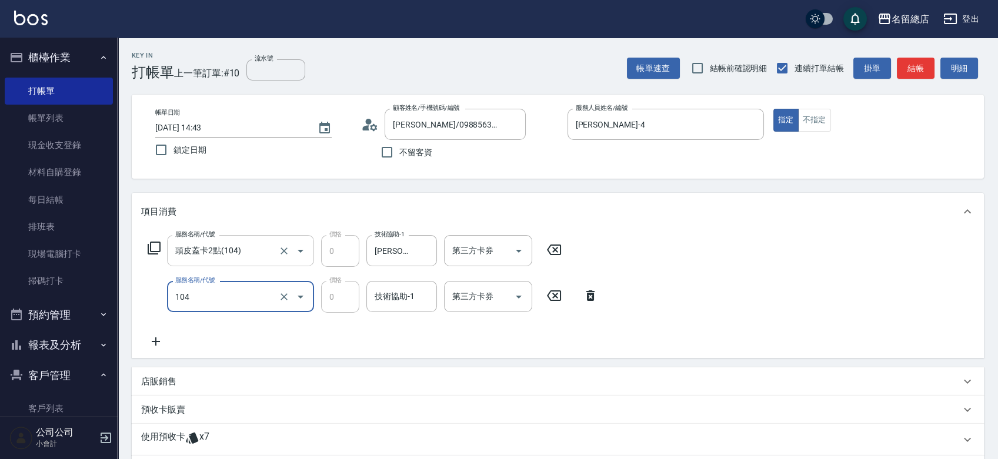
type input "頭皮蓋卡2點(104)"
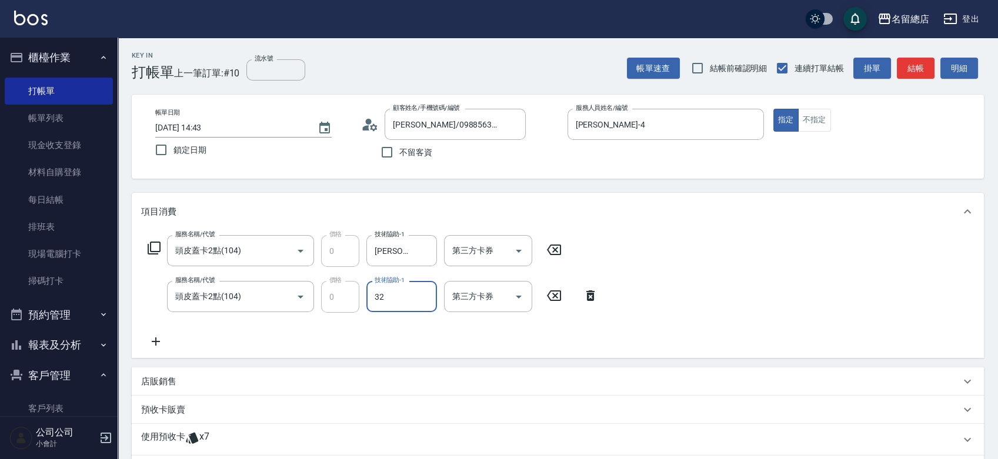
type input "[PERSON_NAME]-32"
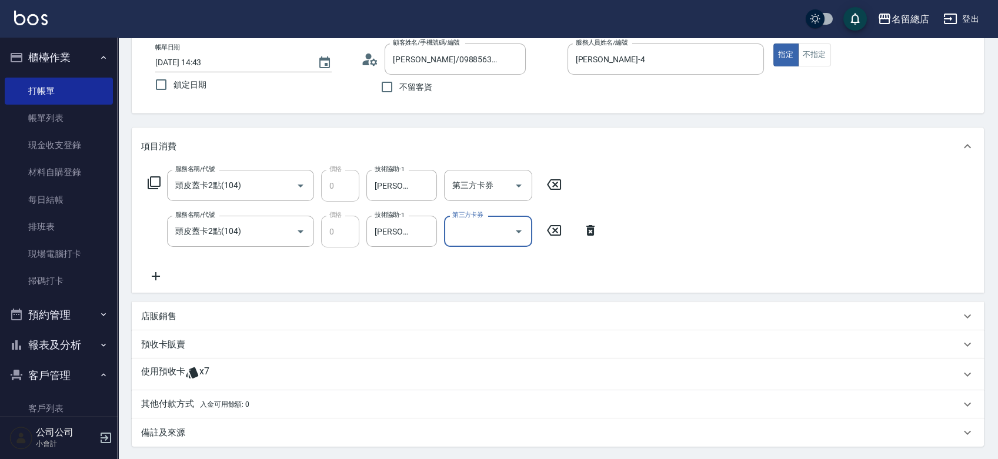
click at [191, 371] on icon at bounding box center [192, 373] width 12 height 11
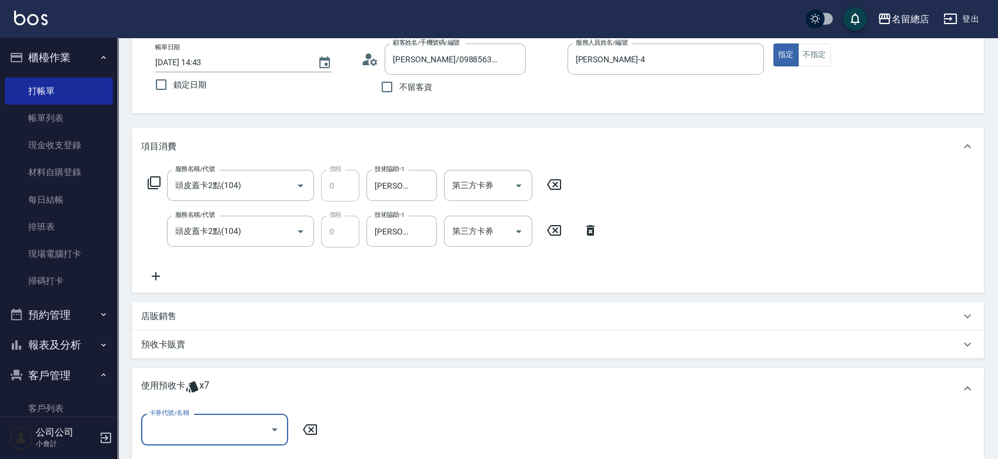
scroll to position [0, 0]
click at [214, 427] on input "卡券代號/名稱" at bounding box center [205, 429] width 119 height 21
click at [248, 399] on div "頭皮護理卡 剩餘7張 313" at bounding box center [214, 400] width 147 height 19
type input "頭皮護理卡 313"
click at [440, 419] on input "指定" at bounding box center [441, 430] width 25 height 25
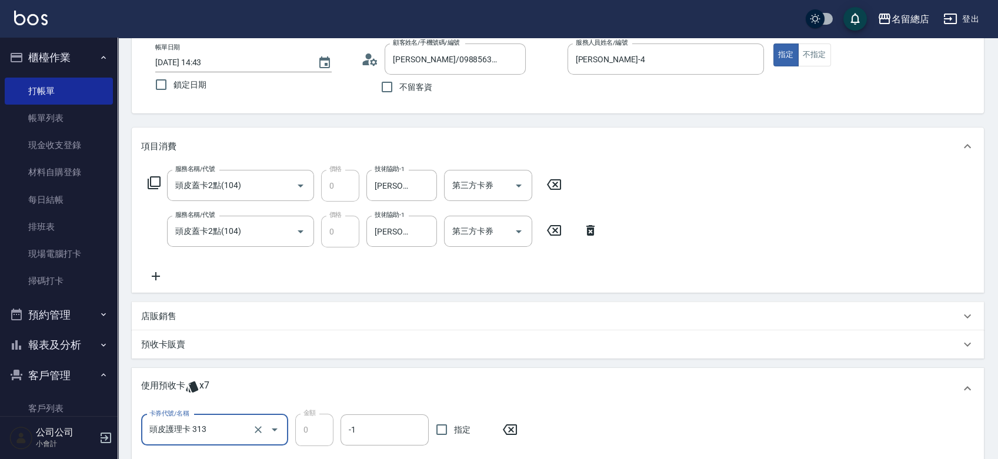
checkbox input "true"
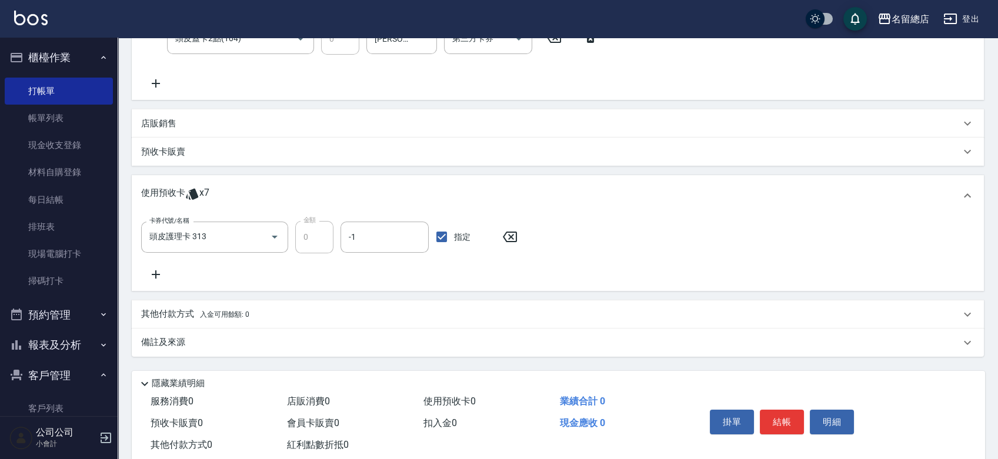
scroll to position [261, 0]
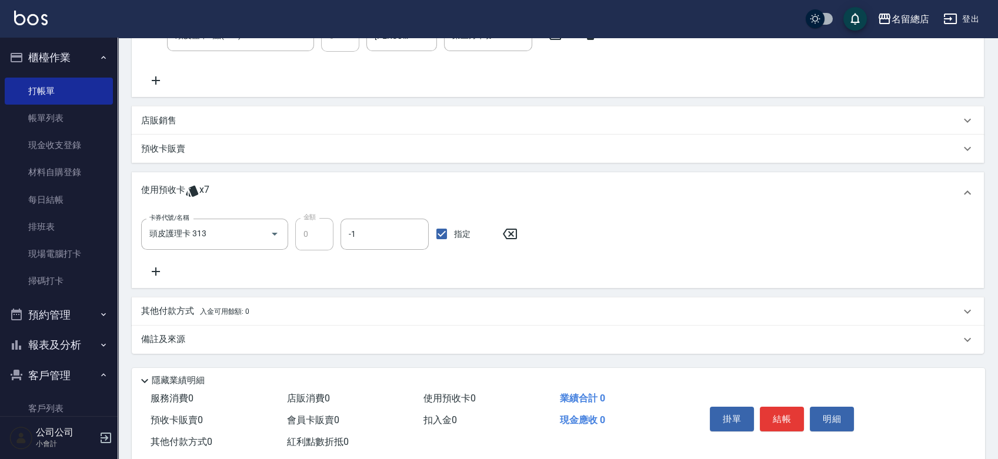
click at [156, 269] on icon at bounding box center [156, 272] width 8 height 8
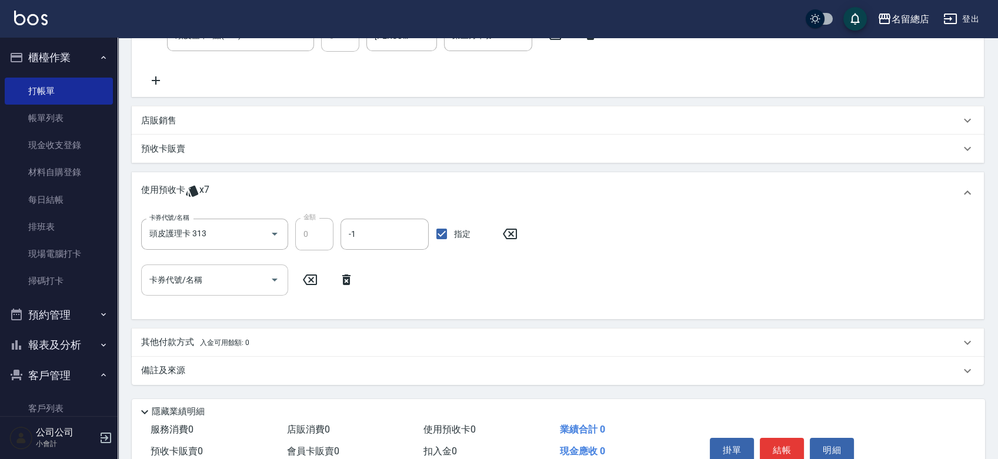
click at [222, 291] on div "卡券代號/名稱" at bounding box center [214, 280] width 147 height 31
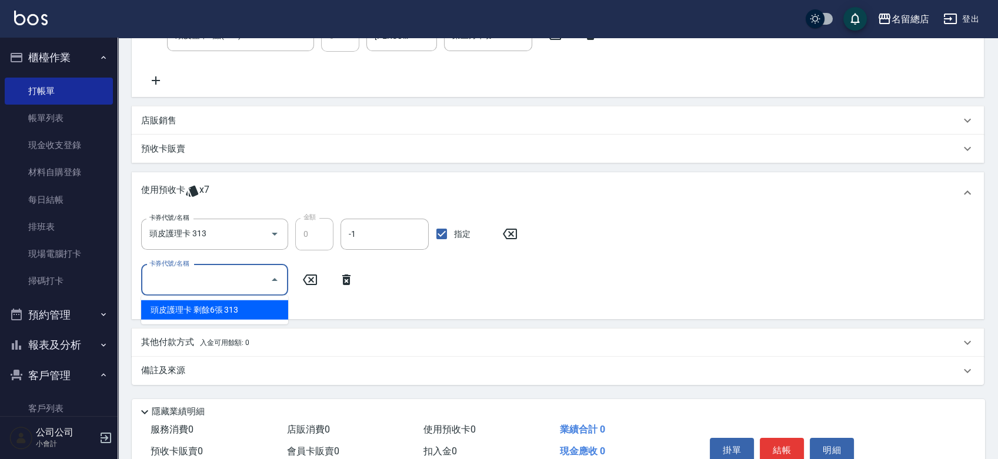
click at [221, 310] on div "頭皮護理卡 剩餘6張 313" at bounding box center [214, 310] width 147 height 19
type input "頭皮護理卡 313"
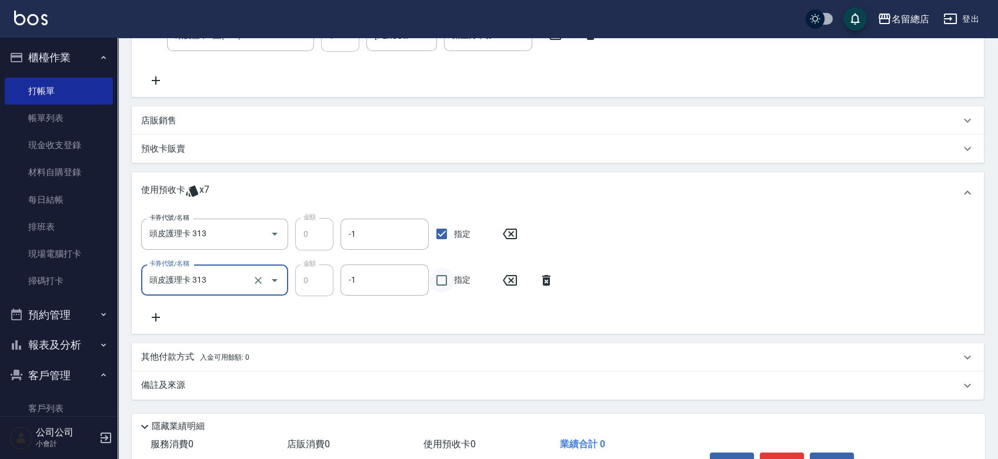
click at [437, 278] on input "指定" at bounding box center [441, 280] width 25 height 25
checkbox input "true"
click at [154, 311] on icon at bounding box center [155, 318] width 29 height 14
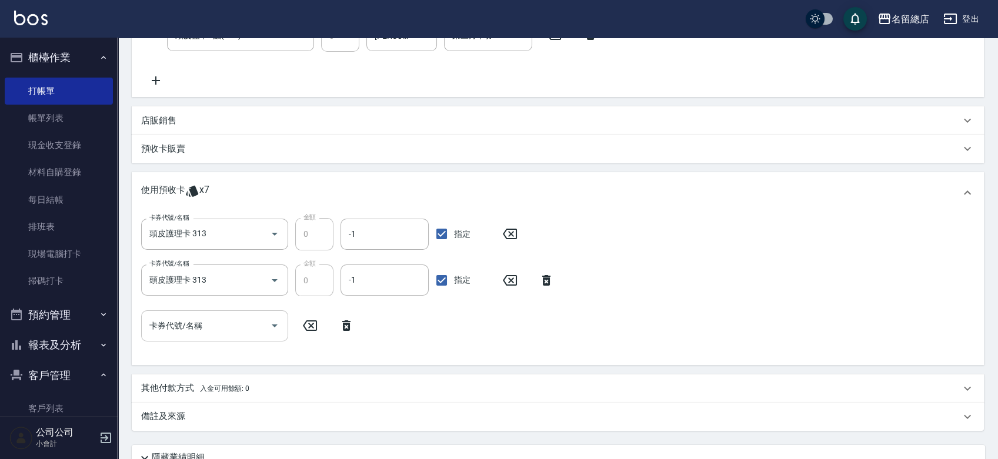
click at [209, 331] on input "卡券代號/名稱" at bounding box center [205, 326] width 119 height 21
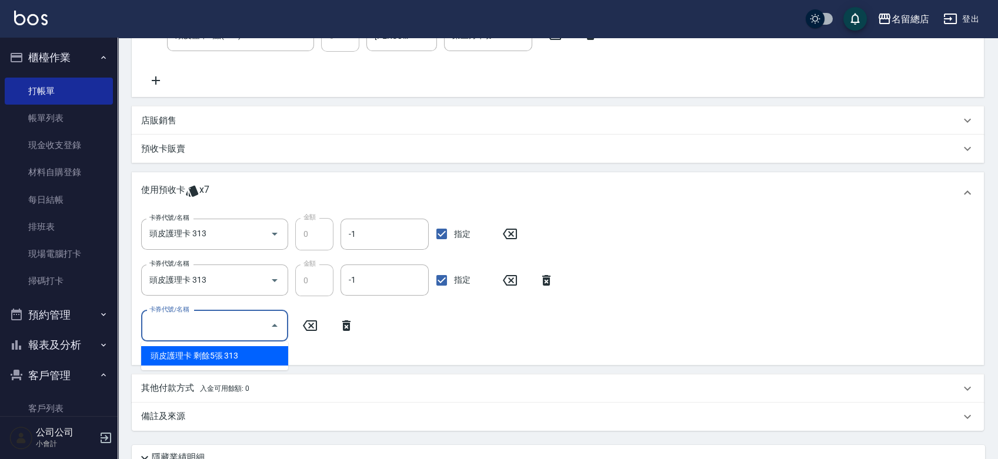
click at [244, 359] on div "頭皮護理卡 剩餘5張 313" at bounding box center [214, 355] width 147 height 19
type input "頭皮護理卡 313"
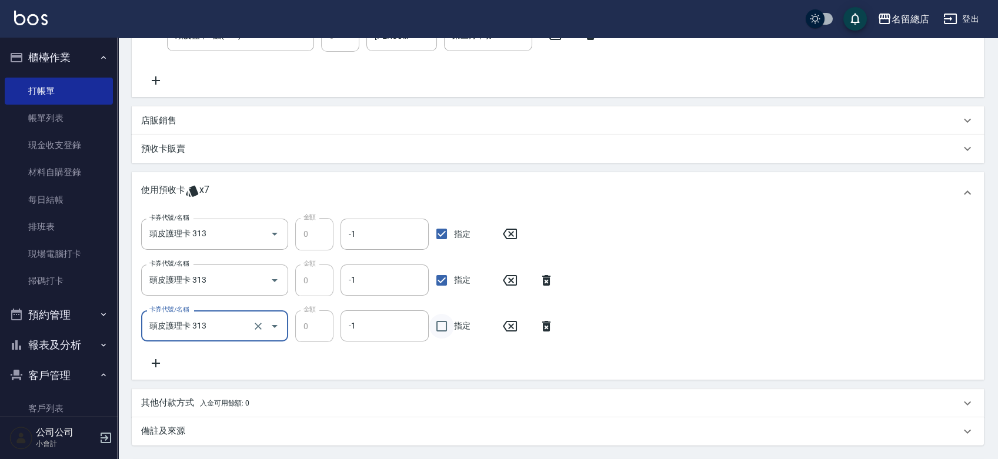
click at [448, 328] on input "指定" at bounding box center [441, 326] width 25 height 25
checkbox input "true"
click at [156, 356] on icon at bounding box center [155, 363] width 29 height 14
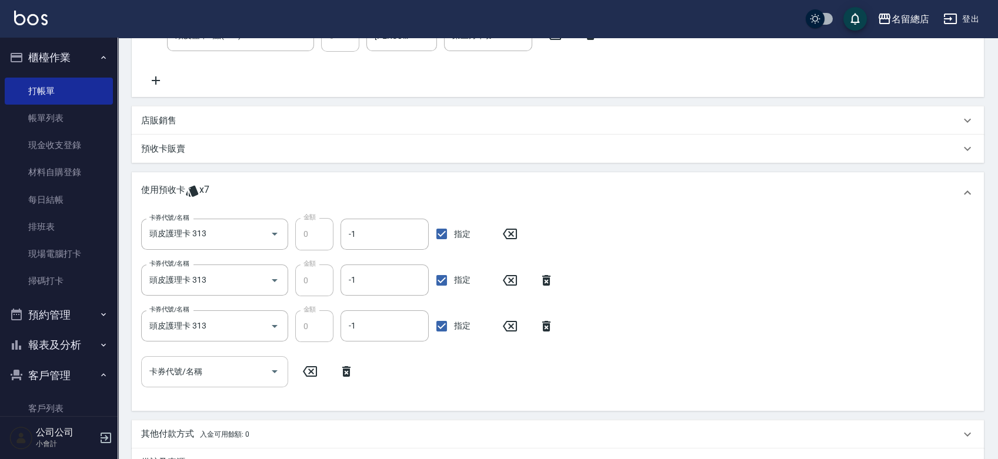
click at [195, 369] on input "卡券代號/名稱" at bounding box center [205, 372] width 119 height 21
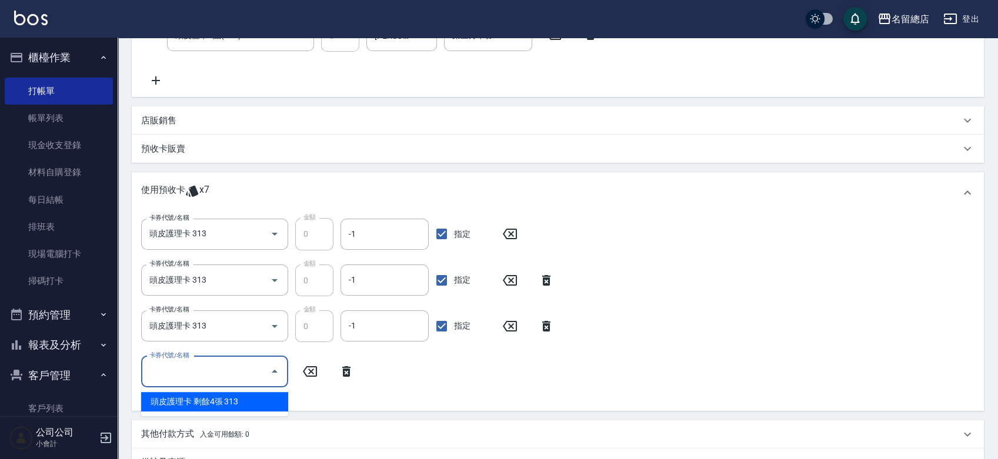
drag, startPoint x: 236, startPoint y: 401, endPoint x: 447, endPoint y: 397, distance: 211.2
click at [235, 402] on div "頭皮護理卡 剩餘4張 313" at bounding box center [214, 401] width 147 height 19
type input "頭皮護理卡 313"
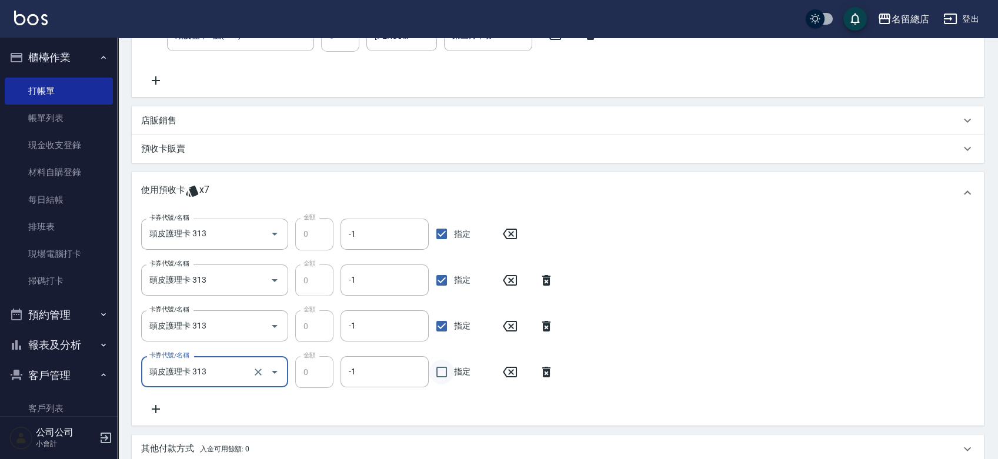
click at [447, 369] on input "指定" at bounding box center [441, 372] width 25 height 25
checkbox input "true"
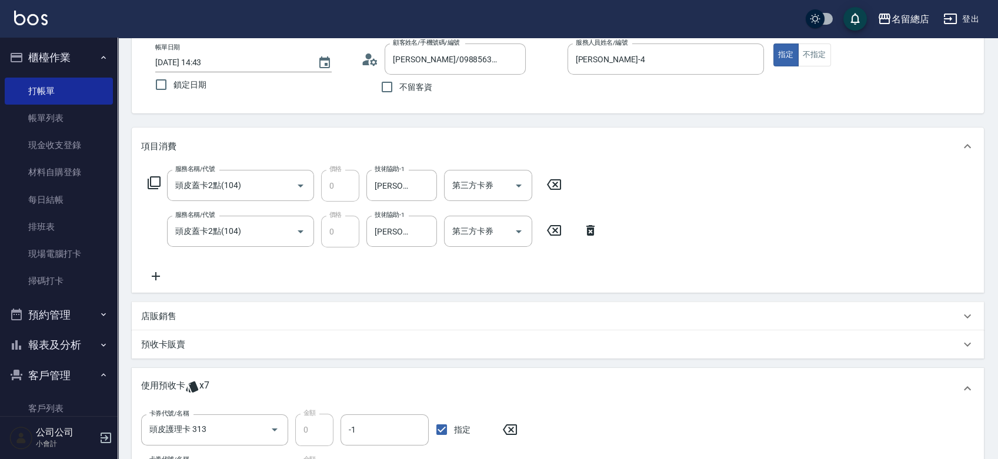
type input "[DATE] 14:45"
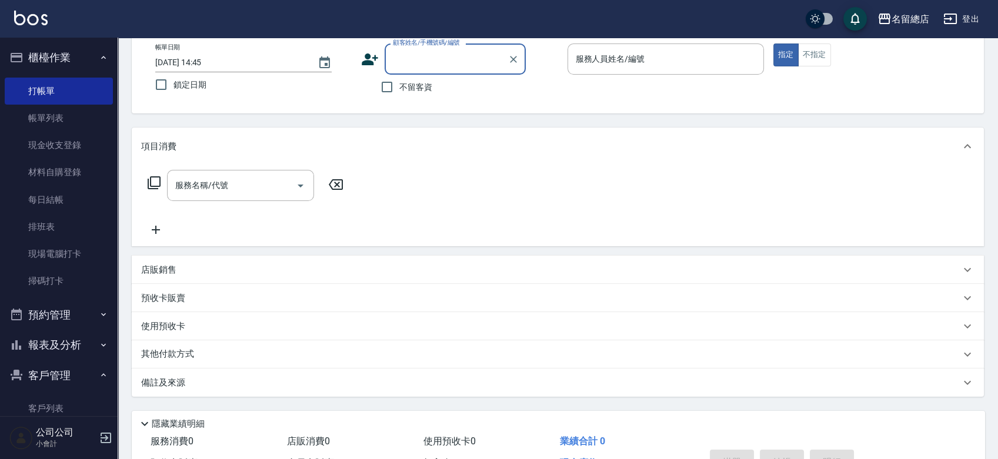
click at [430, 49] on input "顧客姓名/手機號碼/編號" at bounding box center [446, 59] width 113 height 21
click at [448, 92] on li "[PERSON_NAME]/0988563020/null" at bounding box center [455, 88] width 141 height 19
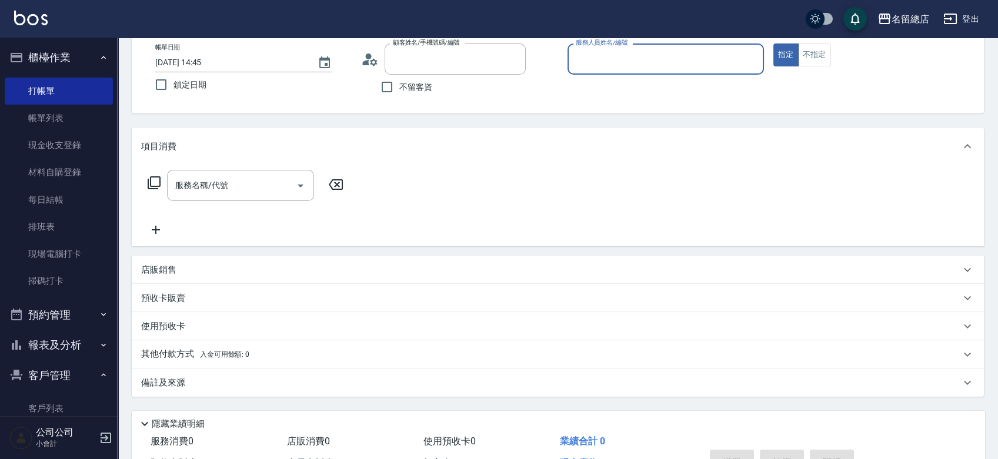
type input "[PERSON_NAME]/0988563020/null"
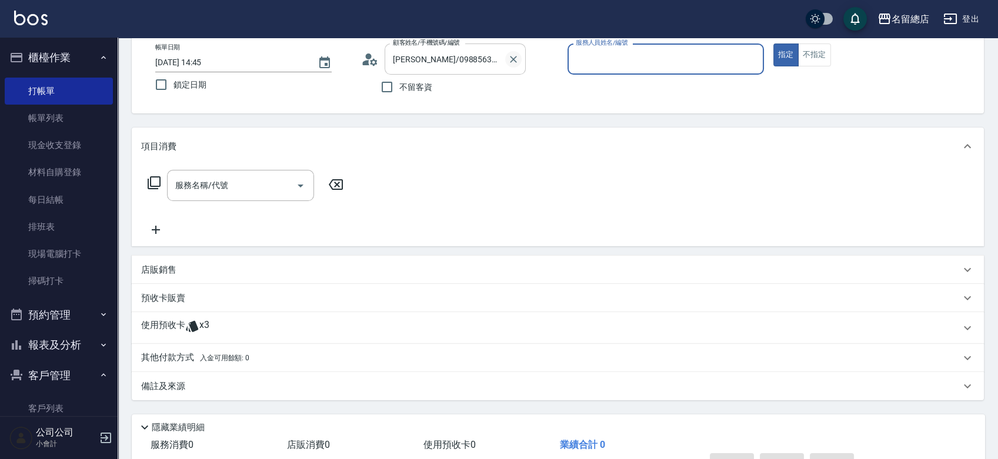
click at [516, 54] on icon "Clear" at bounding box center [514, 60] width 12 height 12
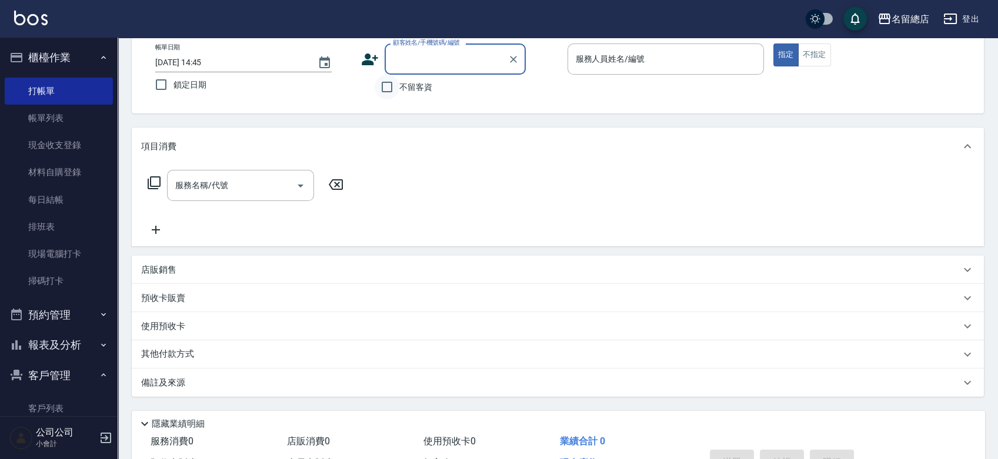
click at [388, 86] on input "不留客資" at bounding box center [387, 87] width 25 height 25
checkbox input "true"
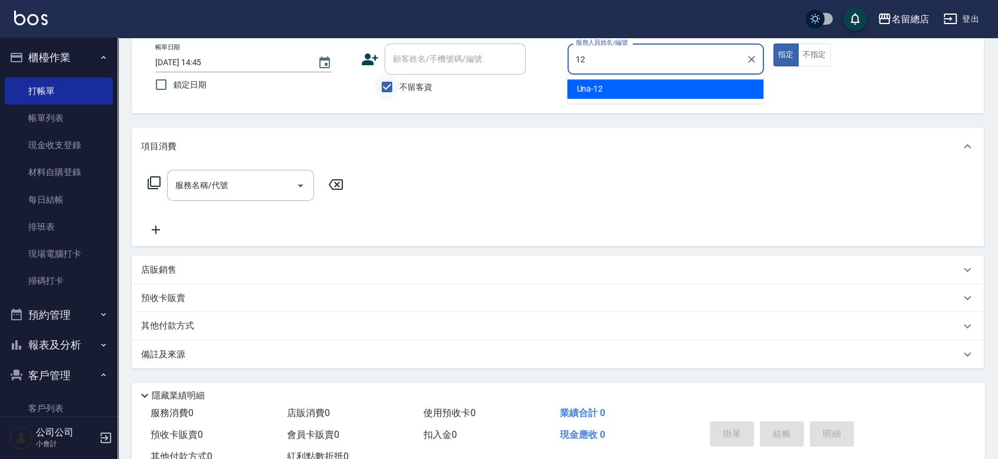
type input "Una-12"
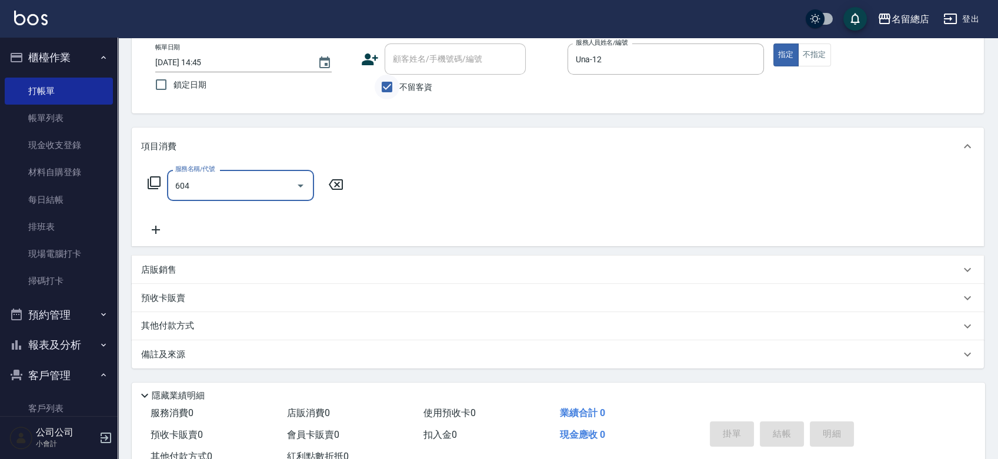
type input "健康洗髮(604)"
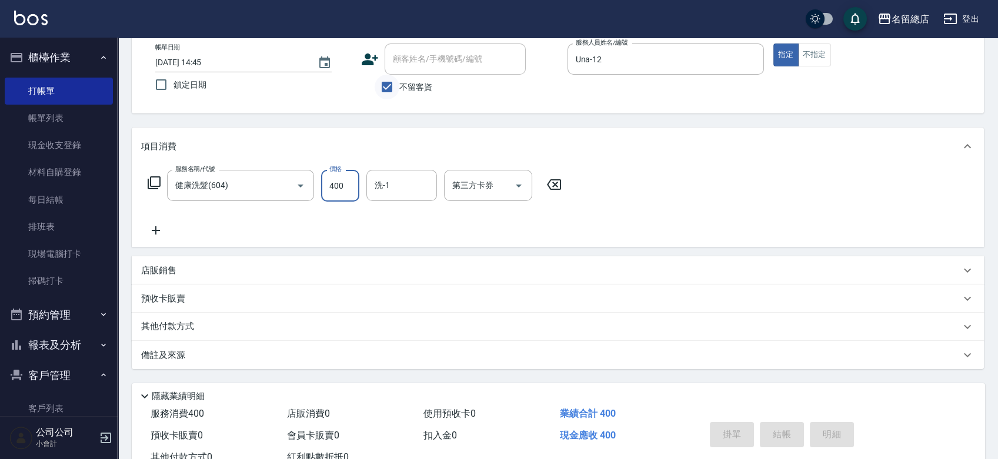
type input "[DATE] 14:46"
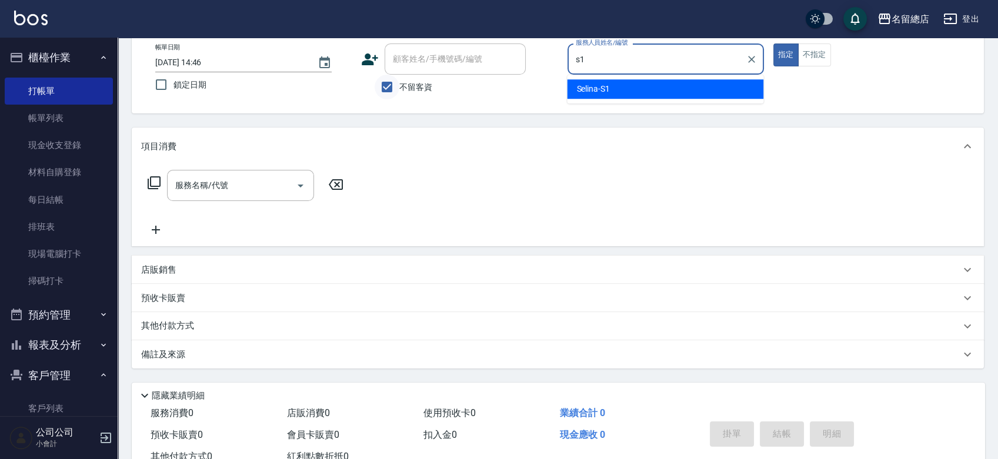
type input "Selina-S1"
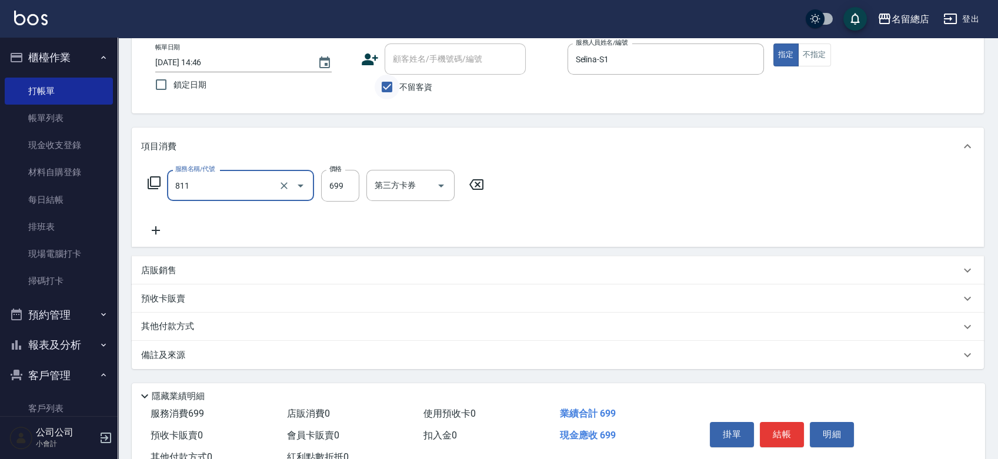
type input "洗+剪(811)"
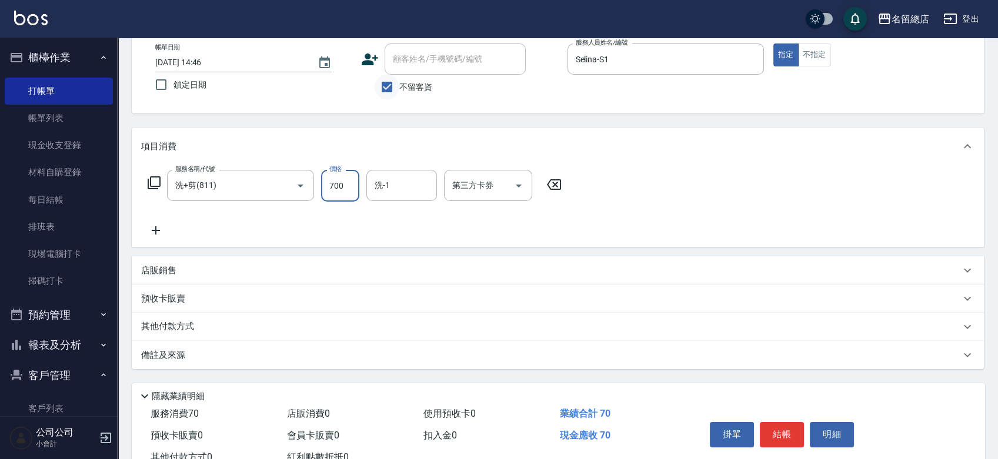
type input "700"
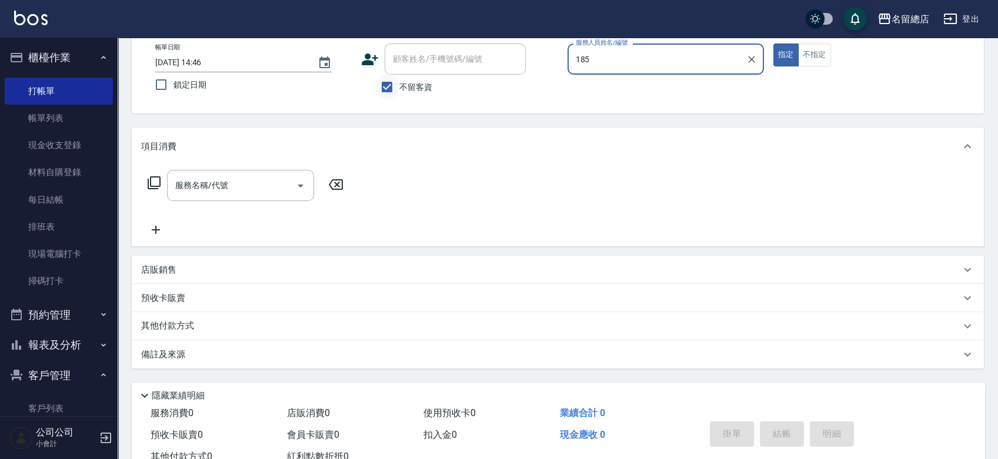
type input "185"
click at [774, 44] on button "指定" at bounding box center [786, 55] width 25 height 23
click at [741, 57] on input "185" at bounding box center [657, 59] width 168 height 21
type input "[PERSON_NAME]-18"
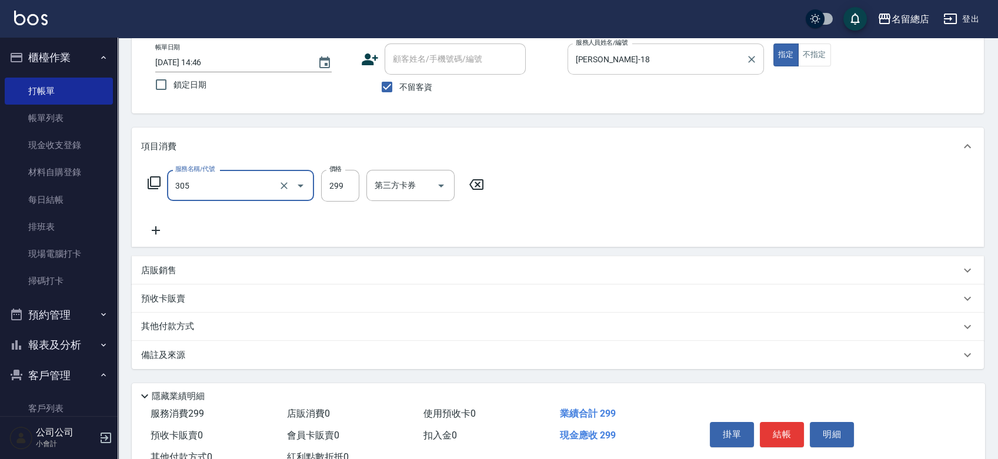
type input "剪髮(305)"
type input "500"
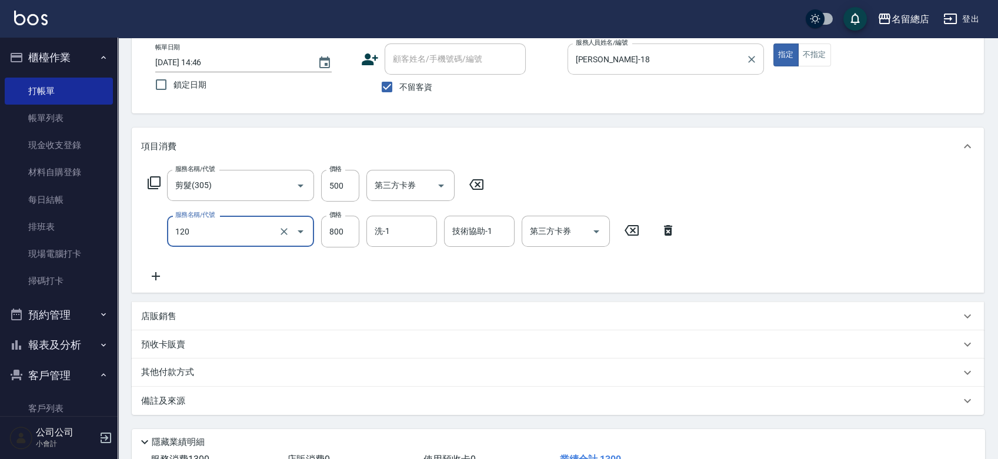
type input "自備頭皮(120)"
type input "600"
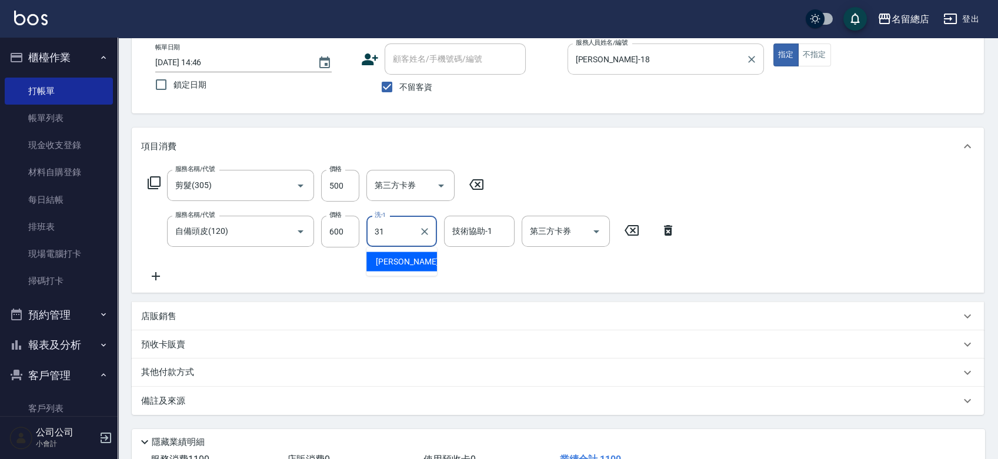
type input "31"
type input "3"
type input "[PERSON_NAME]-31"
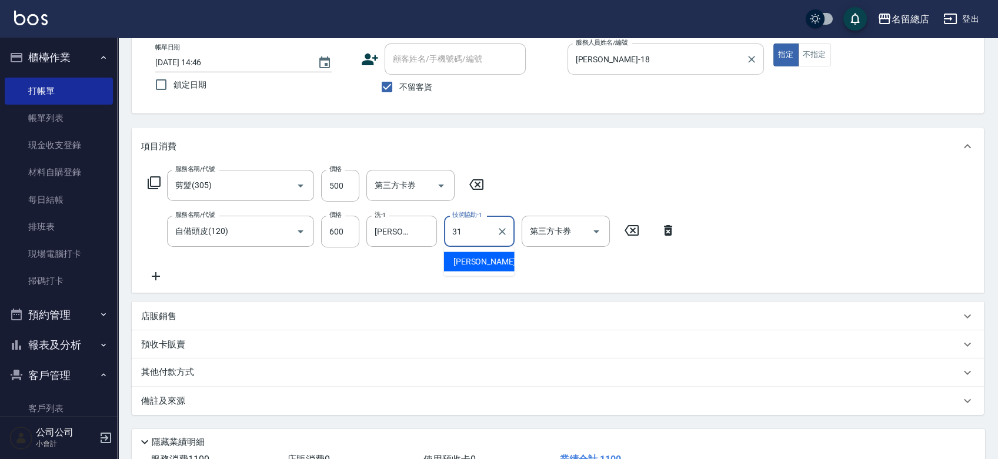
type input "[PERSON_NAME]-31"
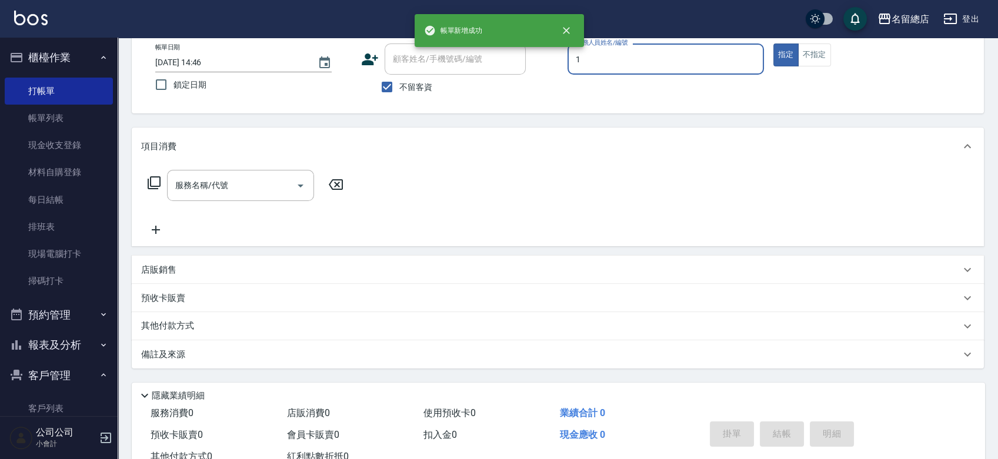
type input "Hebe-1"
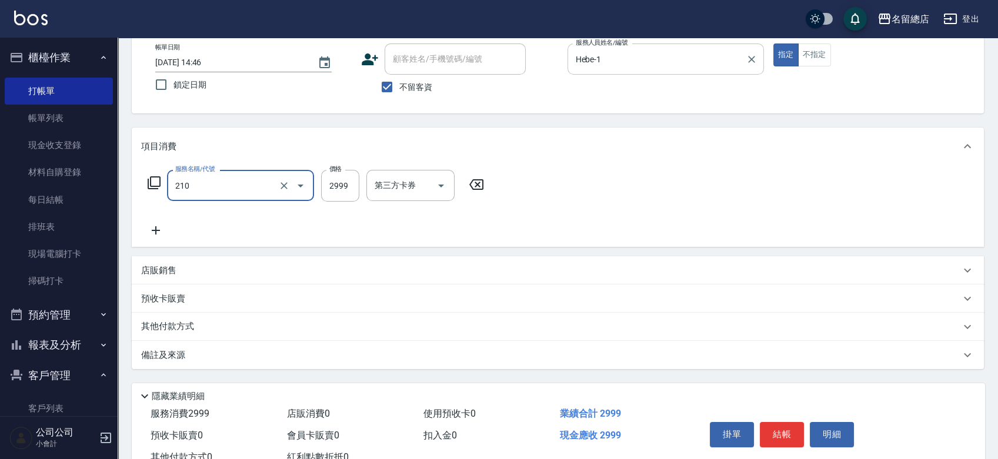
type input "離陶溫1501~2999(210)"
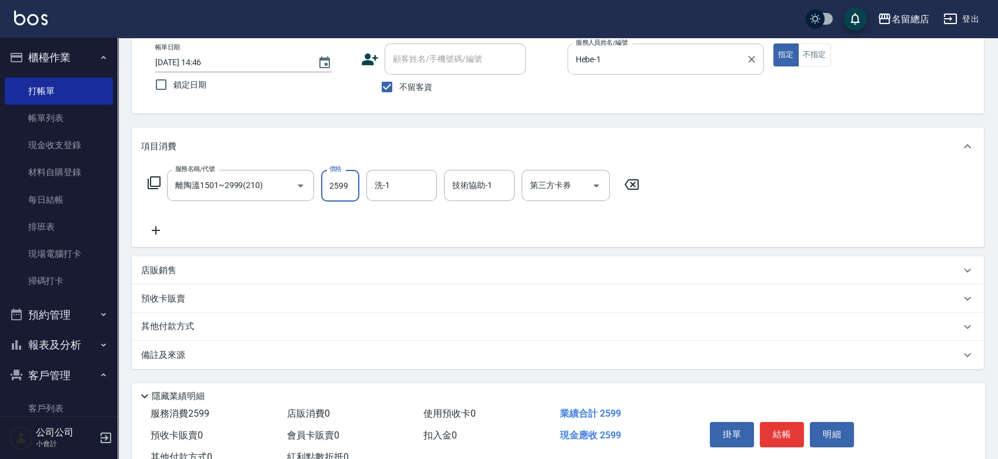
type input "2599"
type input "[PERSON_NAME]-36"
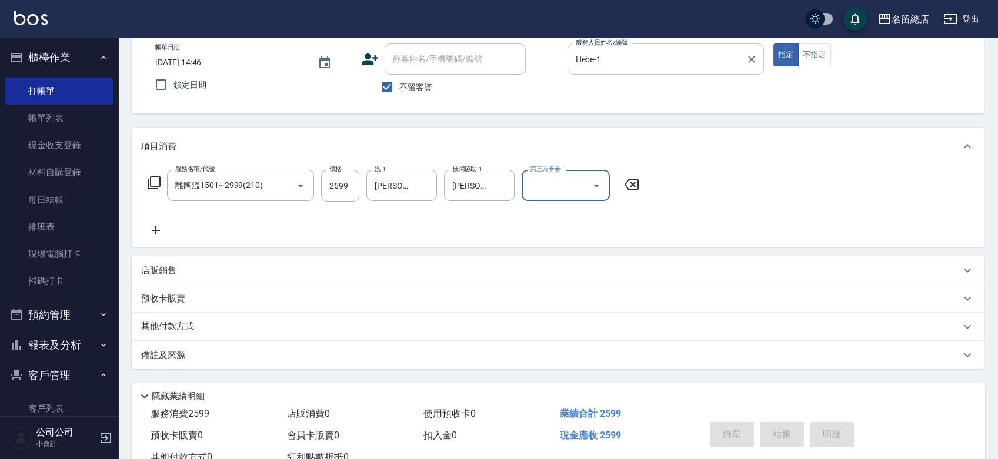
type input "[DATE] 14:47"
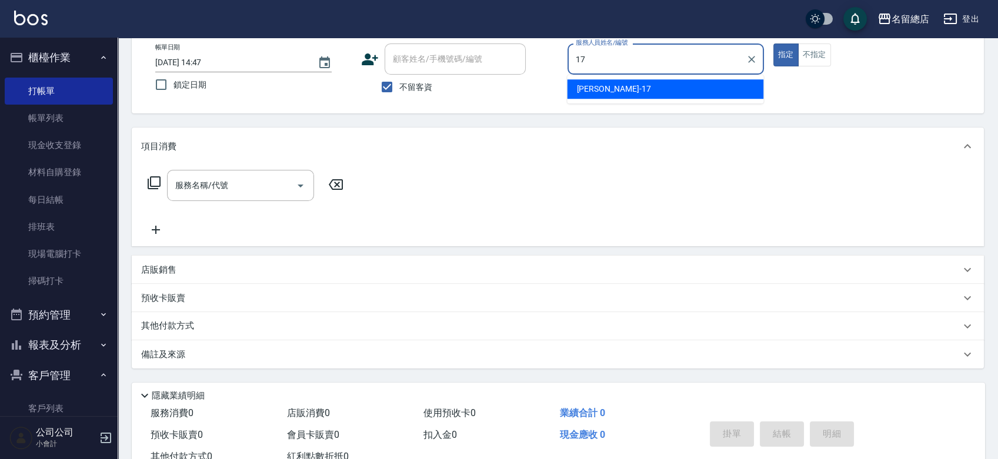
type input "[PERSON_NAME]-17"
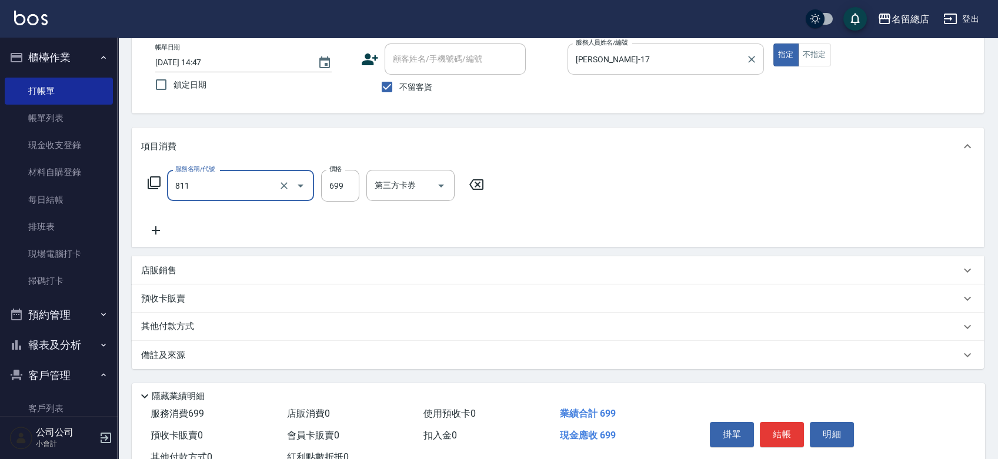
type input "洗+剪(811)"
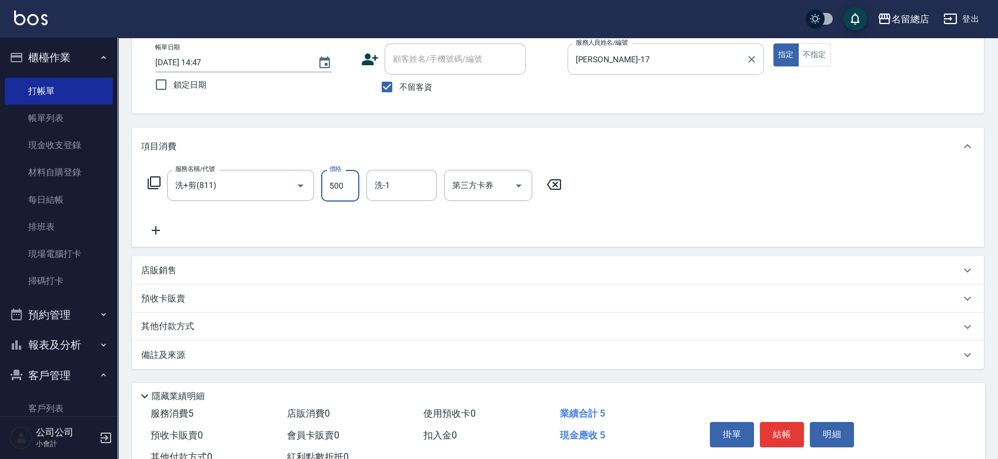
type input "500"
type input "陳予歆-28"
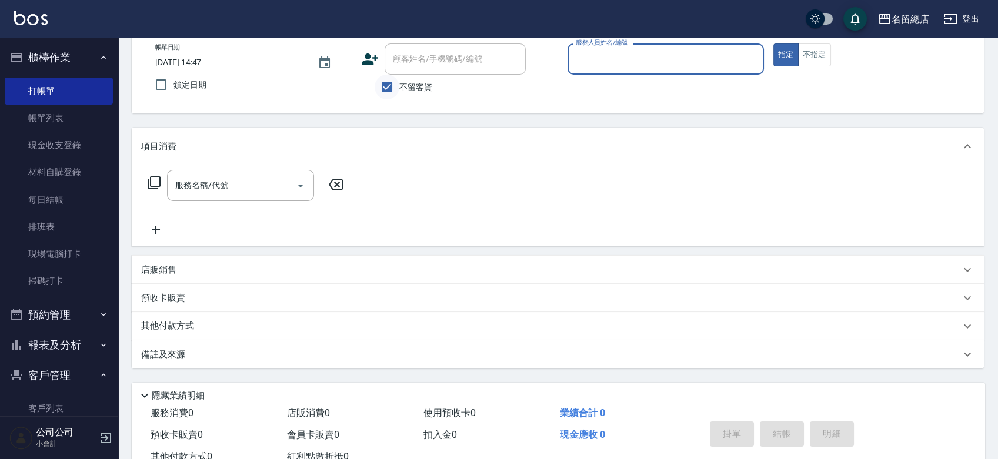
click at [395, 89] on input "不留客資" at bounding box center [387, 87] width 25 height 25
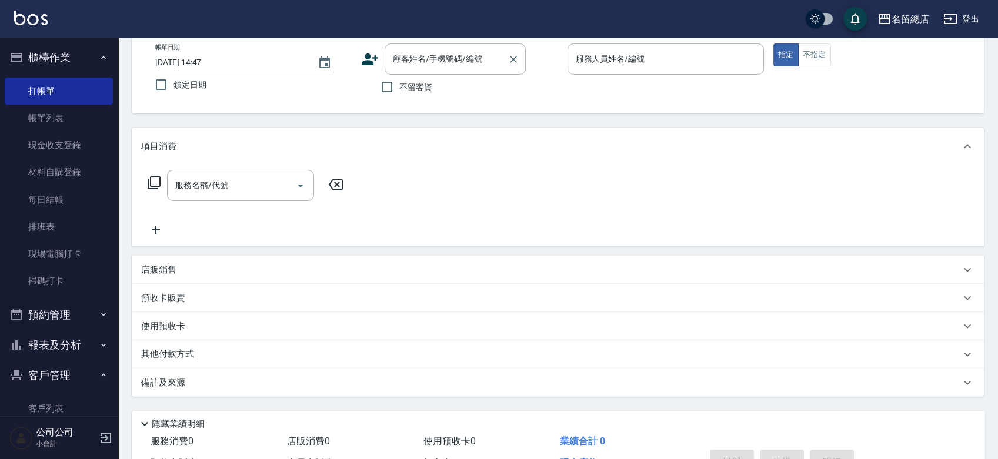
click at [400, 63] on div "顧客姓名/手機號碼/編號 顧客姓名/手機號碼/編號" at bounding box center [455, 59] width 141 height 31
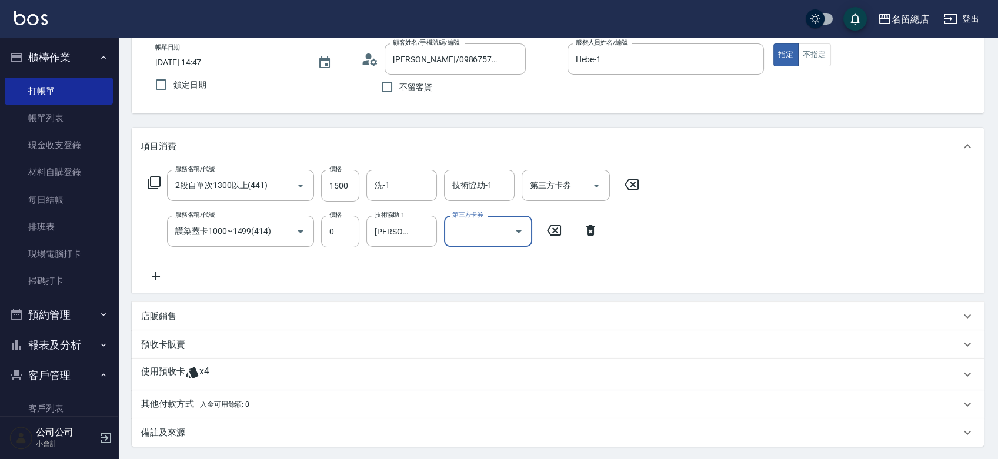
click at [169, 382] on p "使用預收卡" at bounding box center [163, 375] width 44 height 18
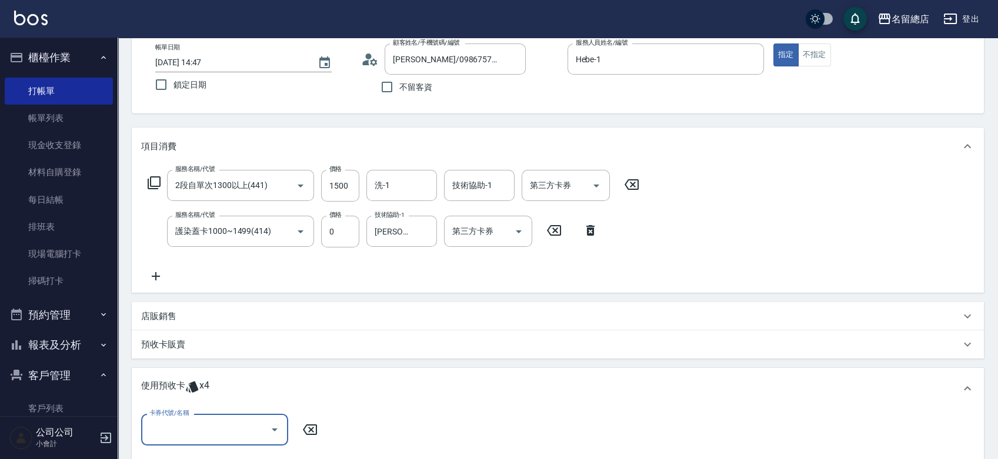
scroll to position [0, 0]
click at [175, 424] on input "卡券代號/名稱" at bounding box center [205, 429] width 119 height 21
click at [222, 401] on div "護染卡 剩餘2張 9163" at bounding box center [214, 400] width 147 height 19
click at [442, 434] on input "指定" at bounding box center [441, 430] width 25 height 25
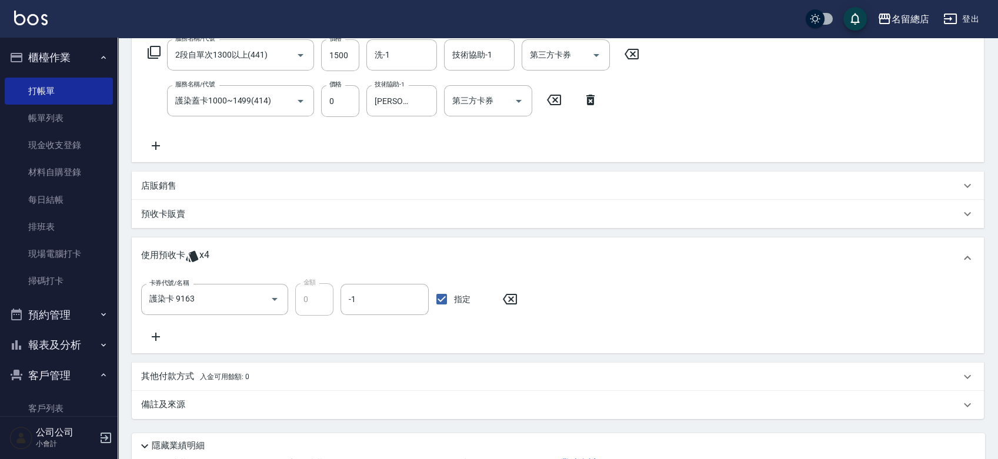
click at [155, 333] on icon at bounding box center [156, 337] width 8 height 8
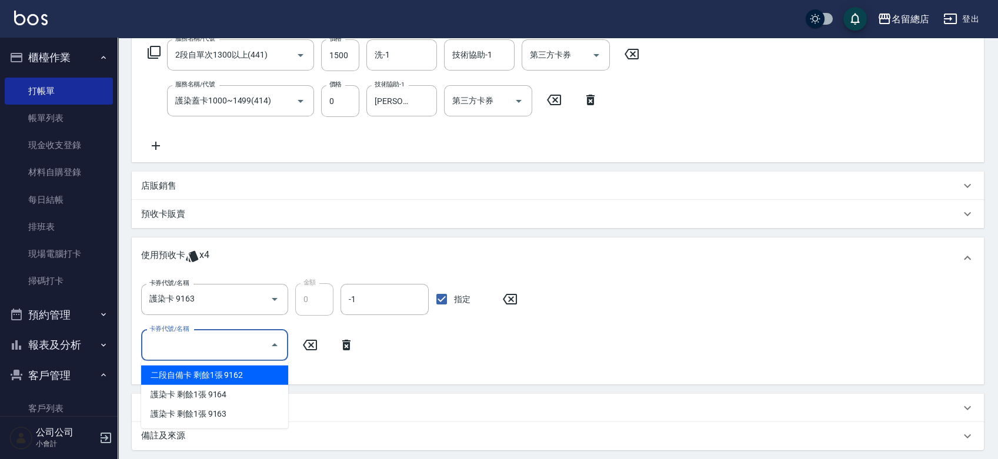
click at [182, 350] on input "卡券代號/名稱" at bounding box center [205, 345] width 119 height 21
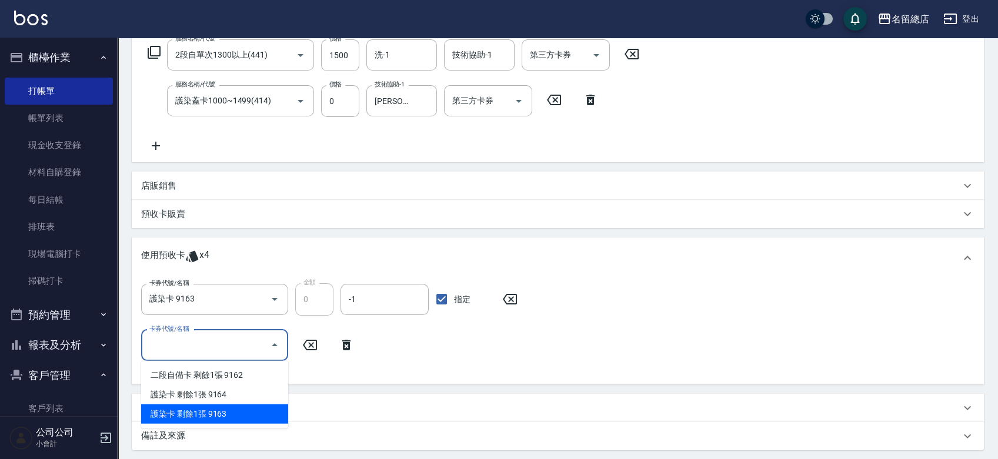
click at [224, 409] on div "護染卡 剩餘1張 9163" at bounding box center [214, 414] width 147 height 19
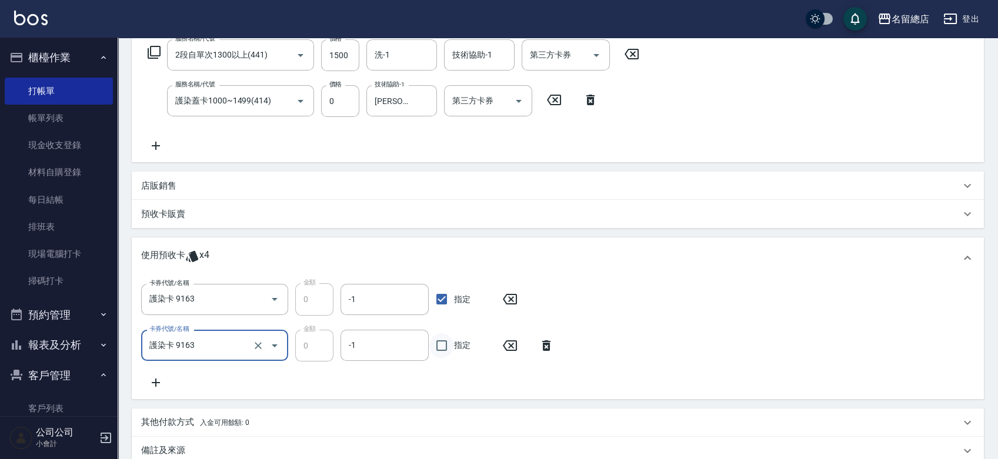
click at [443, 347] on input "指定" at bounding box center [441, 346] width 25 height 25
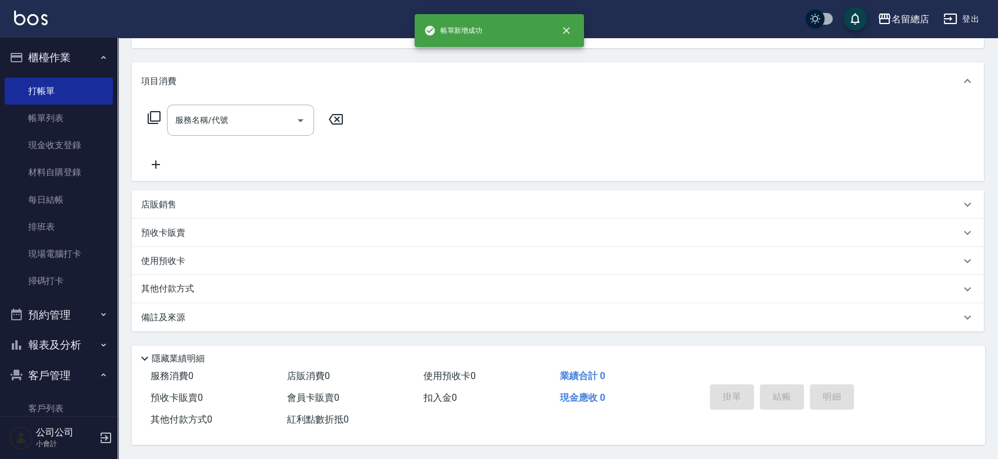
scroll to position [0, 0]
